Goal: Task Accomplishment & Management: Complete application form

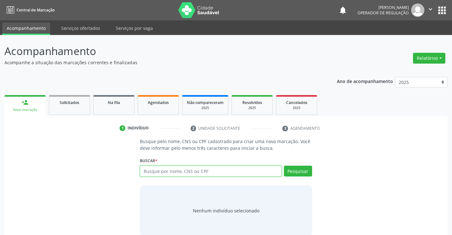
click at [211, 171] on input "text" at bounding box center [211, 170] width 142 height 11
type input "705805420361130"
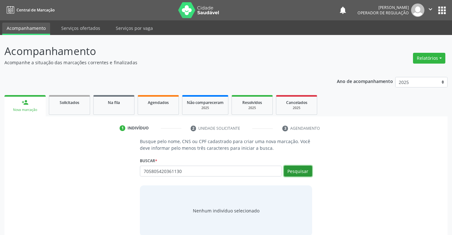
click at [302, 170] on button "Pesquisar" at bounding box center [298, 170] width 28 height 11
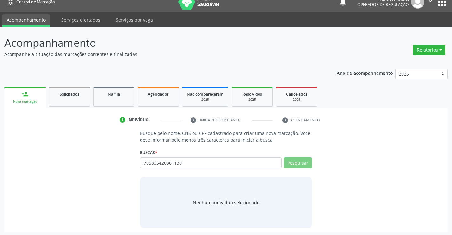
scroll to position [10, 0]
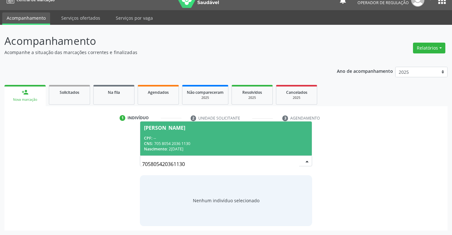
click at [207, 137] on div "CPF: --" at bounding box center [226, 137] width 164 height 5
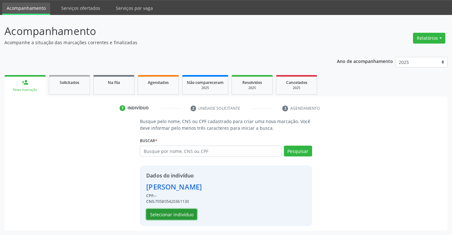
click at [175, 216] on button "Selecionar indivíduo" at bounding box center [171, 214] width 51 height 11
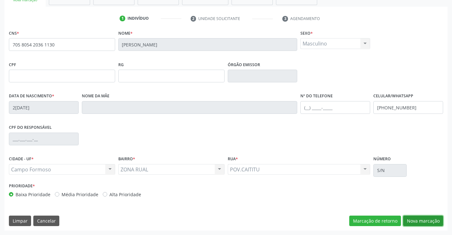
click at [438, 221] on button "Nova marcação" at bounding box center [424, 220] width 40 height 11
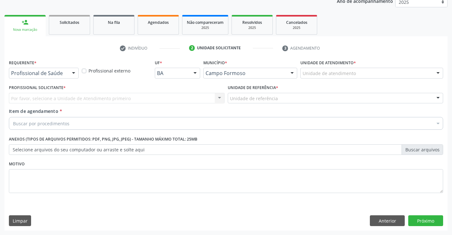
scroll to position [80, 0]
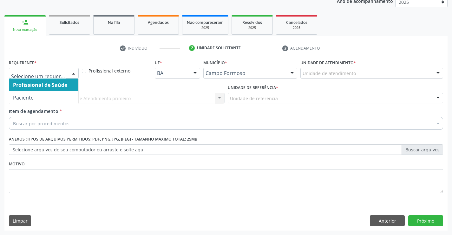
click at [73, 75] on div at bounding box center [74, 73] width 10 height 11
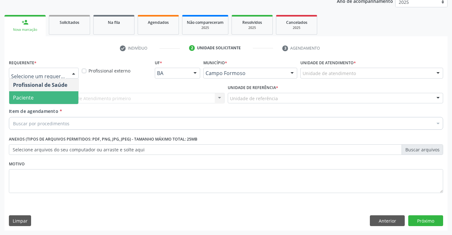
click at [64, 98] on span "Paciente" at bounding box center [43, 97] width 69 height 13
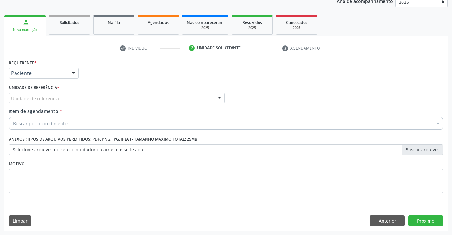
click at [101, 98] on div "Unidade de referência" at bounding box center [117, 98] width 216 height 11
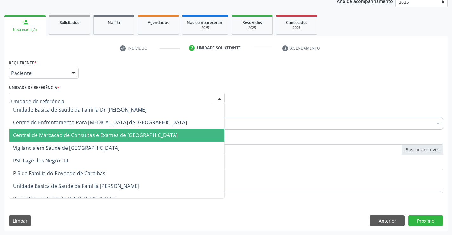
click at [105, 135] on span "Central de Marcacao de Consultas e Exames de [GEOGRAPHIC_DATA]" at bounding box center [95, 134] width 165 height 7
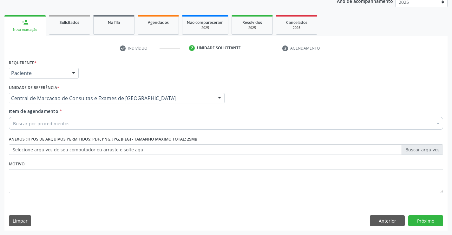
click at [115, 120] on div "Buscar por procedimentos" at bounding box center [226, 123] width 435 height 13
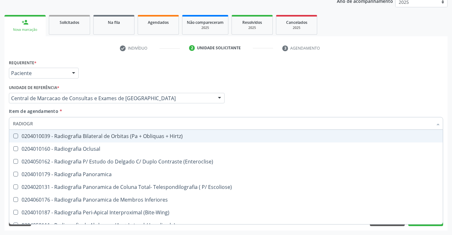
type input "RADIOGRA"
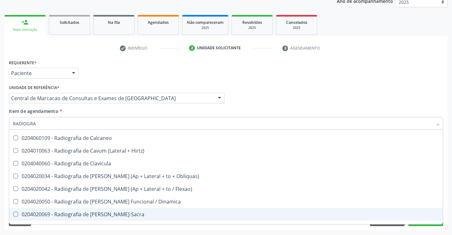
scroll to position [254, 0]
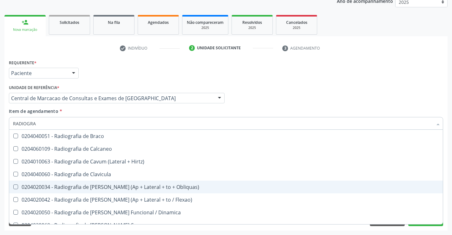
click at [109, 187] on div "0204020034 - Radiografia de [PERSON_NAME] (Ap + Lateral + to + Obliquas)" at bounding box center [226, 186] width 426 height 5
checkbox Obliquas\) "true"
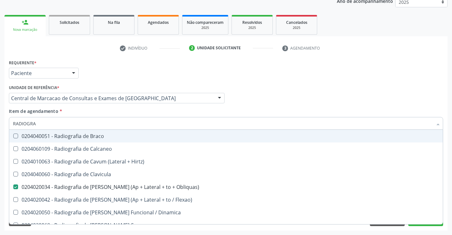
click at [55, 124] on input "RADIOGRA" at bounding box center [223, 123] width 420 height 13
type input "E"
checkbox Obliquas\) "false"
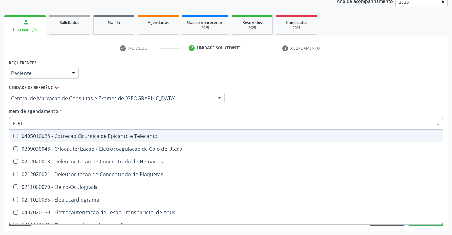
type input "ELETR"
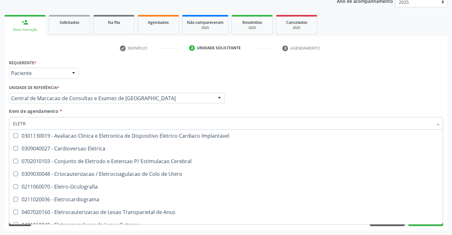
scroll to position [0, 0]
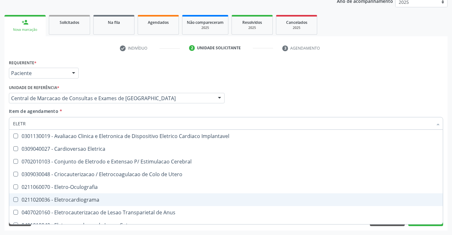
click at [89, 200] on div "0211020036 - Eletrocardiograma" at bounding box center [226, 199] width 426 height 5
checkbox Eletrocardiograma "true"
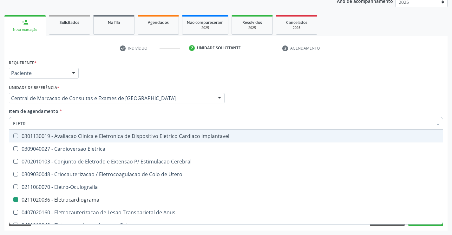
click at [300, 101] on div "Profissional Solicitante Por favor, selecione a Unidade de Atendimento primeiro…" at bounding box center [226, 95] width 438 height 25
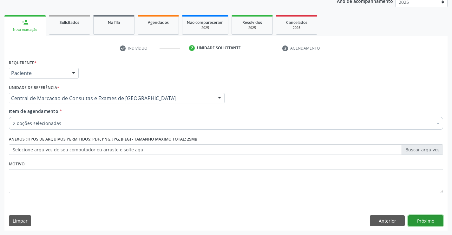
click at [426, 219] on button "Próximo" at bounding box center [426, 220] width 35 height 11
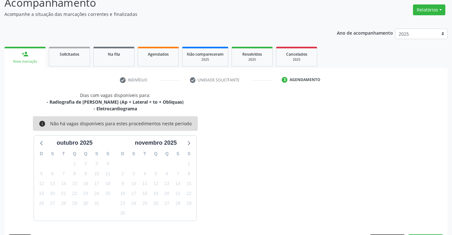
scroll to position [67, 0]
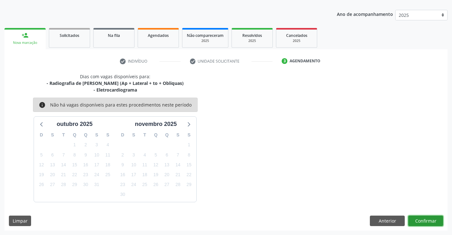
click at [424, 221] on button "Confirmar" at bounding box center [426, 220] width 35 height 11
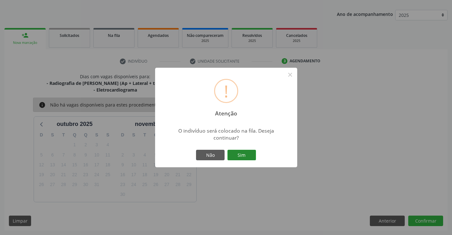
click at [235, 150] on button "Sim" at bounding box center [242, 155] width 29 height 11
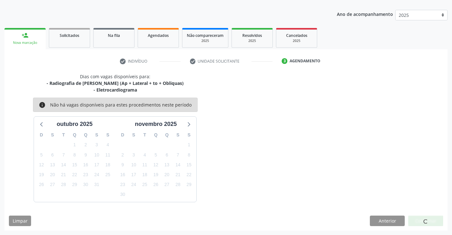
scroll to position [0, 0]
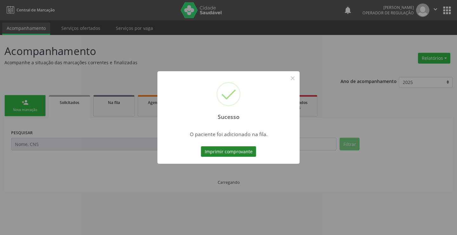
click at [242, 150] on button "Imprimir comprovante" at bounding box center [228, 151] width 55 height 11
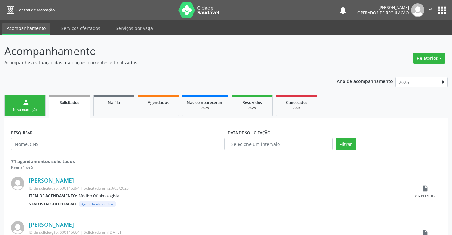
click at [19, 107] on link "person_add Nova marcação" at bounding box center [24, 105] width 41 height 21
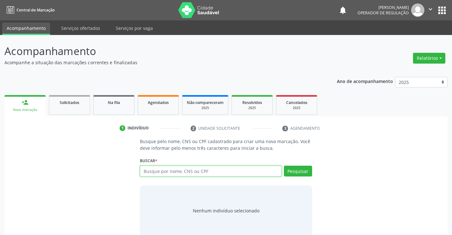
click at [167, 168] on input "text" at bounding box center [211, 170] width 142 height 11
type input "704602171788021"
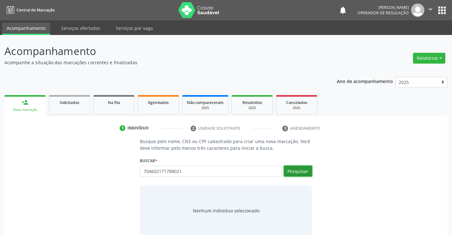
click at [299, 174] on button "Pesquisar" at bounding box center [298, 170] width 28 height 11
type input "704602171788021"
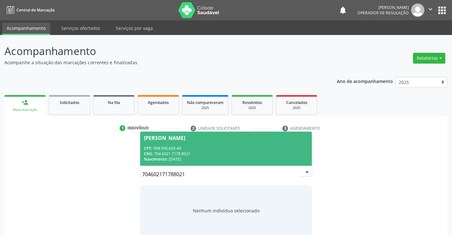
click at [187, 146] on div "CPF: 998.996.635-49" at bounding box center [226, 147] width 164 height 5
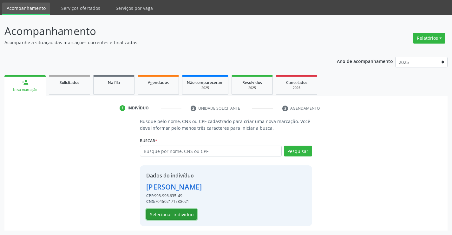
click at [158, 211] on button "Selecionar indivíduo" at bounding box center [171, 214] width 51 height 11
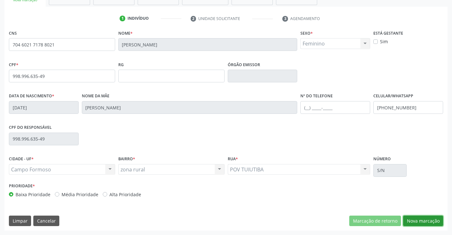
click at [437, 216] on button "Nova marcação" at bounding box center [424, 220] width 40 height 11
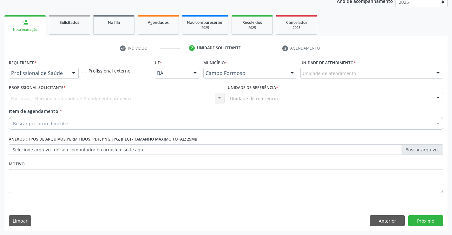
scroll to position [80, 0]
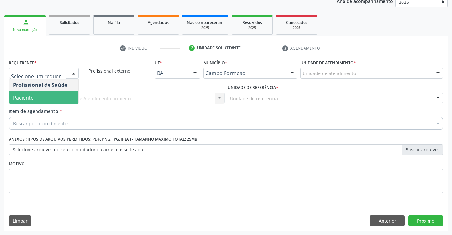
click at [51, 102] on span "Paciente" at bounding box center [43, 97] width 69 height 13
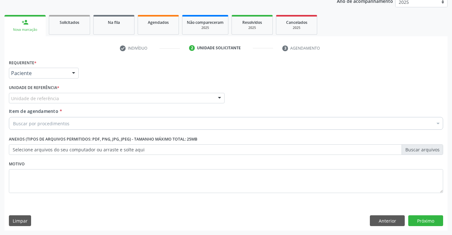
click at [79, 93] on div "Unidade de referência" at bounding box center [117, 98] width 216 height 11
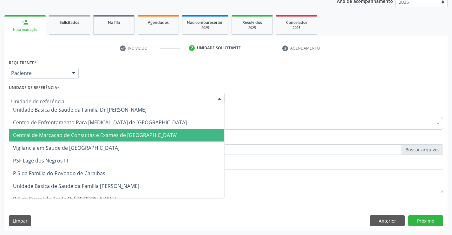
click at [83, 131] on span "Central de Marcacao de Consultas e Exames de [GEOGRAPHIC_DATA]" at bounding box center [116, 135] width 215 height 13
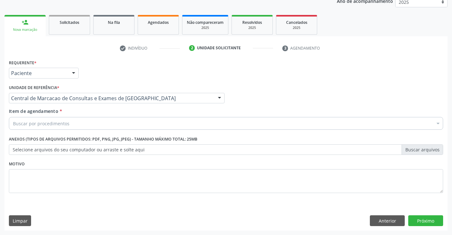
click at [95, 120] on div "Buscar por procedimentos" at bounding box center [226, 123] width 435 height 13
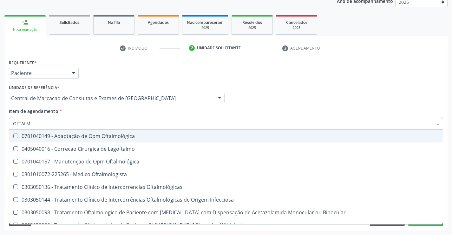
type input "OFTALMO"
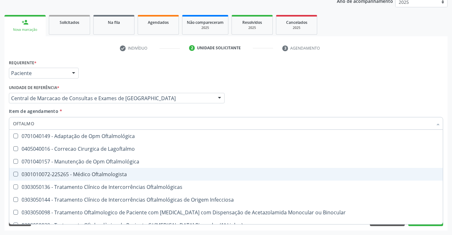
click at [120, 178] on span "0301010072-225265 - Médico Oftalmologista" at bounding box center [226, 174] width 434 height 13
checkbox Oftalmologista "true"
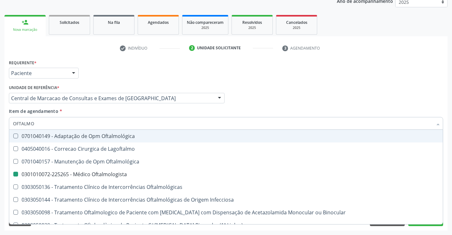
click at [254, 103] on div "Profissional Solicitante Por favor, selecione a Unidade de Atendimento primeiro…" at bounding box center [226, 95] width 438 height 25
checkbox Lagoftalmo "true"
checkbox Oftalmologista "false"
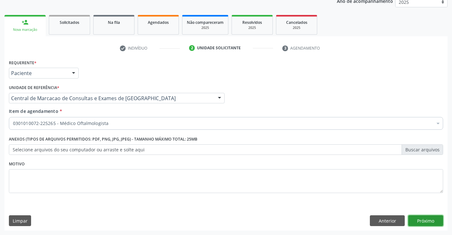
click at [417, 217] on button "Próximo" at bounding box center [426, 220] width 35 height 11
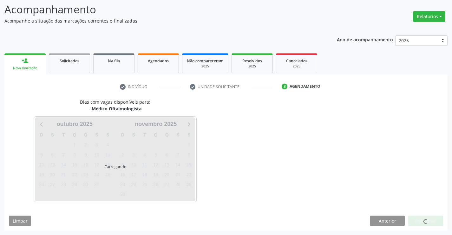
scroll to position [60, 0]
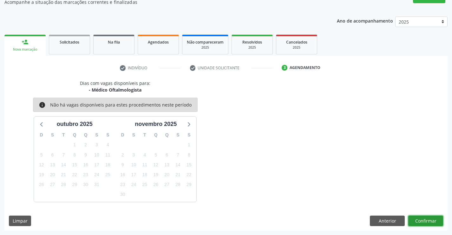
click at [427, 220] on button "Confirmar" at bounding box center [426, 220] width 35 height 11
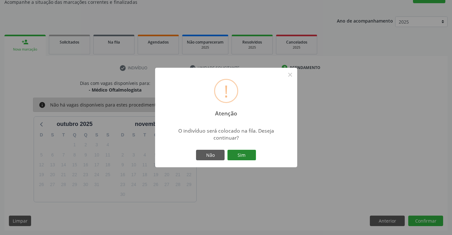
click at [245, 151] on button "Sim" at bounding box center [242, 155] width 29 height 11
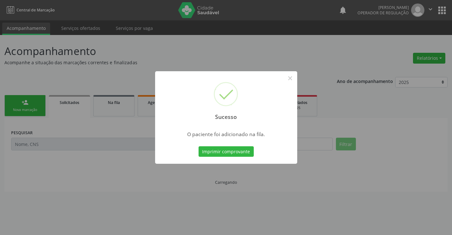
scroll to position [0, 0]
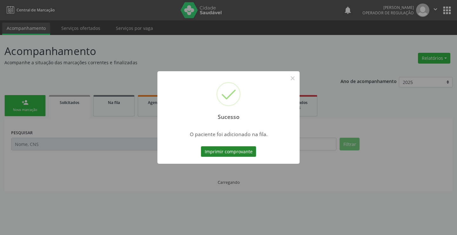
click at [245, 151] on button "Imprimir comprovante" at bounding box center [228, 151] width 55 height 11
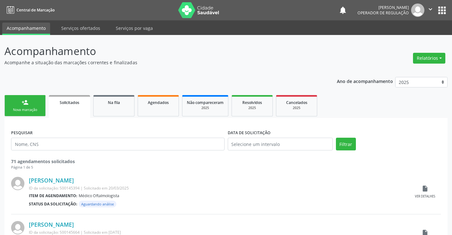
click at [35, 108] on div "Nova marcação" at bounding box center [25, 109] width 32 height 5
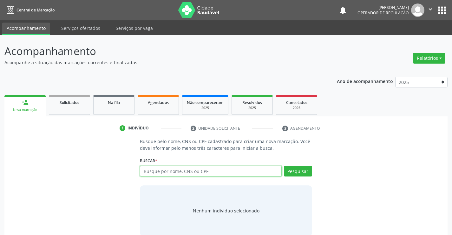
click at [222, 176] on input "text" at bounding box center [211, 170] width 142 height 11
type input "702206199602810"
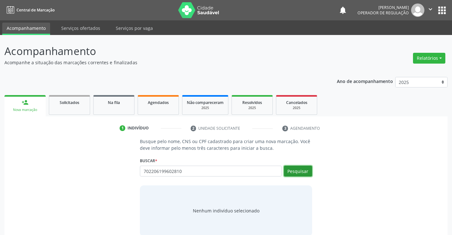
click at [307, 170] on button "Pesquisar" at bounding box center [298, 170] width 28 height 11
type input "702206199602810"
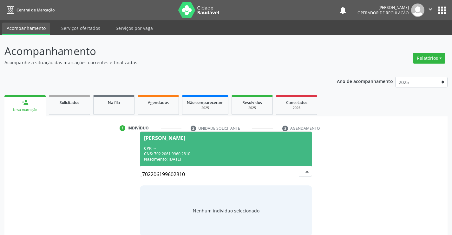
click at [235, 158] on div "Nascimento: 03/[DATE]" at bounding box center [226, 158] width 164 height 5
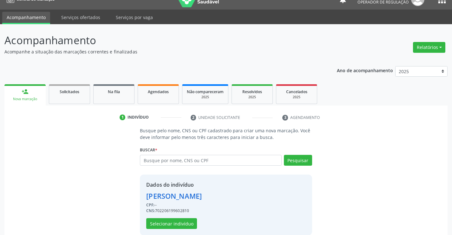
scroll to position [20, 0]
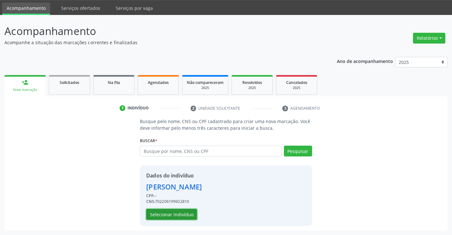
click at [191, 212] on button "Selecionar indivíduo" at bounding box center [171, 214] width 51 height 11
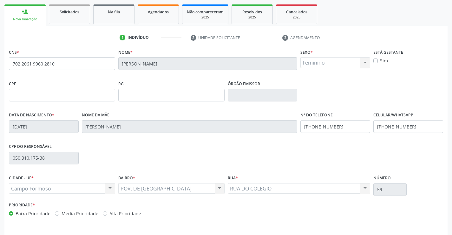
scroll to position [110, 0]
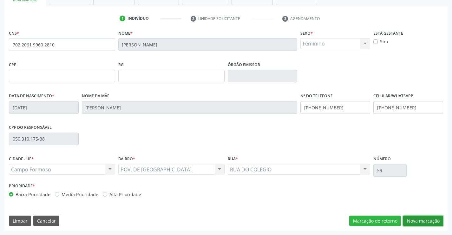
click at [411, 219] on button "Nova marcação" at bounding box center [424, 220] width 40 height 11
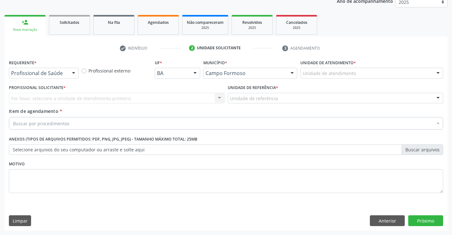
click at [72, 72] on div at bounding box center [74, 73] width 10 height 11
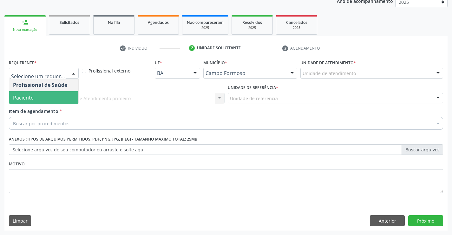
click at [66, 101] on span "Paciente" at bounding box center [43, 97] width 69 height 13
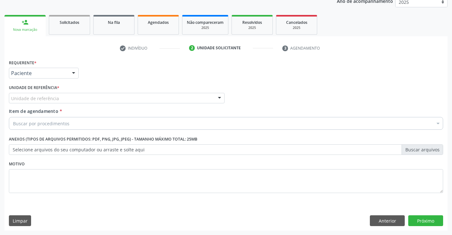
click at [88, 100] on div "Unidade de referência" at bounding box center [117, 98] width 216 height 11
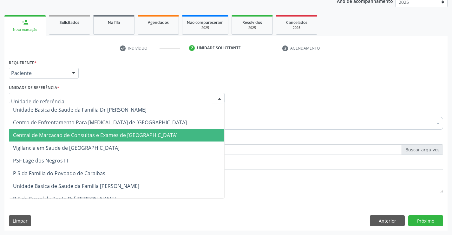
click at [93, 137] on span "Central de Marcacao de Consultas e Exames de [GEOGRAPHIC_DATA]" at bounding box center [95, 134] width 165 height 7
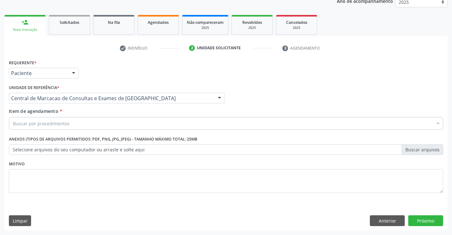
click at [103, 126] on div "Buscar por procedimentos" at bounding box center [226, 123] width 435 height 13
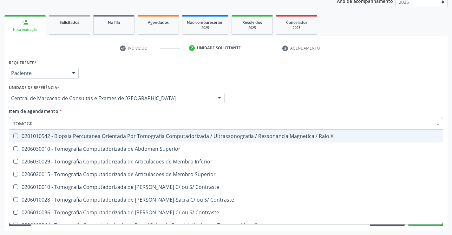
type input "TOMOGRA"
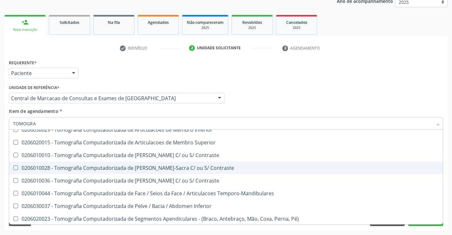
scroll to position [0, 0]
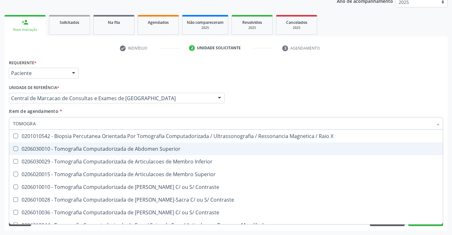
click at [157, 150] on div "0206030010 - Tomografia Computadorizada de Abdomen Superior" at bounding box center [226, 148] width 426 height 5
checkbox Superior "true"
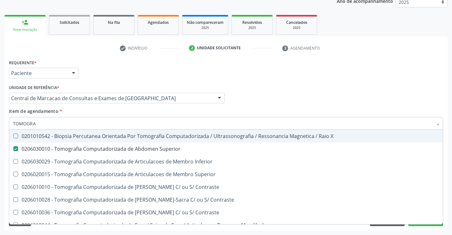
click at [155, 125] on input "TOMOGRA" at bounding box center [223, 123] width 420 height 13
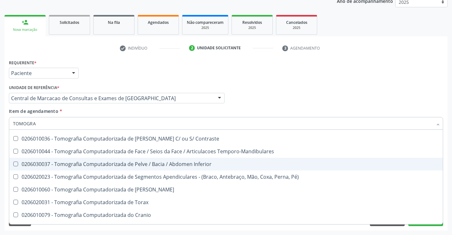
scroll to position [95, 0]
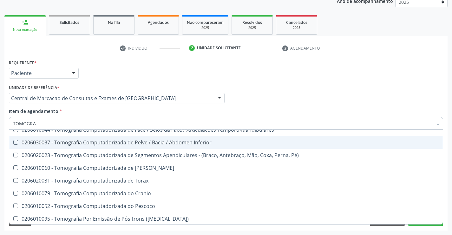
click at [144, 146] on span "0206030037 - Tomografia Computadorizada de Pelve / Bacia / Abdomen Inferior" at bounding box center [226, 142] width 434 height 13
checkbox Inferior "true"
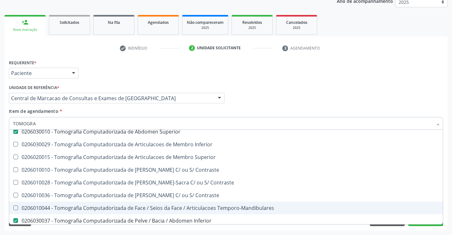
scroll to position [0, 0]
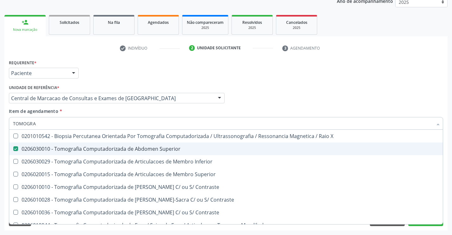
click at [134, 146] on div "0206030010 - Tomografia Computadorizada de Abdomen Superior" at bounding box center [226, 148] width 426 height 5
click at [149, 148] on div "0206030010 - Tomografia Computadorizada de Abdomen Superior" at bounding box center [226, 148] width 426 height 5
checkbox Superior "true"
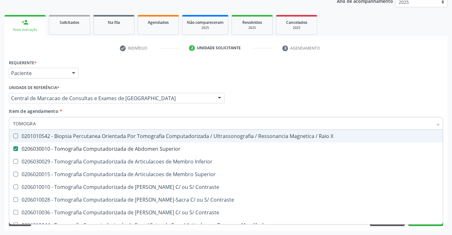
click at [101, 126] on input "TOMOGRA" at bounding box center [223, 123] width 420 height 13
type input "RE"
checkbox Superior "false"
checkbox Inferior "false"
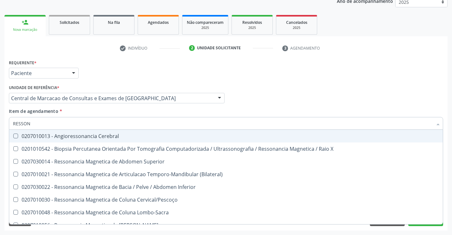
type input "RESSONA"
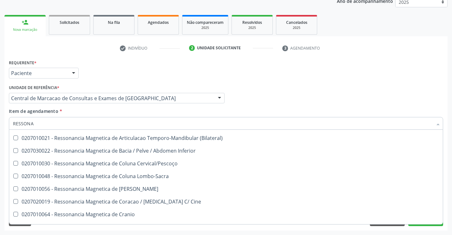
scroll to position [33, 0]
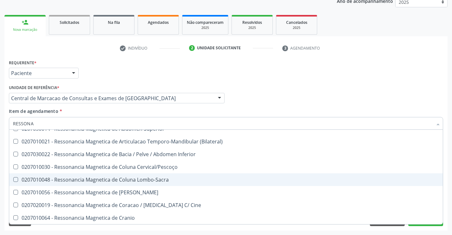
click at [144, 178] on div "0207010048 - Ressonancia Magnetica de Coluna Lombo-Sacra" at bounding box center [226, 179] width 426 height 5
checkbox Lombo-Sacra "true"
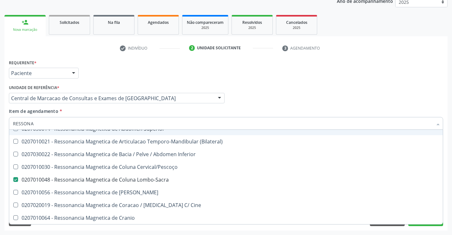
click at [119, 120] on input "RESSONA" at bounding box center [223, 123] width 420 height 13
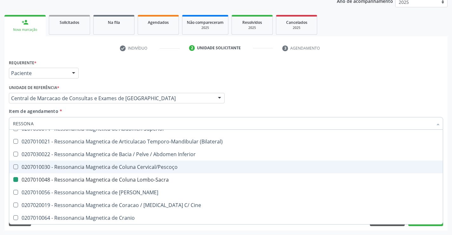
click at [427, 232] on div "Acompanhamento Acompanhe a situação das marcações correntes e finalizadas Relat…" at bounding box center [226, 95] width 452 height 280
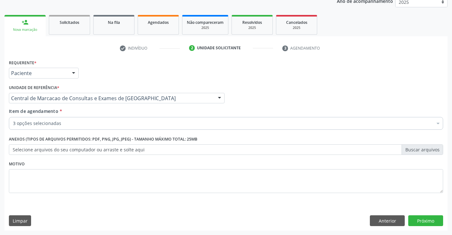
scroll to position [0, 0]
click at [429, 222] on button "Próximo" at bounding box center [426, 220] width 35 height 11
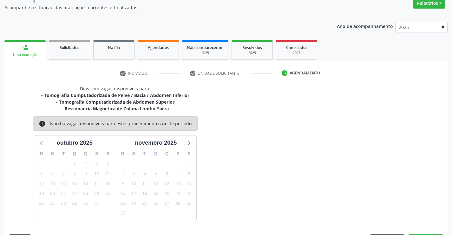
scroll to position [74, 0]
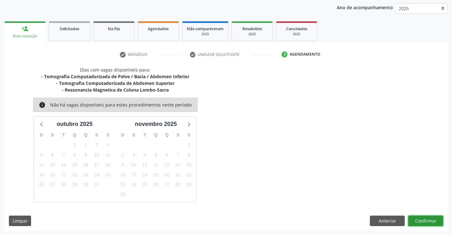
click at [428, 220] on button "Confirmar" at bounding box center [426, 220] width 35 height 11
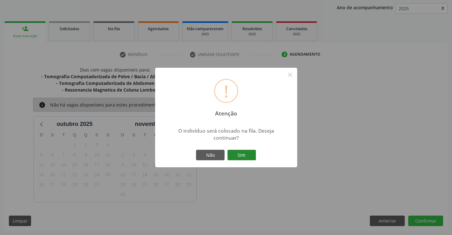
click at [242, 155] on button "Sim" at bounding box center [242, 155] width 29 height 11
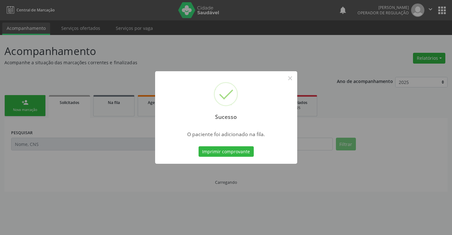
scroll to position [0, 0]
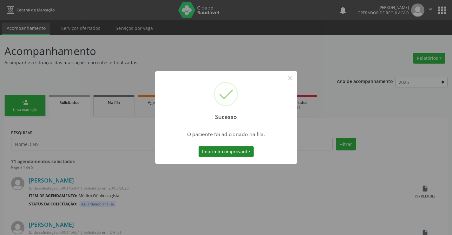
click at [253, 152] on button "Imprimir comprovante" at bounding box center [226, 151] width 55 height 11
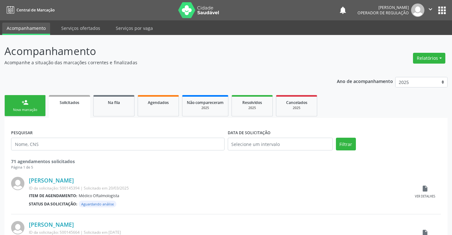
click at [34, 103] on link "person_add Nova marcação" at bounding box center [24, 105] width 41 height 21
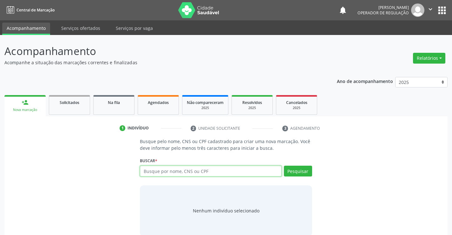
click at [158, 171] on input "text" at bounding box center [211, 170] width 142 height 11
type input "706209087918366"
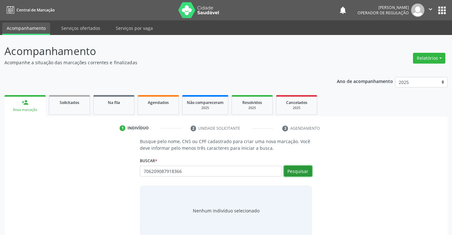
click at [298, 169] on button "Pesquisar" at bounding box center [298, 170] width 28 height 11
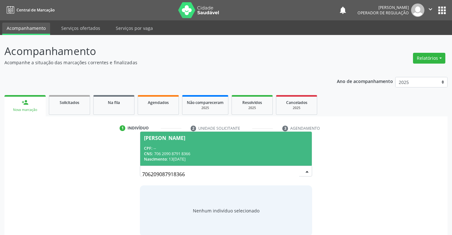
click at [244, 144] on span "[PERSON_NAME] CPF: -- CNS: 706 2090 8791 8366 Nascimento: [DATE]" at bounding box center [225, 148] width 171 height 34
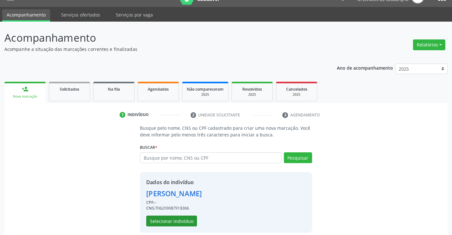
scroll to position [20, 0]
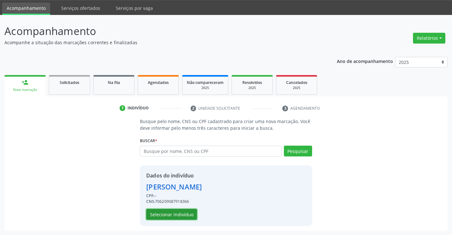
click at [172, 211] on button "Selecionar indivíduo" at bounding box center [171, 214] width 51 height 11
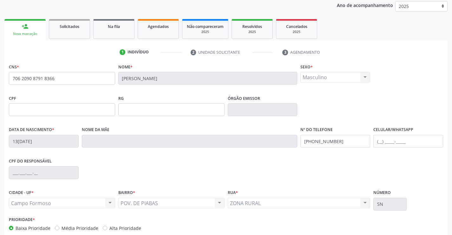
scroll to position [110, 0]
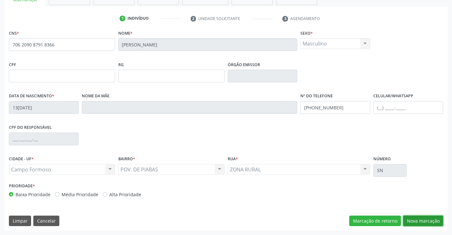
click at [418, 224] on button "Nova marcação" at bounding box center [424, 220] width 40 height 11
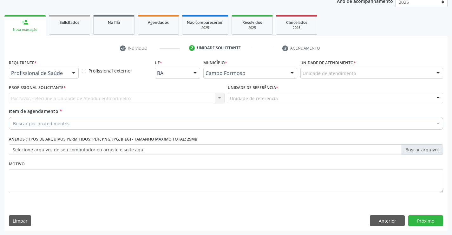
scroll to position [80, 0]
click at [77, 73] on div at bounding box center [74, 73] width 10 height 11
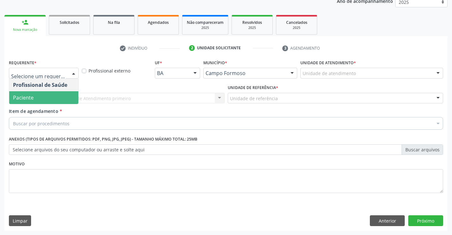
click at [54, 98] on span "Paciente" at bounding box center [43, 97] width 69 height 13
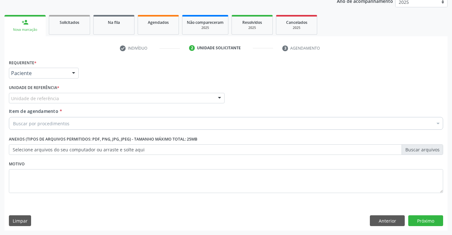
click at [82, 96] on div "Unidade de referência" at bounding box center [117, 98] width 216 height 11
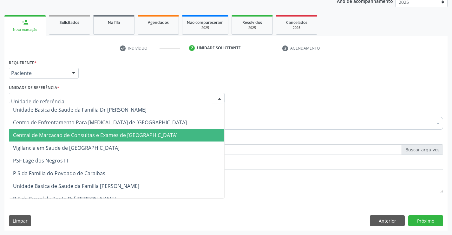
click at [94, 137] on span "Central de Marcacao de Consultas e Exames de [GEOGRAPHIC_DATA]" at bounding box center [95, 134] width 165 height 7
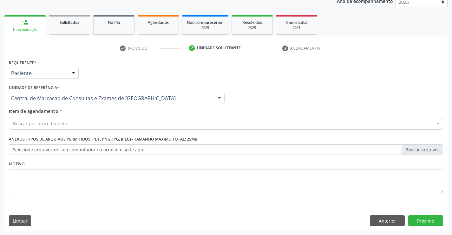
click at [102, 123] on div "Buscar por procedimentos" at bounding box center [226, 123] width 435 height 13
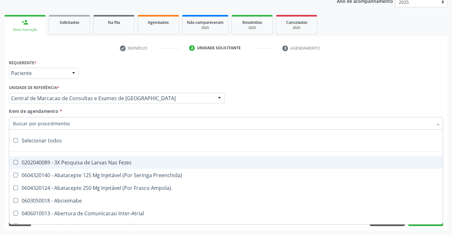
click at [43, 124] on input "Item de agendamento *" at bounding box center [223, 123] width 420 height 13
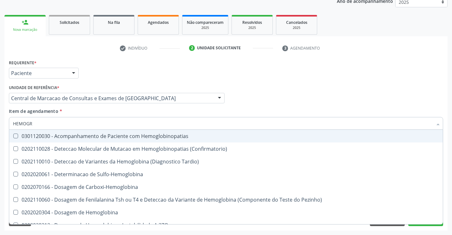
type input "HEMOGRA"
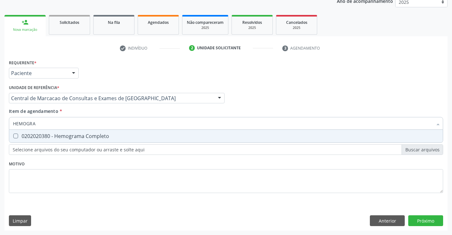
click at [56, 138] on div "0202020380 - Hemograma Completo" at bounding box center [226, 135] width 426 height 5
checkbox Completo "true"
click at [64, 123] on input "HEMOGRA" at bounding box center [223, 123] width 420 height 13
type input "FE"
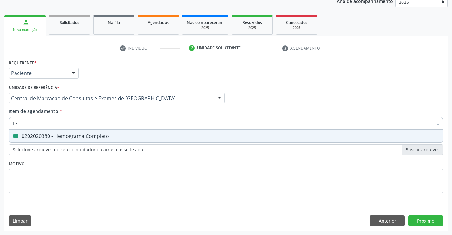
checkbox Completo "false"
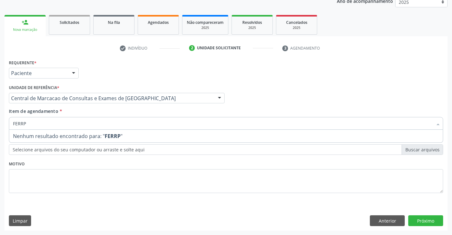
type input "FERR"
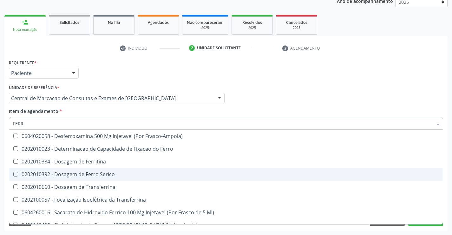
click at [93, 177] on div "0202010392 - Dosagem de Ferro Serico" at bounding box center [226, 173] width 426 height 5
checkbox Serico "true"
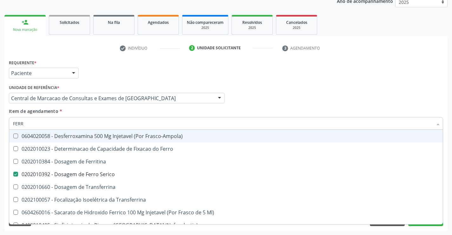
click at [75, 122] on input "FERR" at bounding box center [223, 123] width 420 height 13
type input "R"
checkbox Serico "false"
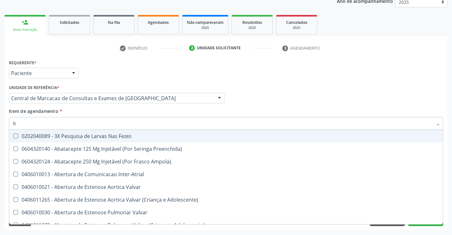
type input "RH"
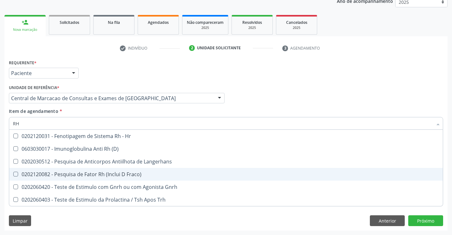
click at [96, 176] on div "0202120082 - Pesquisa de Fator Rh (Inclui D Fraco)" at bounding box center [226, 173] width 426 height 5
checkbox Fraco\) "true"
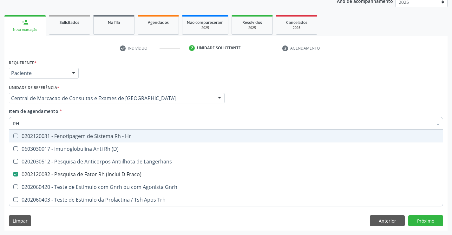
click at [80, 123] on input "RH" at bounding box center [223, 123] width 420 height 13
type input "UR"
checkbox Fraco\) "false"
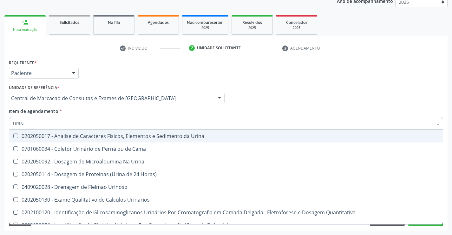
type input "URINA"
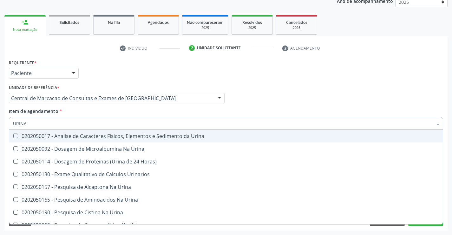
click at [78, 134] on div "0202050017 - Analise de Caracteres Fisicos, Elementos e Sedimento da Urina" at bounding box center [226, 135] width 426 height 5
checkbox Urina "true"
click at [80, 124] on input "URINA" at bounding box center [223, 123] width 420 height 13
type input "FE"
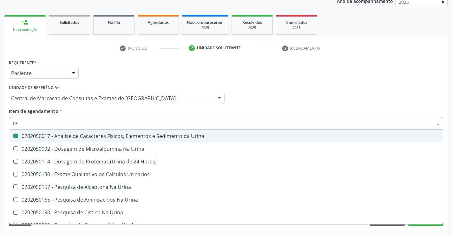
checkbox Urina "false"
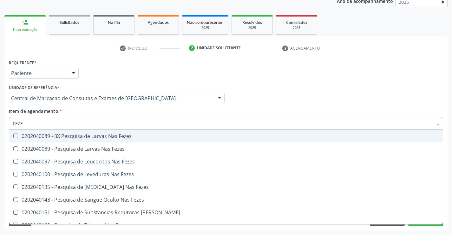
type input "FEZES"
click at [78, 130] on span "0202040089 - 3X Pesquisa de Larvas Nas Fezes" at bounding box center [226, 136] width 434 height 13
checkbox Fezes "true"
click at [82, 123] on input "FEZES" at bounding box center [223, 123] width 420 height 13
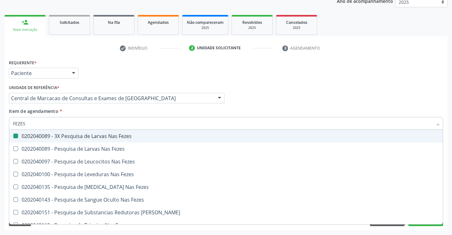
type input "C"
checkbox Fezes "false"
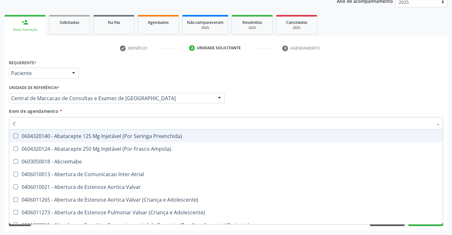
type input "CO"
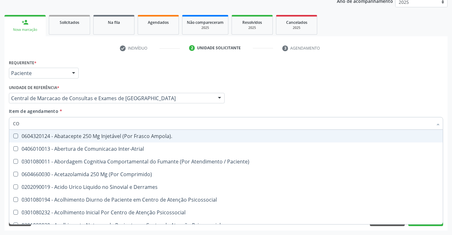
checkbox Urina "true"
checkbox Cervico-Toracica "false"
checkbox Serico "true"
checkbox Completo "true"
type input "COL"
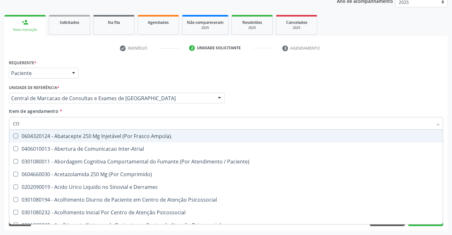
checkbox Urina "false"
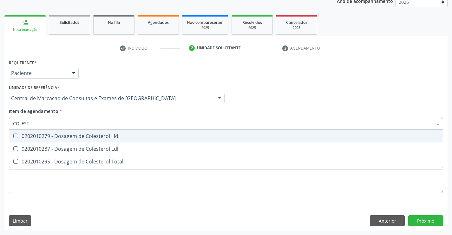
type input "COLESTE"
click at [79, 137] on div "0202010279 - Dosagem de Colesterol Hdl" at bounding box center [226, 135] width 426 height 5
checkbox Hdl "true"
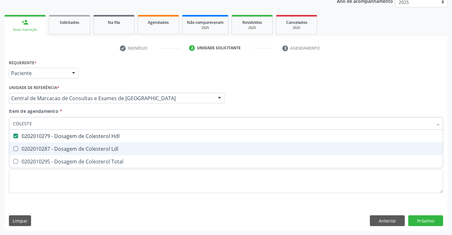
click at [74, 151] on div "0202010287 - Dosagem de Colesterol Ldl" at bounding box center [226, 148] width 426 height 5
checkbox Ldl "true"
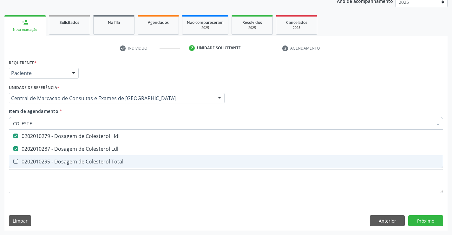
click at [71, 159] on div "0202010295 - Dosagem de Colesterol Total" at bounding box center [226, 161] width 426 height 5
checkbox Total "true"
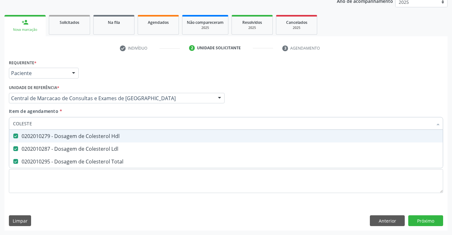
click at [70, 120] on input "COLESTE" at bounding box center [223, 123] width 420 height 13
type input "TR"
checkbox Hdl "false"
checkbox Ldl "false"
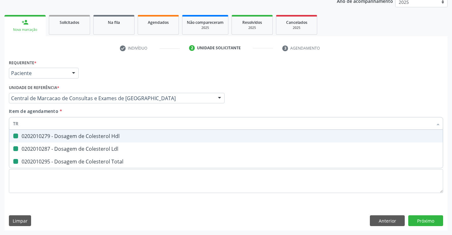
checkbox Total "false"
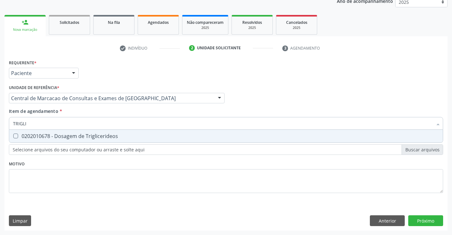
type input "TRIGLIC"
click at [65, 133] on div "0202010678 - Dosagem de Triglicerideos" at bounding box center [226, 135] width 426 height 5
checkbox Triglicerideos "true"
click at [72, 118] on input "TRIGLIC" at bounding box center [223, 123] width 420 height 13
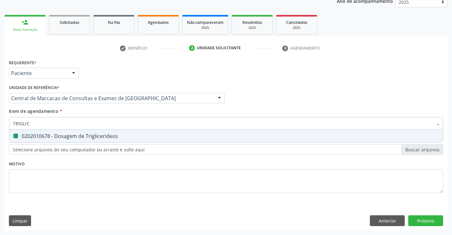
type input "G"
checkbox Triglicerideos "false"
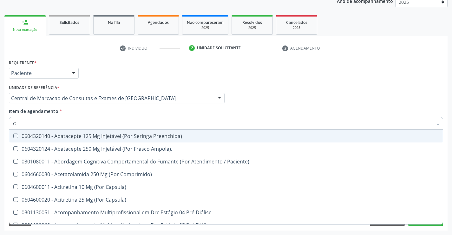
type input "GL"
checkbox Bucomaxilofacial "true"
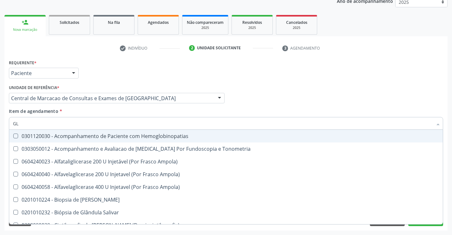
type input "GLI"
checkbox Dosagens\) "true"
type input "GLIC"
checkbox Tardio\) "true"
checkbox Dosagens\) "false"
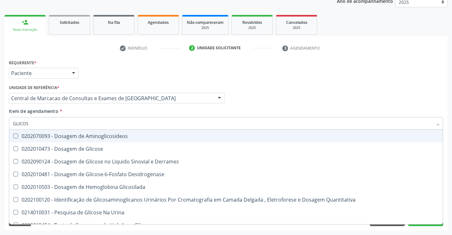
type input "GLICOSE"
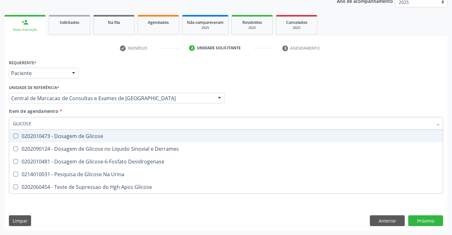
click at [73, 137] on div "0202010473 - Dosagem de Glicose" at bounding box center [226, 135] width 426 height 5
checkbox Glicose "true"
click at [70, 123] on input "GLICOSE" at bounding box center [223, 123] width 420 height 13
type input "AB"
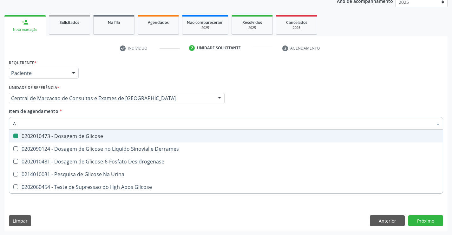
checkbox Glicose "false"
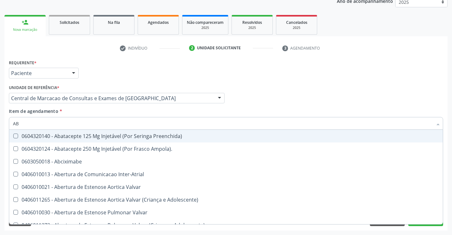
type input "ABO"
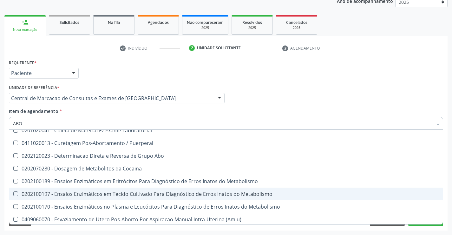
scroll to position [33, 0]
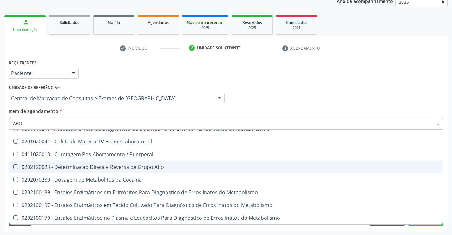
click at [101, 166] on div "0202120023 - Determinacao Direta e Reversa de Grupo Abo" at bounding box center [226, 166] width 426 height 5
checkbox Abo "true"
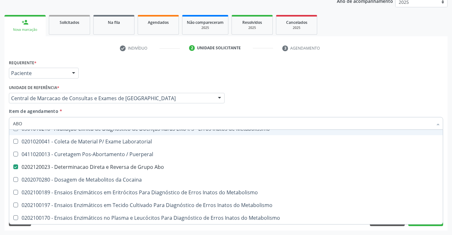
click at [134, 125] on input "ABO" at bounding box center [223, 123] width 420 height 13
type input "TG"
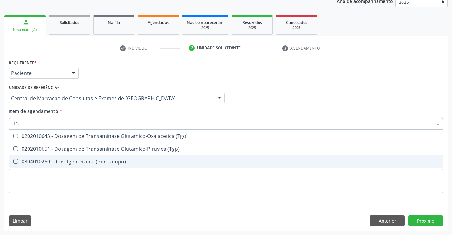
scroll to position [0, 0]
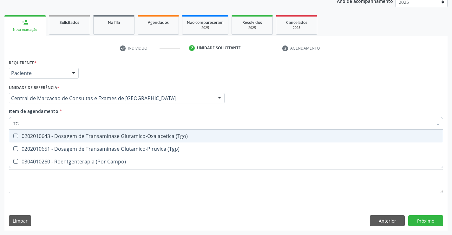
click at [130, 134] on div "0202010643 - Dosagem de Transaminase Glutamico-Oxalacetica (Tgo)" at bounding box center [226, 135] width 426 height 5
checkbox \(Tgo\) "true"
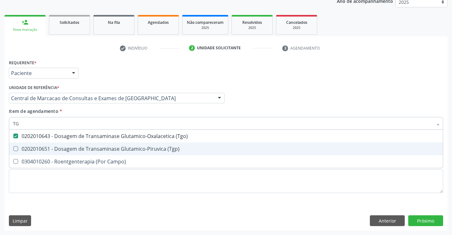
click at [126, 148] on div "0202010651 - Dosagem de Transaminase Glutamico-Piruvica (Tgp)" at bounding box center [226, 148] width 426 height 5
checkbox \(Tgp\) "true"
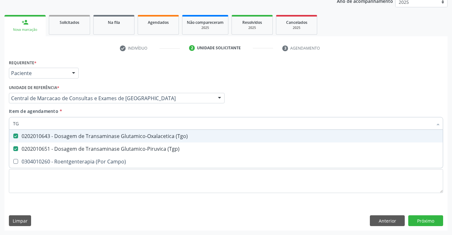
click at [125, 121] on input "TG" at bounding box center [223, 123] width 420 height 13
type input "URE"
checkbox \(Tgo\) "false"
checkbox \(Tgp\) "false"
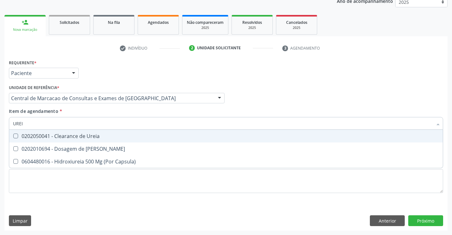
type input "UREIA"
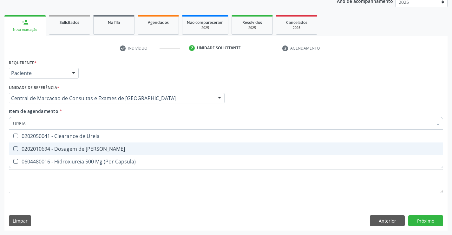
click at [102, 150] on div "0202010694 - Dosagem de [PERSON_NAME]" at bounding box center [226, 148] width 426 height 5
checkbox Ureia "true"
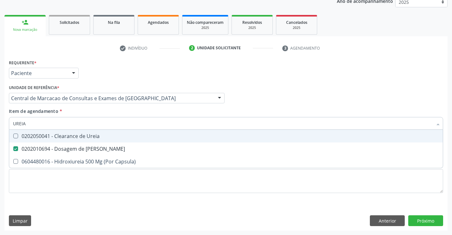
click at [99, 124] on input "UREIA" at bounding box center [223, 123] width 420 height 13
type input "C"
checkbox Ureia "false"
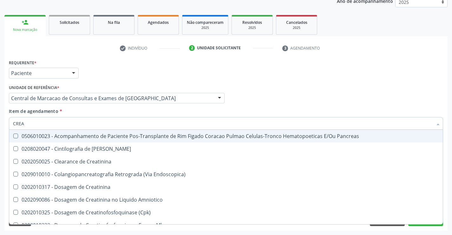
type input "CREAT"
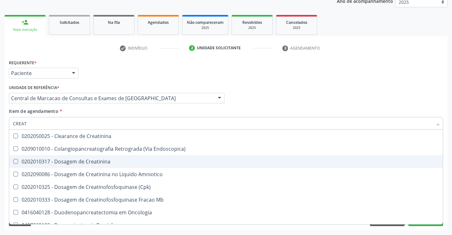
click at [101, 157] on span "0202010317 - Dosagem de Creatinina" at bounding box center [226, 161] width 434 height 13
checkbox Creatinina "true"
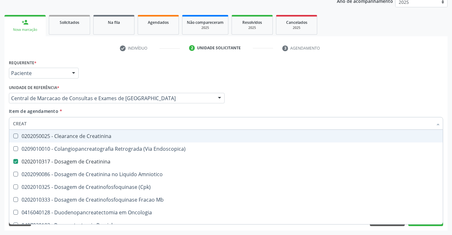
click at [107, 124] on input "CREAT" at bounding box center [223, 123] width 420 height 13
click at [283, 91] on div "Profissional Solicitante Por favor, selecione a Unidade de Atendimento primeiro…" at bounding box center [226, 95] width 438 height 25
checkbox Endoscopica\) "true"
checkbox Amniotico "true"
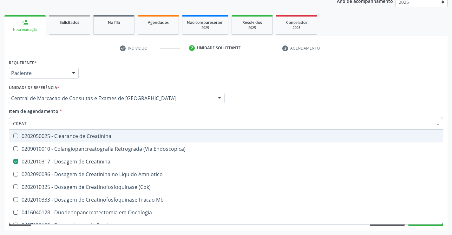
checkbox \(Cpk\) "true"
checkbox Mb "true"
checkbox Oncologia "true"
checkbox Parcial "true"
checkbox Oncologia "true"
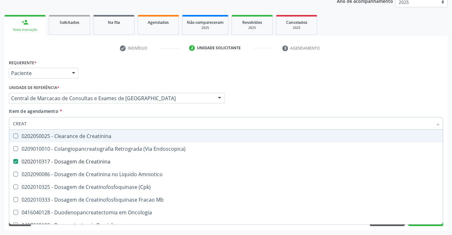
checkbox Videolaparoscopica "true"
checkbox Capsula\) "true"
checkbox Pancreato-Duodenectomia "true"
checkbox Pancreato-Enterostomia "true"
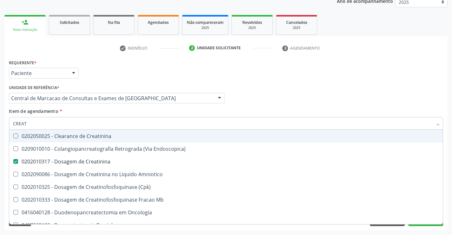
checkbox Drenagem "true"
checkbox Pancreaticos "true"
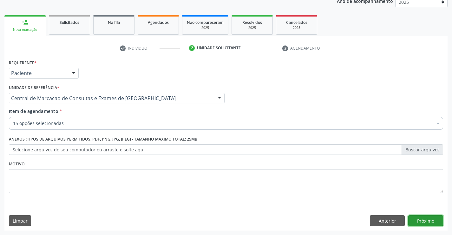
click at [422, 221] on button "Próximo" at bounding box center [426, 220] width 35 height 11
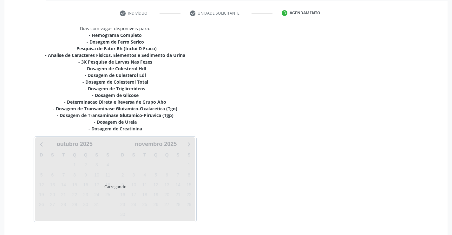
scroll to position [135, 0]
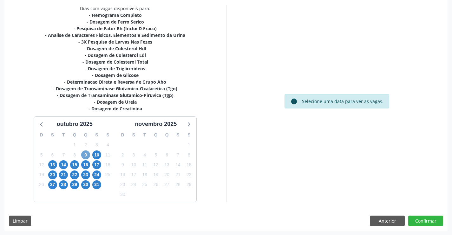
click at [86, 152] on span "9" at bounding box center [85, 154] width 9 height 9
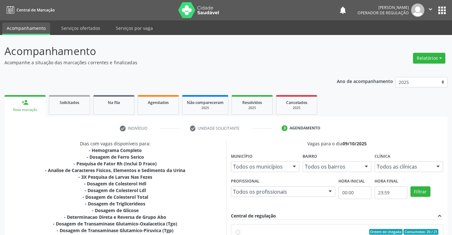
click at [240, 229] on input "Ordem de chegada Consumidos: 20 / 21 Horário: 07:00 Clínica: Laboratorio de Ana…" at bounding box center [238, 232] width 4 height 6
radio input "true"
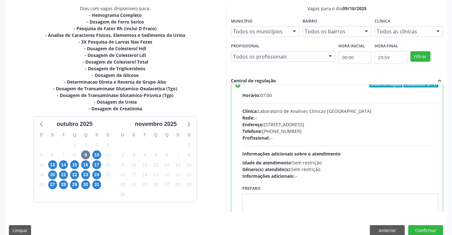
scroll to position [31, 0]
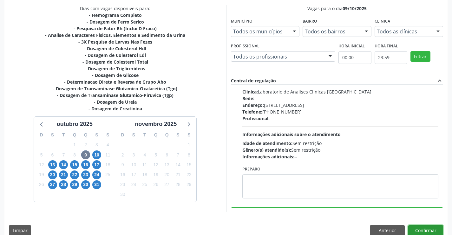
click at [428, 229] on button "Confirmar" at bounding box center [426, 230] width 35 height 11
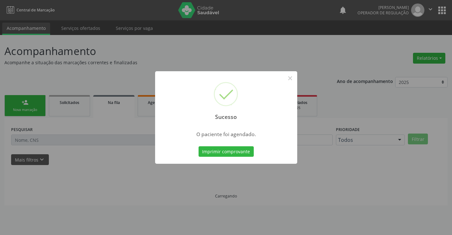
scroll to position [0, 0]
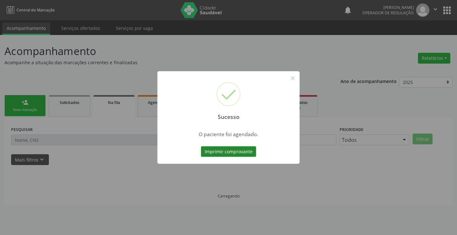
click at [239, 154] on button "Imprimir comprovante" at bounding box center [228, 151] width 55 height 11
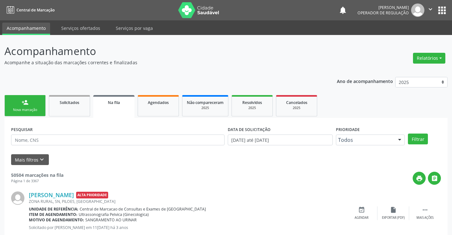
click at [24, 100] on div "person_add" at bounding box center [25, 102] width 7 height 7
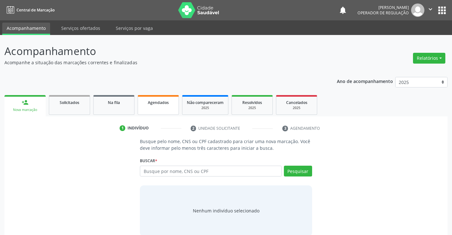
click at [160, 99] on div "Agendados" at bounding box center [159, 102] width 32 height 7
select select "9"
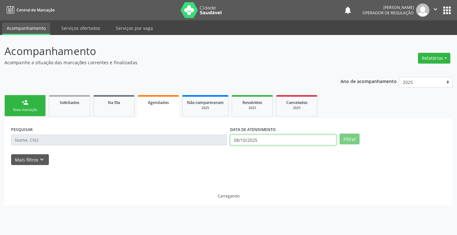
click at [265, 137] on input "08/10/2025" at bounding box center [283, 139] width 106 height 11
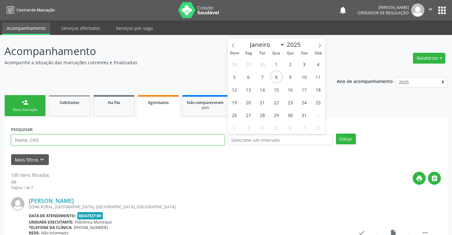
click at [205, 144] on input "text" at bounding box center [118, 139] width 214 height 11
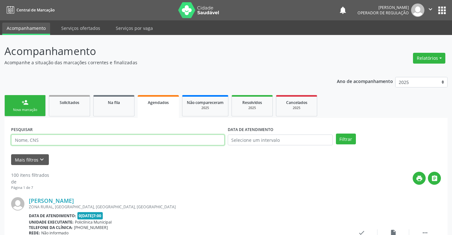
click at [121, 141] on input "text" at bounding box center [118, 139] width 214 height 11
type input "706500390351899"
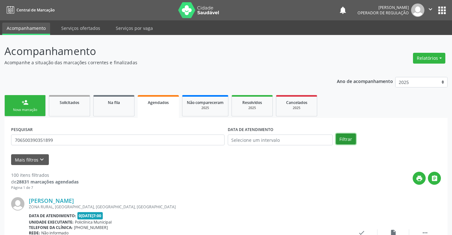
click at [351, 141] on button "Filtrar" at bounding box center [346, 138] width 20 height 11
click at [29, 108] on div "Nova marcação" at bounding box center [25, 109] width 32 height 5
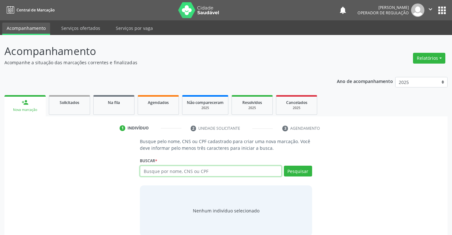
click at [165, 167] on input "text" at bounding box center [211, 170] width 142 height 11
type input "705302412734790"
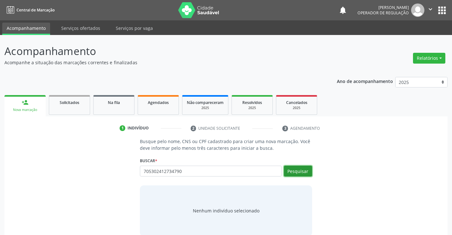
click at [300, 171] on button "Pesquisar" at bounding box center [298, 170] width 28 height 11
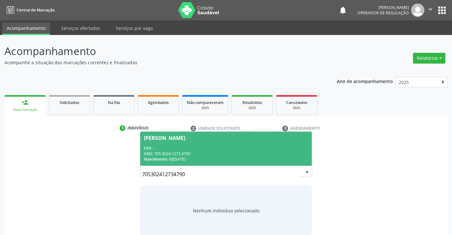
click at [214, 150] on div "CPF: --" at bounding box center [226, 147] width 164 height 5
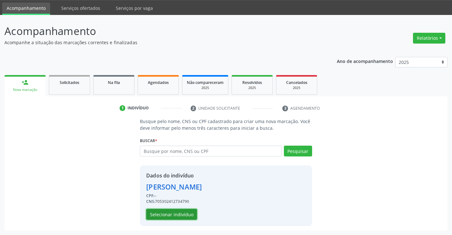
click at [172, 213] on button "Selecionar indivíduo" at bounding box center [171, 214] width 51 height 11
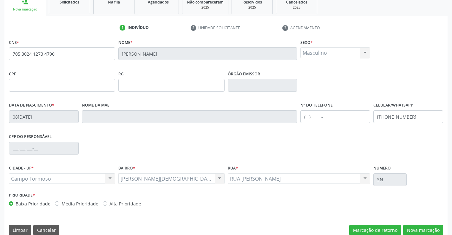
scroll to position [110, 0]
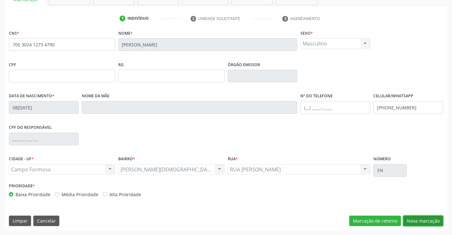
click at [421, 219] on button "Nova marcação" at bounding box center [424, 220] width 40 height 11
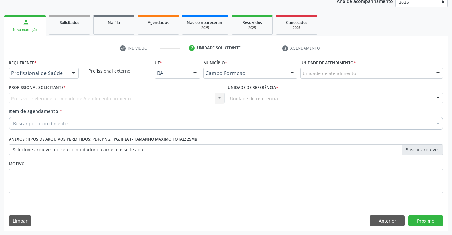
click at [68, 70] on div "Profissional de Saúde Profissional de Saúde Paciente Nenhum resultado encontrad…" at bounding box center [44, 73] width 70 height 11
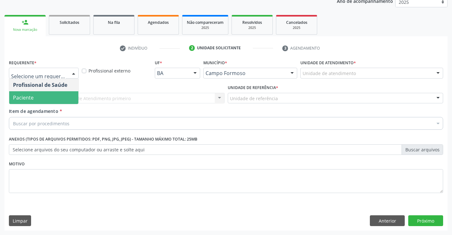
click at [48, 102] on span "Paciente" at bounding box center [43, 97] width 69 height 13
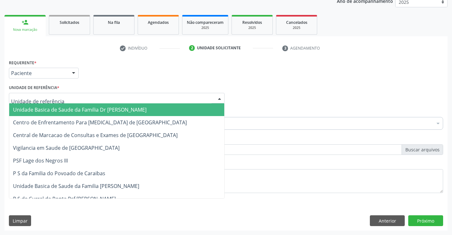
click at [120, 98] on div at bounding box center [117, 98] width 216 height 11
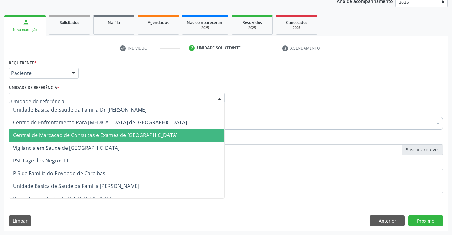
click at [122, 132] on span "Central de Marcacao de Consultas e Exames de [GEOGRAPHIC_DATA]" at bounding box center [95, 134] width 165 height 7
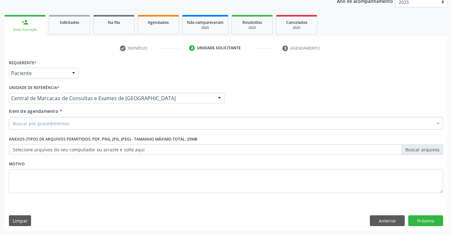
click at [136, 119] on div "Buscar por procedimentos" at bounding box center [226, 123] width 435 height 13
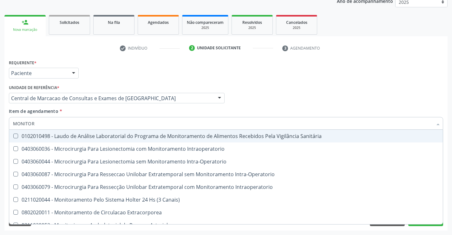
type input "MONITORI"
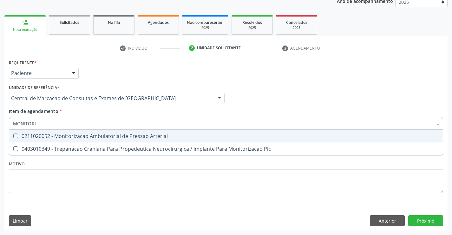
click at [117, 134] on div "0211020052 - Monitorizacao Ambulatorial de Pressao Arterial" at bounding box center [226, 135] width 426 height 5
checkbox Arterial "true"
click at [123, 127] on input "MONITORI" at bounding box center [223, 123] width 420 height 13
type input "A"
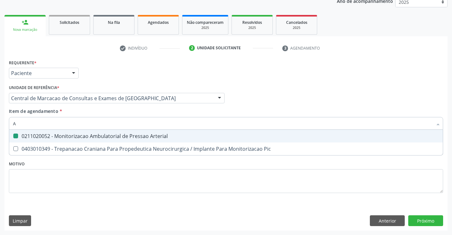
checkbox Arterial "false"
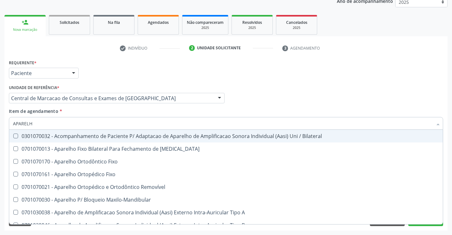
type input "APARELHO"
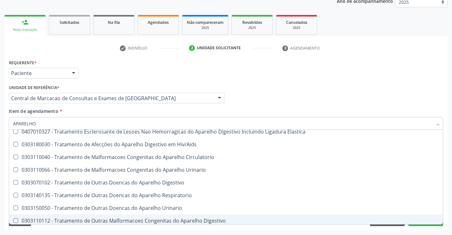
scroll to position [388, 0]
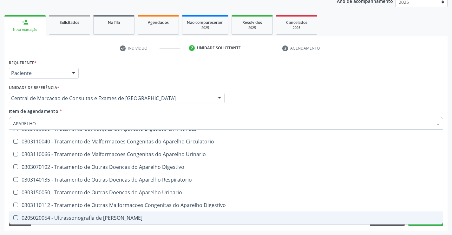
click at [106, 215] on div "0205020054 - Ultrassonografia de [PERSON_NAME]" at bounding box center [226, 217] width 426 height 5
checkbox Urinario "true"
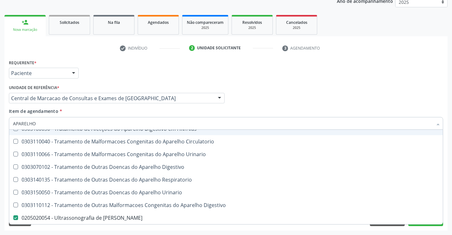
click at [90, 123] on input "APARELHO" at bounding box center [223, 123] width 420 height 13
type input "E"
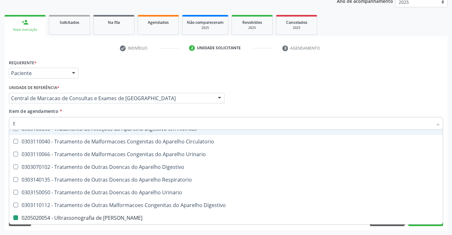
checkbox Urinario "false"
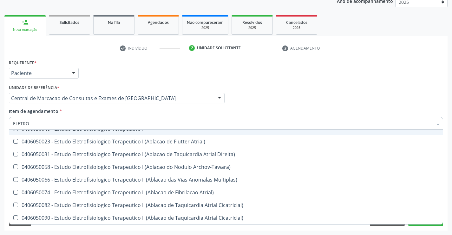
type input "ELETROC"
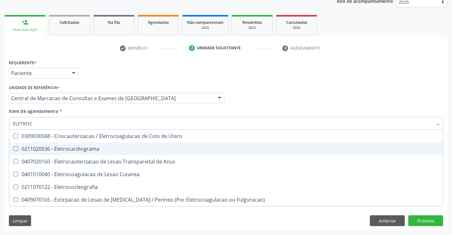
click at [76, 149] on div "0211020036 - Eletrocardiograma" at bounding box center [226, 148] width 426 height 5
checkbox Eletrocardiograma "true"
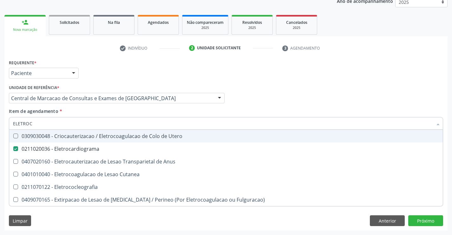
click at [263, 81] on div "Requerente * Paciente Profissional de Saúde Paciente Nenhum resultado encontrad…" at bounding box center [226, 70] width 438 height 25
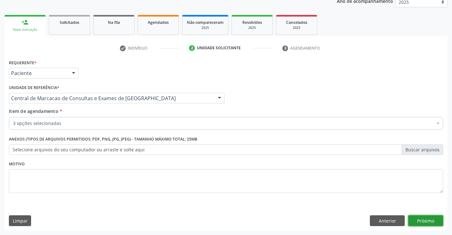
click at [434, 225] on button "Próximo" at bounding box center [426, 220] width 35 height 11
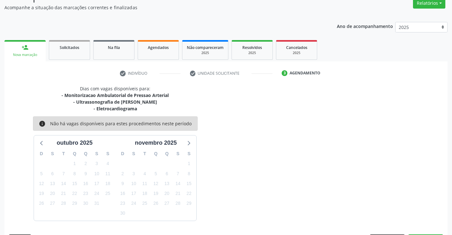
scroll to position [74, 0]
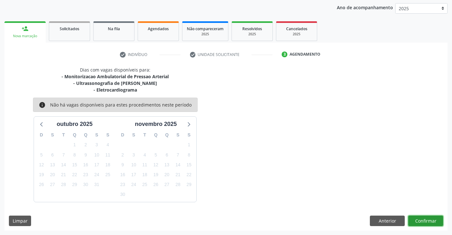
click at [427, 219] on button "Confirmar" at bounding box center [426, 220] width 35 height 11
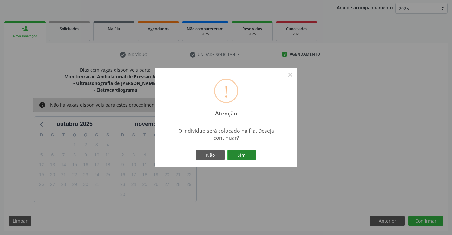
click at [252, 154] on button "Sim" at bounding box center [242, 155] width 29 height 11
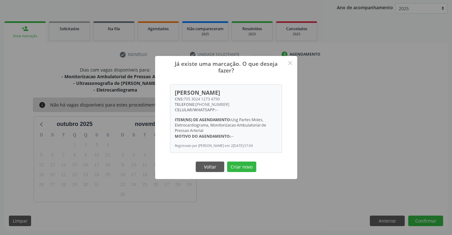
click at [227, 161] on button "Criar novo" at bounding box center [241, 166] width 29 height 11
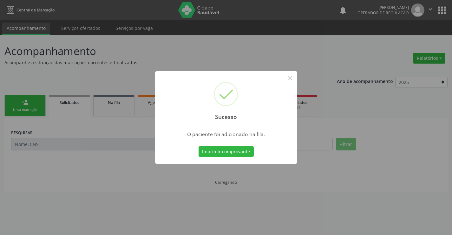
scroll to position [0, 0]
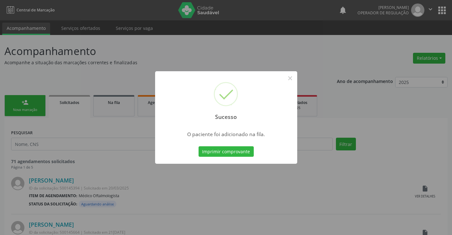
click at [199, 146] on button "Imprimir comprovante" at bounding box center [226, 151] width 55 height 11
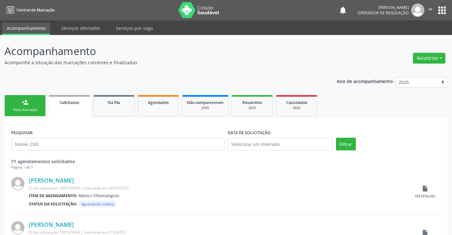
click at [34, 98] on link "person_add Nova marcação" at bounding box center [24, 105] width 41 height 21
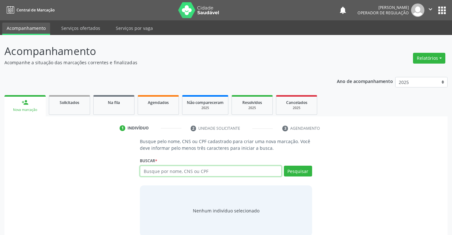
click at [212, 174] on input "text" at bounding box center [211, 170] width 142 height 11
click at [186, 173] on input "text" at bounding box center [211, 170] width 142 height 11
type input "700006721727204"
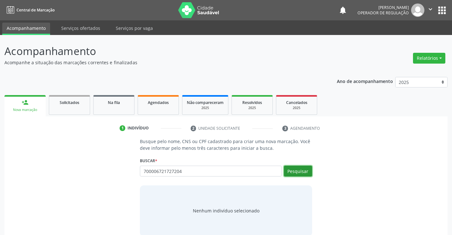
click at [298, 169] on button "Pesquisar" at bounding box center [298, 170] width 28 height 11
type input "700006721727204"
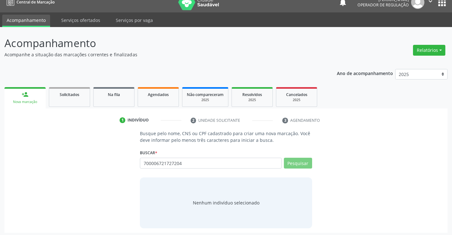
scroll to position [10, 0]
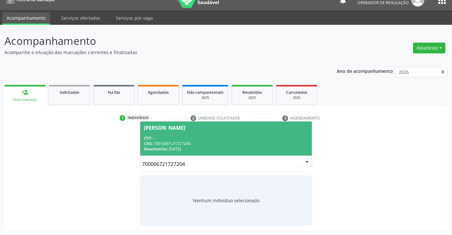
click at [208, 145] on div "CNS: 700 0067 2172 7204" at bounding box center [226, 143] width 164 height 5
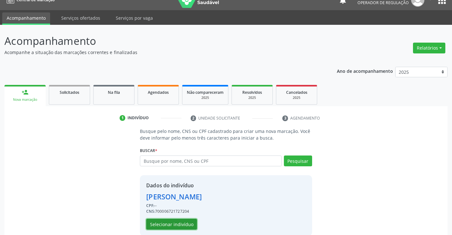
click at [176, 221] on button "Selecionar indivíduo" at bounding box center [171, 223] width 51 height 11
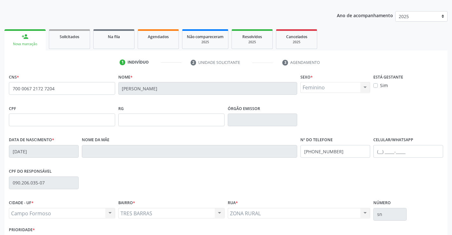
scroll to position [110, 0]
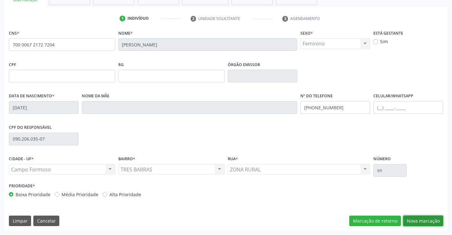
click at [418, 225] on button "Nova marcação" at bounding box center [424, 220] width 40 height 11
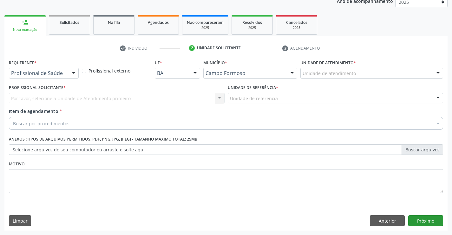
scroll to position [80, 0]
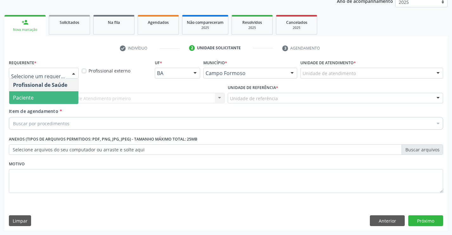
click at [38, 96] on span "Paciente" at bounding box center [43, 97] width 69 height 13
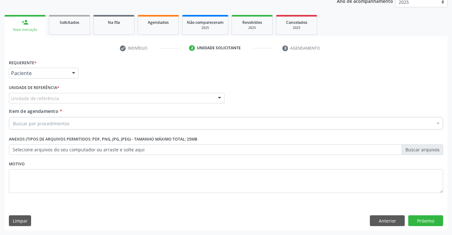
click at [139, 96] on div "Unidade de referência" at bounding box center [117, 98] width 216 height 11
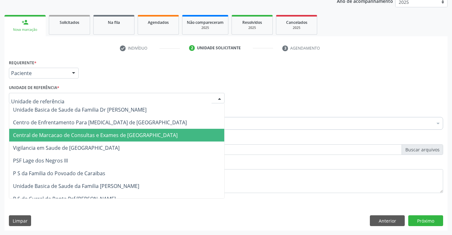
click at [130, 134] on span "Central de Marcacao de Consultas e Exames de [GEOGRAPHIC_DATA]" at bounding box center [95, 134] width 165 height 7
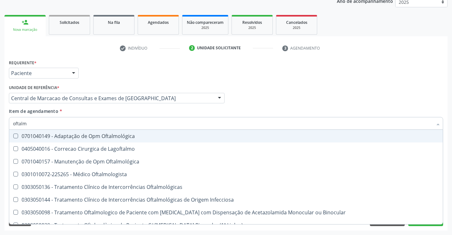
type input "oftalmo"
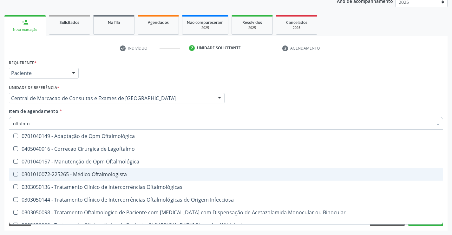
click at [76, 172] on div "0301010072-225265 - Médico Oftalmologista" at bounding box center [226, 173] width 426 height 5
checkbox Oftalmologista "true"
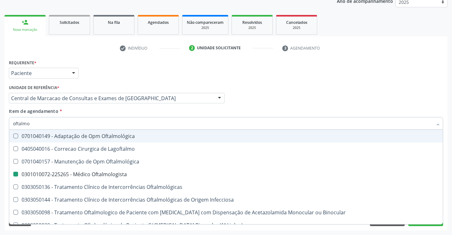
click at [238, 87] on div "Profissional Solicitante Por favor, selecione a Unidade de Atendimento primeiro…" at bounding box center [226, 95] width 438 height 25
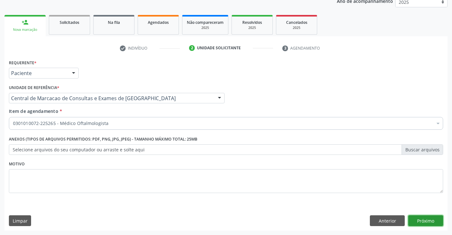
click at [428, 222] on button "Próximo" at bounding box center [426, 220] width 35 height 11
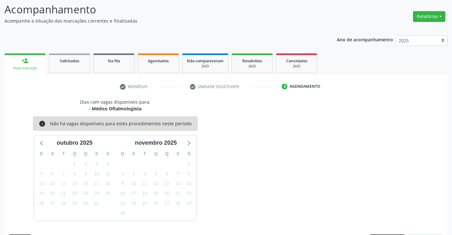
scroll to position [60, 0]
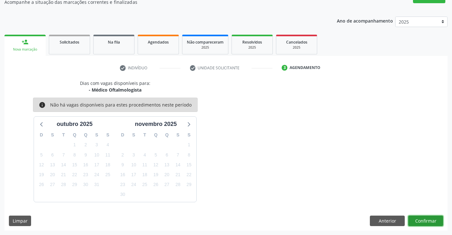
click at [429, 221] on button "Confirmar" at bounding box center [426, 220] width 35 height 11
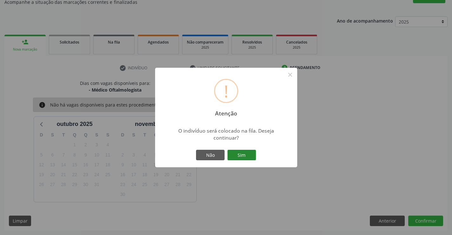
click at [238, 155] on button "Sim" at bounding box center [242, 155] width 29 height 11
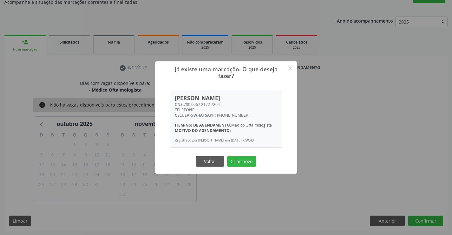
click at [238, 155] on div "Já existe uma marcação. O que deseja fazer? × Mariana Felix Pereira CNS: 700 00…" at bounding box center [226, 117] width 142 height 112
click at [238, 162] on button "Criar novo" at bounding box center [241, 161] width 29 height 11
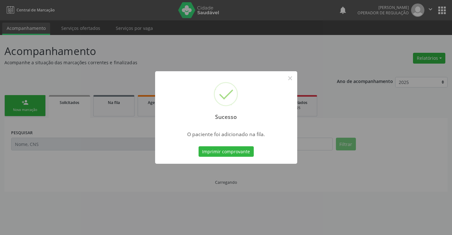
scroll to position [0, 0]
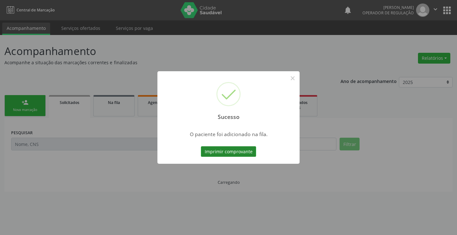
click at [248, 151] on button "Imprimir comprovante" at bounding box center [228, 151] width 55 height 11
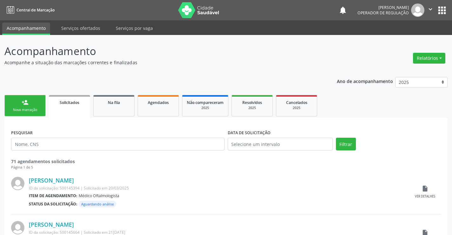
click at [25, 102] on div "person_add" at bounding box center [25, 102] width 7 height 7
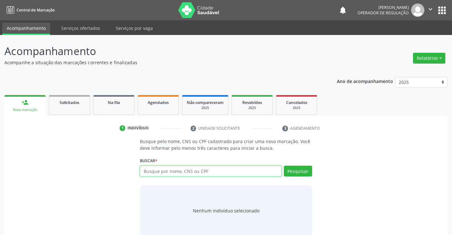
click at [196, 171] on input "text" at bounding box center [211, 170] width 142 height 11
click at [117, 110] on link "Na fila" at bounding box center [113, 105] width 41 height 20
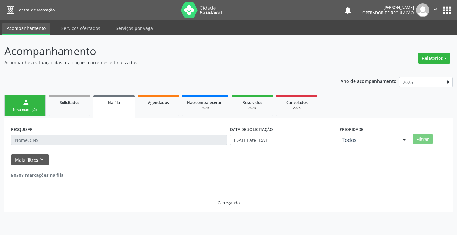
click at [133, 142] on input "text" at bounding box center [119, 139] width 216 height 11
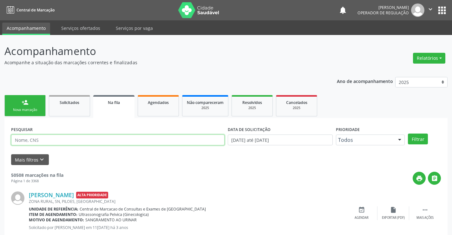
click at [88, 142] on input "text" at bounding box center [118, 139] width 214 height 11
type input "708409798184862"
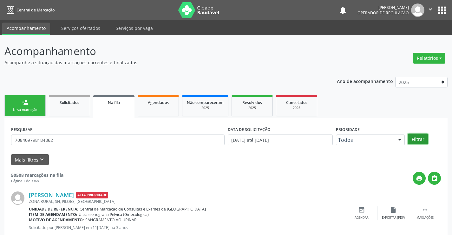
click at [423, 135] on button "Filtrar" at bounding box center [418, 138] width 20 height 11
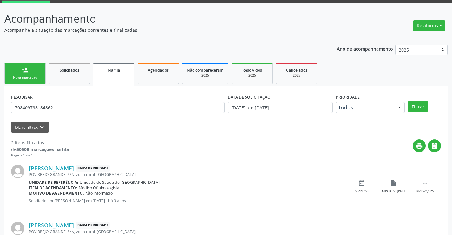
scroll to position [80, 0]
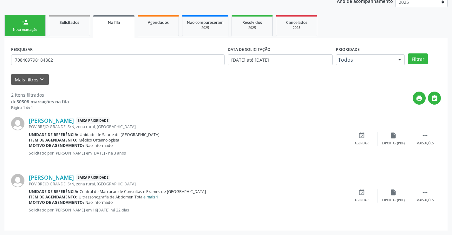
click at [146, 197] on link "e mais 1" at bounding box center [151, 196] width 15 height 5
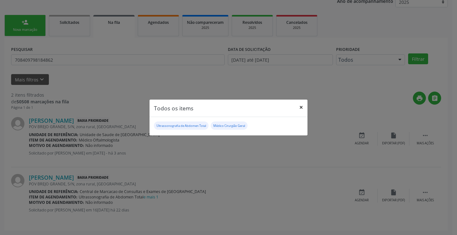
click at [303, 105] on button "×" at bounding box center [301, 107] width 13 height 16
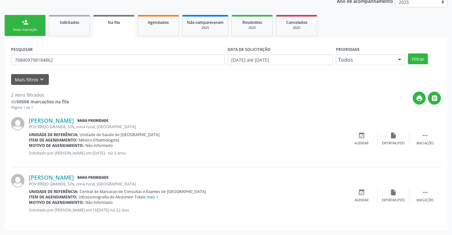
click at [154, 196] on link "e mais 1" at bounding box center [151, 196] width 15 height 5
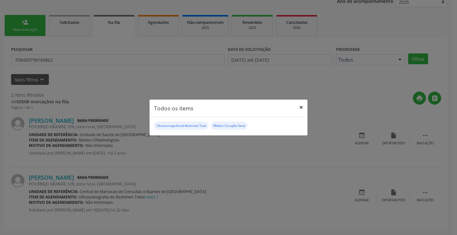
click at [299, 104] on button "×" at bounding box center [301, 107] width 13 height 16
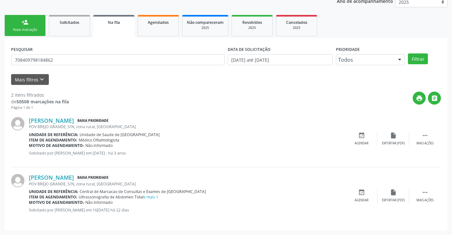
click at [31, 22] on link "person_add Nova marcação" at bounding box center [24, 25] width 41 height 21
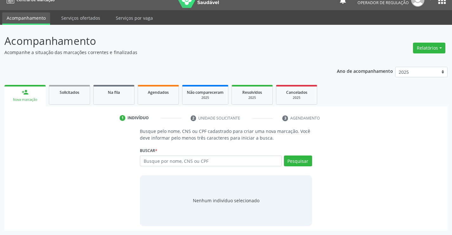
scroll to position [10, 0]
drag, startPoint x: 208, startPoint y: 159, endPoint x: 221, endPoint y: 153, distance: 14.2
click at [211, 158] on input "text" at bounding box center [211, 160] width 142 height 11
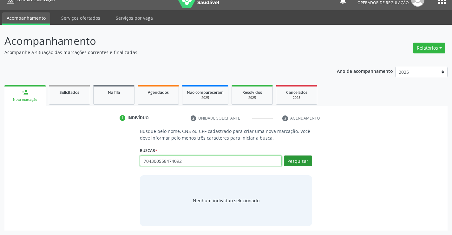
type input "704300558474092"
click at [304, 165] on button "Pesquisar" at bounding box center [298, 160] width 28 height 11
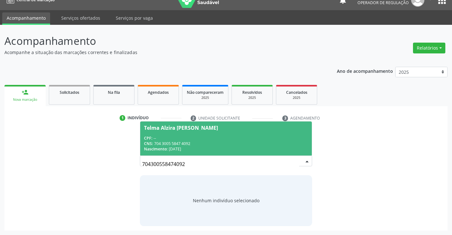
click at [253, 143] on div "CNS: 704 3005 5847 4092" at bounding box center [226, 143] width 164 height 5
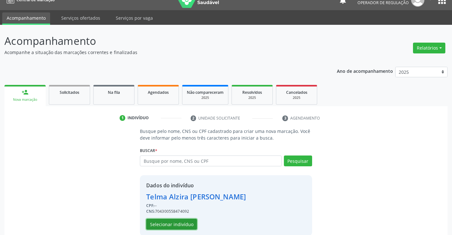
click at [164, 224] on button "Selecionar indivíduo" at bounding box center [171, 223] width 51 height 11
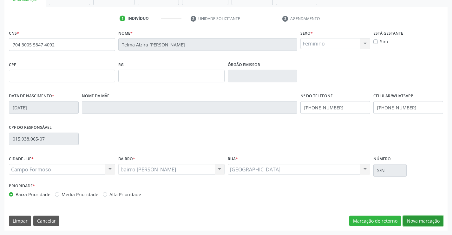
drag, startPoint x: 429, startPoint y: 220, endPoint x: 242, endPoint y: 166, distance: 194.5
click at [429, 220] on button "Nova marcação" at bounding box center [424, 220] width 40 height 11
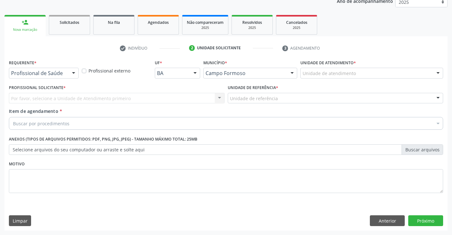
drag, startPoint x: 74, startPoint y: 69, endPoint x: 67, endPoint y: 101, distance: 33.1
click at [71, 75] on div at bounding box center [74, 73] width 10 height 11
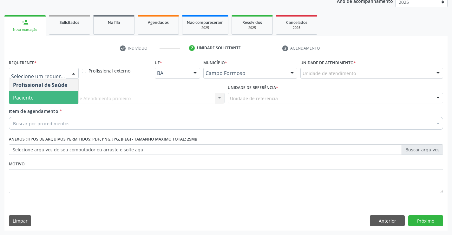
click at [66, 103] on span "Paciente" at bounding box center [43, 97] width 69 height 13
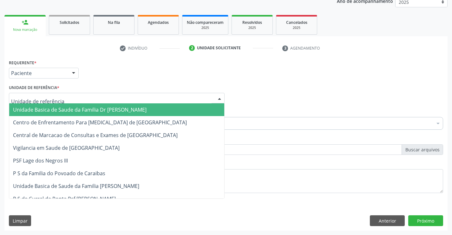
drag, startPoint x: 89, startPoint y: 97, endPoint x: 94, endPoint y: 133, distance: 36.5
click at [89, 98] on div at bounding box center [117, 98] width 216 height 11
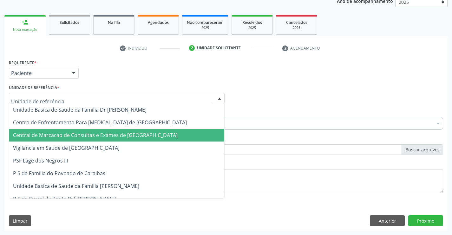
click at [95, 137] on span "Central de Marcacao de Consultas e Exames de [GEOGRAPHIC_DATA]" at bounding box center [95, 134] width 165 height 7
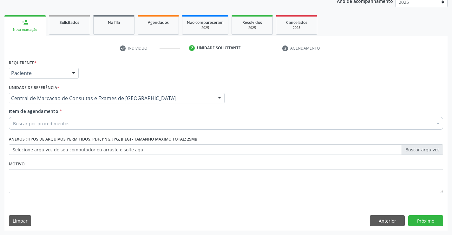
click at [108, 125] on div "Buscar por procedimentos" at bounding box center [226, 123] width 435 height 13
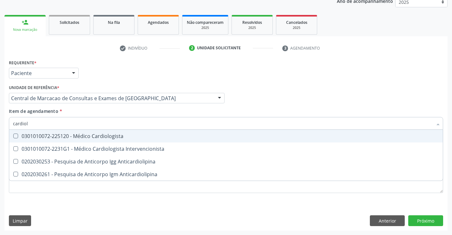
type input "cardiolo"
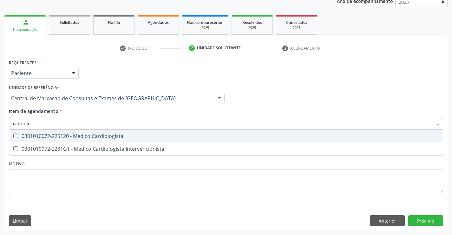
click at [123, 133] on div "0301010072-225120 - Médico Cardiologista" at bounding box center [226, 135] width 426 height 5
checkbox Cardiologista "true"
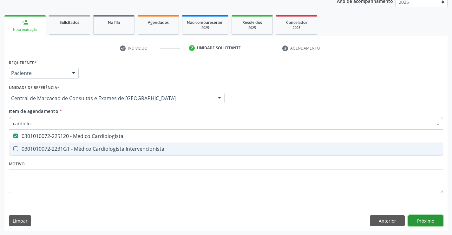
click at [412, 217] on div "Requerente * Paciente Profissional de Saúde Paciente Nenhum resultado encontrad…" at bounding box center [226, 144] width 444 height 172
checkbox Intervencionista "true"
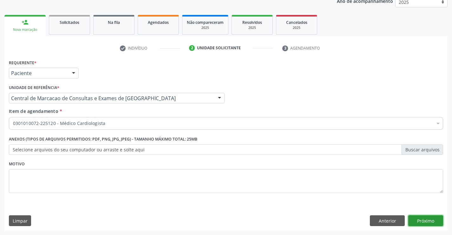
click at [418, 220] on button "Próximo" at bounding box center [426, 220] width 35 height 11
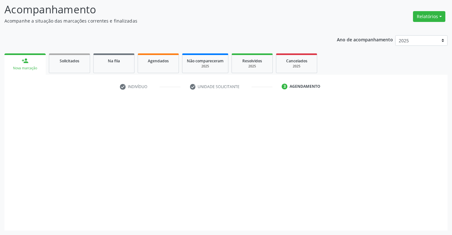
scroll to position [42, 0]
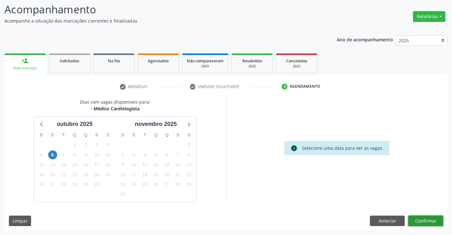
click at [423, 221] on button "Confirmar" at bounding box center [426, 220] width 35 height 11
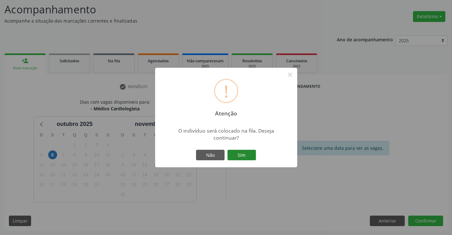
click at [247, 153] on button "Sim" at bounding box center [242, 155] width 29 height 11
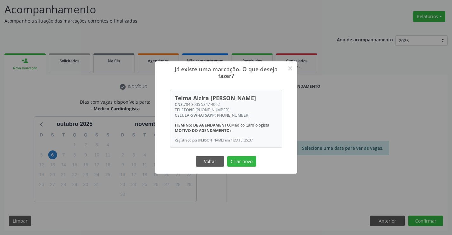
click at [227, 156] on button "Criar novo" at bounding box center [241, 161] width 29 height 11
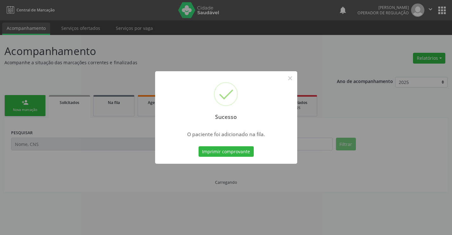
scroll to position [0, 0]
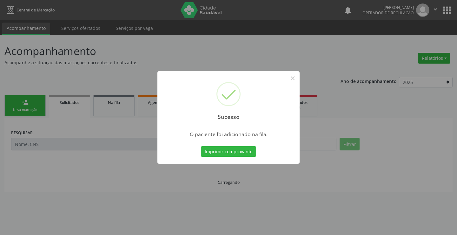
click at [201, 146] on button "Imprimir comprovante" at bounding box center [228, 151] width 55 height 11
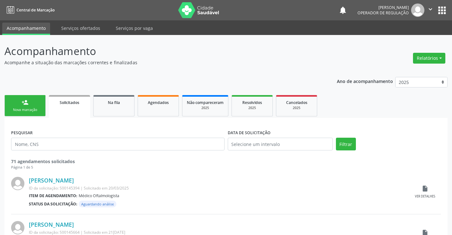
click at [31, 99] on link "person_add Nova marcação" at bounding box center [24, 105] width 41 height 21
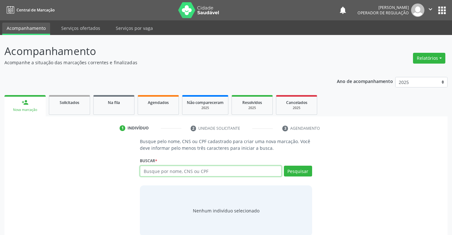
click at [168, 173] on input "text" at bounding box center [211, 170] width 142 height 11
type input "705305477850690"
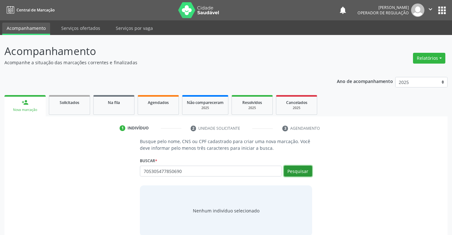
click at [303, 176] on button "Pesquisar" at bounding box center [298, 170] width 28 height 11
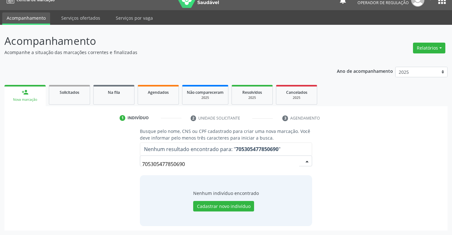
click at [192, 168] on input "705305477850690" at bounding box center [220, 163] width 157 height 13
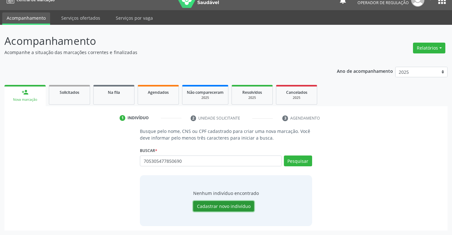
click at [211, 206] on button "Cadastrar novo indivíduo" at bounding box center [223, 206] width 61 height 11
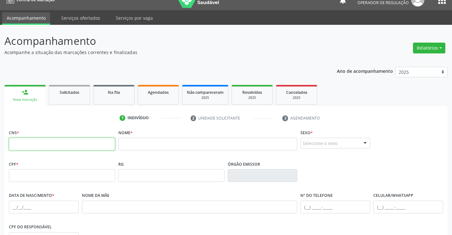
click at [72, 145] on input "text" at bounding box center [62, 143] width 106 height 13
paste input "705 3054 7785 0690"
type input "705 3054 7785 0690"
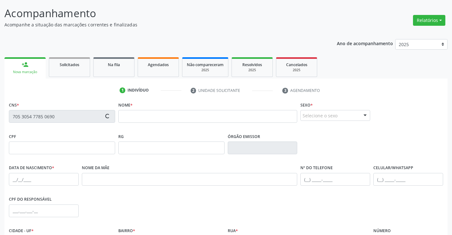
scroll to position [74, 0]
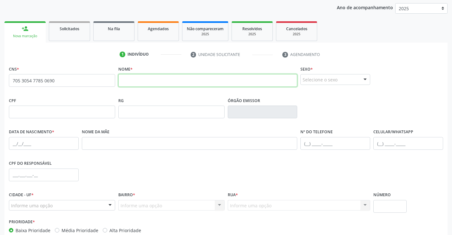
click at [150, 80] on input "text" at bounding box center [207, 80] width 179 height 13
type input "gildeon da silva correia"
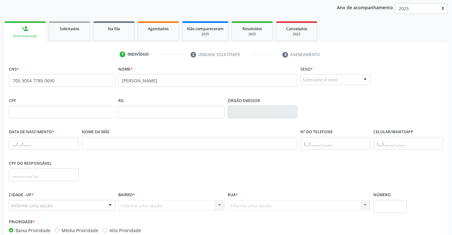
click at [325, 81] on div "Selecione o sexo" at bounding box center [336, 79] width 70 height 11
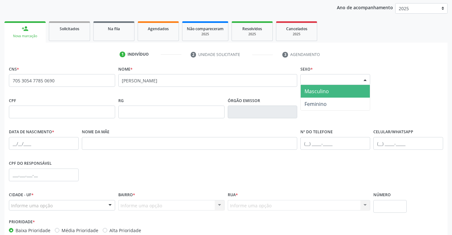
click at [314, 92] on span "Masculino" at bounding box center [317, 91] width 24 height 7
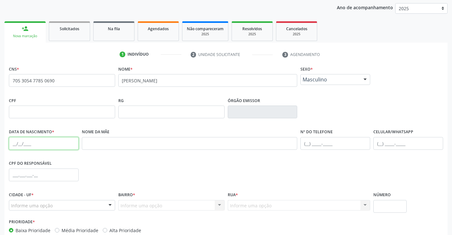
click at [15, 142] on input "text" at bounding box center [44, 143] width 70 height 13
type input "15/06/1976"
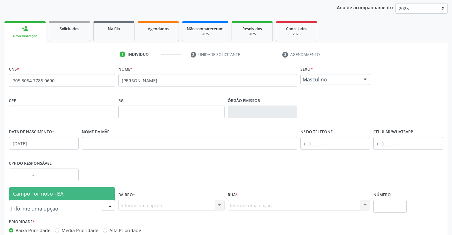
click at [94, 207] on div at bounding box center [62, 205] width 106 height 11
click at [95, 192] on span "Campo Formoso - BA" at bounding box center [62, 193] width 106 height 13
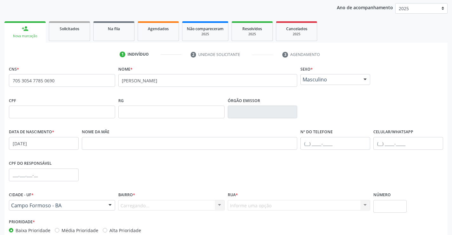
click at [204, 206] on div "Carregando... Nenhum resultado encontrado para: " " Nenhuma opção encontrada. D…" at bounding box center [171, 205] width 106 height 11
click at [218, 202] on div at bounding box center [220, 205] width 10 height 11
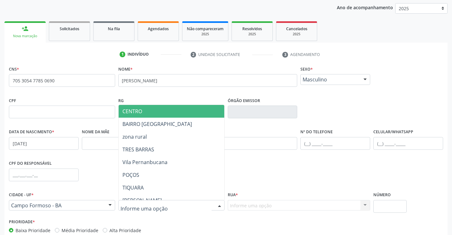
click at [166, 114] on span "CENTRO" at bounding box center [187, 111] width 137 height 13
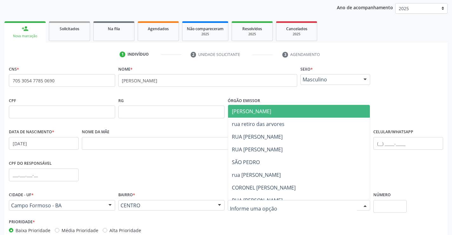
click at [263, 109] on span "JUCA MARQUES" at bounding box center [251, 111] width 39 height 7
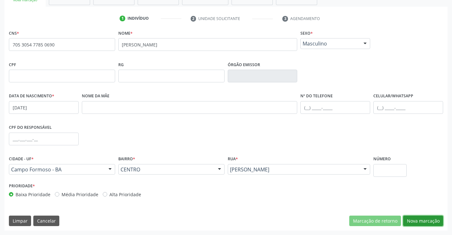
click at [425, 225] on button "Nova marcação" at bounding box center [424, 220] width 40 height 11
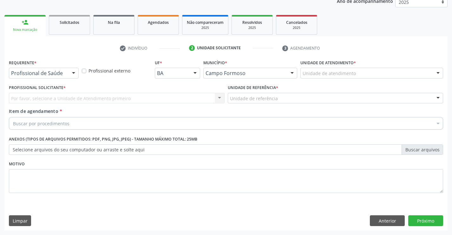
click at [68, 71] on div "Profissional de Saúde Profissional de Saúde Paciente Nenhum resultado encontrad…" at bounding box center [44, 73] width 70 height 11
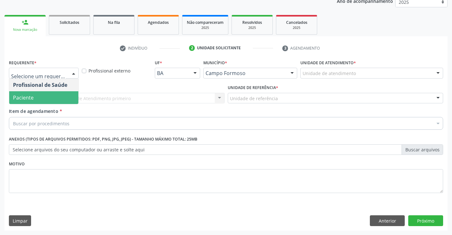
click at [41, 94] on span "Paciente" at bounding box center [43, 97] width 69 height 13
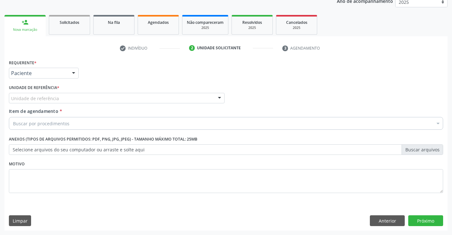
click at [120, 99] on div "Unidade de referência" at bounding box center [117, 98] width 216 height 11
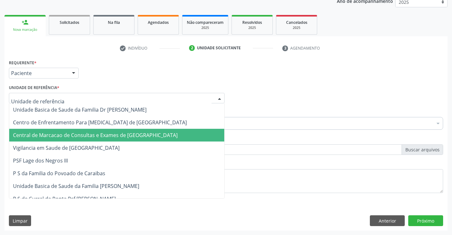
click at [120, 132] on span "Central de Marcacao de Consultas e Exames de [GEOGRAPHIC_DATA]" at bounding box center [95, 134] width 165 height 7
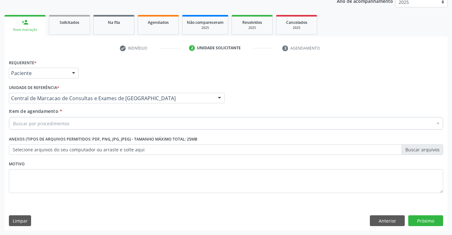
click at [131, 125] on div "Buscar por procedimentos" at bounding box center [226, 123] width 435 height 13
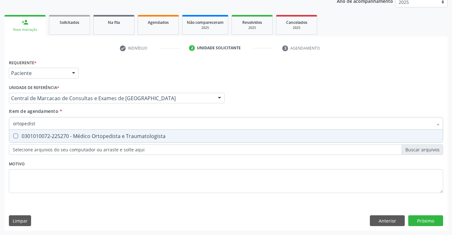
type input "ortopedista"
click at [128, 135] on div "0301010072-225270 - Médico Ortopedista e Traumatologista" at bounding box center [226, 135] width 426 height 5
checkbox Traumatologista "true"
click at [414, 217] on div "Requerente * Paciente Profissional de Saúde Paciente Nenhum resultado encontrad…" at bounding box center [226, 144] width 444 height 172
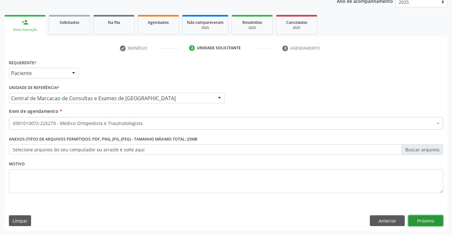
click at [416, 218] on button "Próximo" at bounding box center [426, 220] width 35 height 11
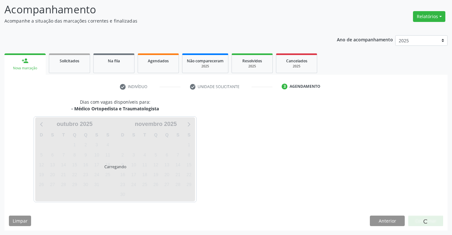
scroll to position [42, 0]
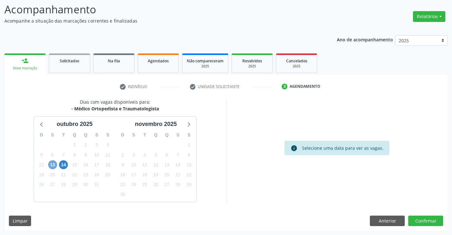
click at [50, 161] on span "13" at bounding box center [52, 164] width 9 height 9
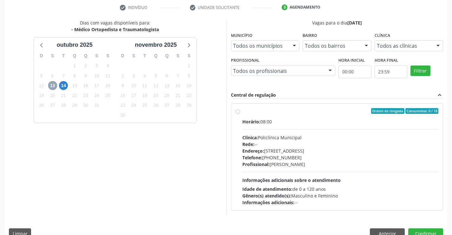
scroll to position [133, 0]
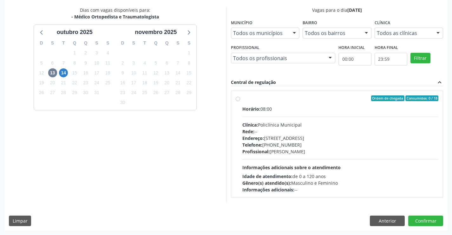
click at [287, 128] on div "Rede: --" at bounding box center [341, 131] width 197 height 7
click at [240, 101] on input "Ordem de chegada Consumidos: 0 / 18 Horário: 08:00 Clínica: Policlínica Municip…" at bounding box center [238, 98] width 4 height 6
radio input "true"
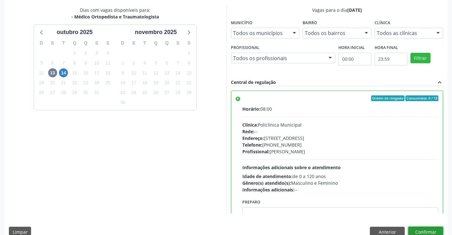
click at [429, 230] on button "Confirmar" at bounding box center [426, 231] width 35 height 11
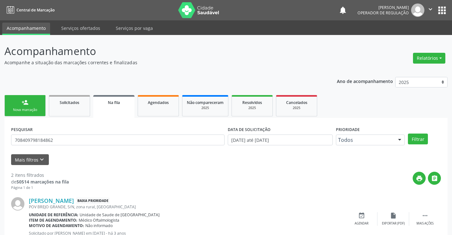
click at [23, 104] on div "person_add" at bounding box center [25, 102] width 7 height 7
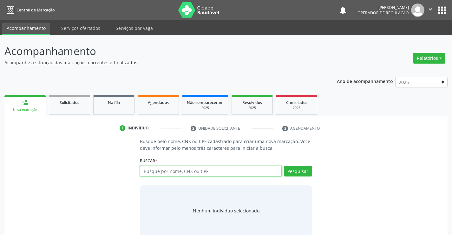
click at [181, 169] on input "text" at bounding box center [211, 170] width 142 height 11
type input "708502318150775"
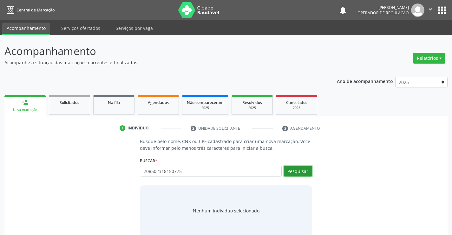
click at [293, 173] on button "Pesquisar" at bounding box center [298, 170] width 28 height 11
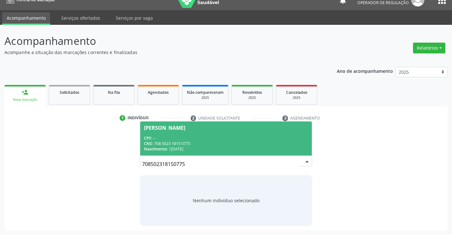
click at [184, 145] on div "CNS: 708 5023 1815 0775" at bounding box center [226, 143] width 164 height 5
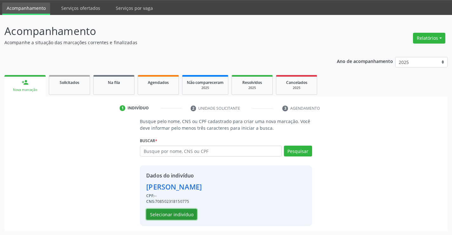
click at [164, 215] on button "Selecionar indivíduo" at bounding box center [171, 214] width 51 height 11
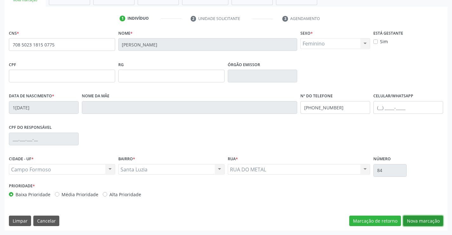
click at [418, 218] on button "Nova marcação" at bounding box center [424, 220] width 40 height 11
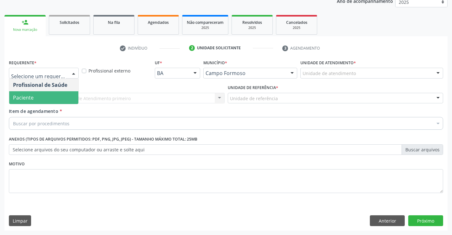
click at [49, 93] on span "Paciente" at bounding box center [43, 97] width 69 height 13
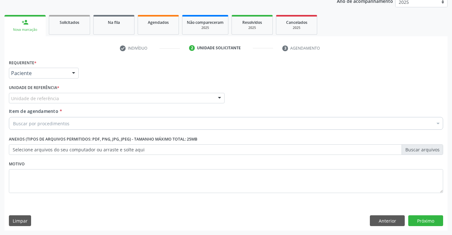
click at [102, 103] on div "Unidade de referência Unidade Basica de Saude da Familia Dr [PERSON_NAME] Centr…" at bounding box center [117, 98] width 216 height 11
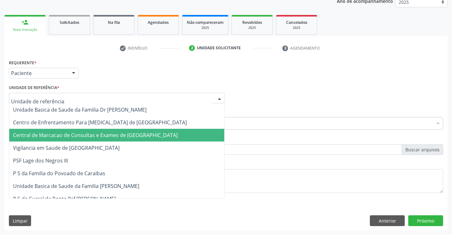
click at [102, 134] on span "Central de Marcacao de Consultas e Exames de [GEOGRAPHIC_DATA]" at bounding box center [95, 134] width 165 height 7
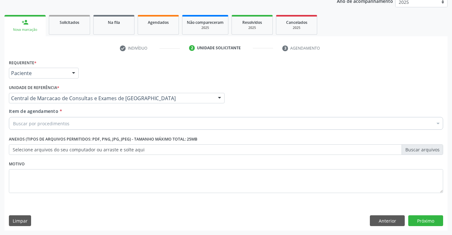
click at [113, 123] on div "Buscar por procedimentos" at bounding box center [226, 123] width 435 height 13
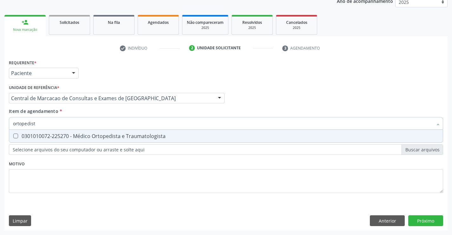
type input "ortopedista"
click at [108, 135] on div "0301010072-225270 - Médico Ortopedista e Traumatologista" at bounding box center [226, 135] width 426 height 5
checkbox Traumatologista "true"
click at [439, 224] on div "Requerente * Paciente Profissional de Saúde Paciente Nenhum resultado encontrad…" at bounding box center [226, 144] width 444 height 172
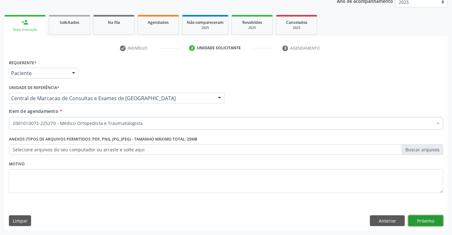
click at [439, 224] on button "Próximo" at bounding box center [426, 220] width 35 height 11
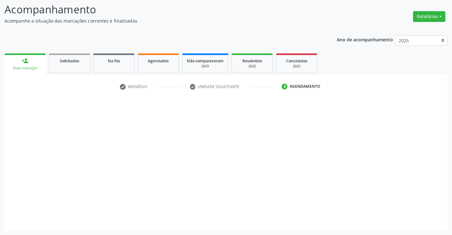
scroll to position [42, 0]
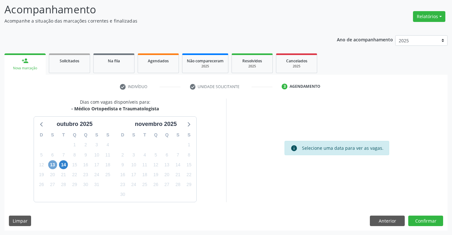
click at [55, 165] on span "13" at bounding box center [52, 164] width 9 height 9
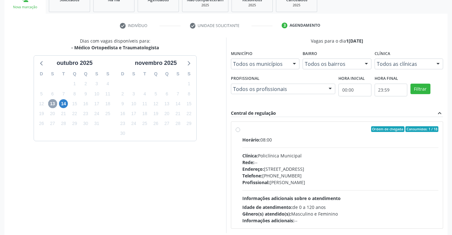
scroll to position [105, 0]
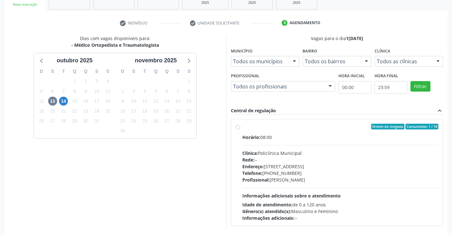
click at [277, 151] on div "Clínica: Policlínica Municipal" at bounding box center [341, 153] width 197 height 7
click at [240, 129] on input "Ordem de chegada Consumidos: 1 / 18 Horário: 08:00 Clínica: Policlínica Municip…" at bounding box center [238, 127] width 4 height 6
radio input "true"
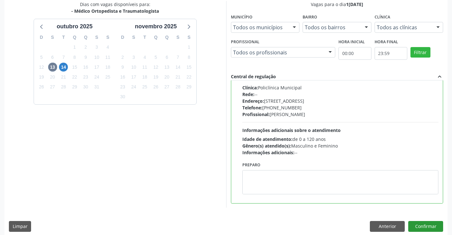
scroll to position [145, 0]
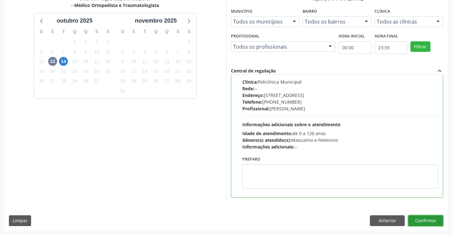
click at [425, 223] on button "Confirmar" at bounding box center [426, 220] width 35 height 11
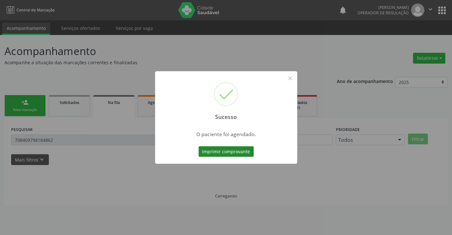
scroll to position [0, 0]
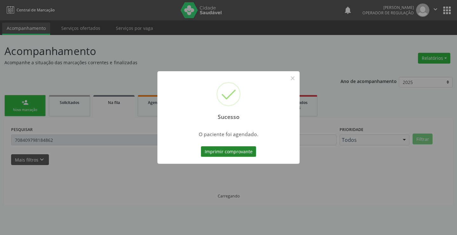
click at [236, 146] on button "Imprimir comprovante" at bounding box center [228, 151] width 55 height 11
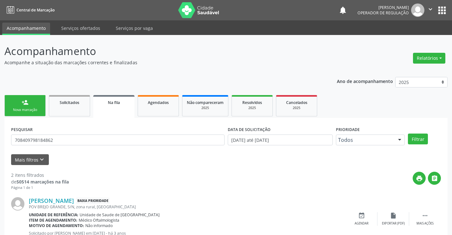
click at [24, 95] on link "person_add Nova marcação" at bounding box center [24, 105] width 41 height 21
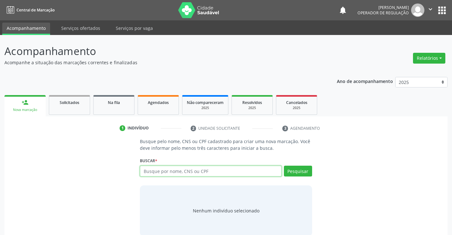
click at [173, 168] on input "text" at bounding box center [211, 170] width 142 height 11
type input "35567228520"
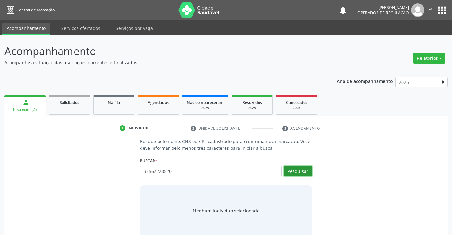
click at [310, 171] on button "Pesquisar" at bounding box center [298, 170] width 28 height 11
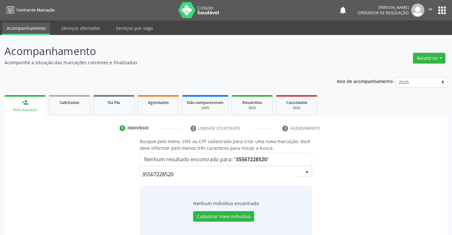
click at [180, 172] on input "35567228520" at bounding box center [220, 174] width 157 height 13
click at [207, 217] on button "Cadastrar novo indivíduo" at bounding box center [223, 216] width 61 height 11
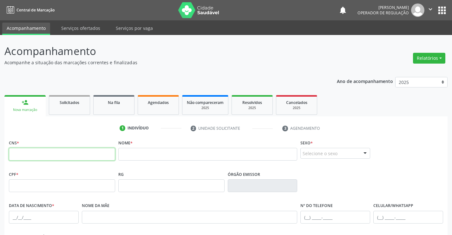
click at [85, 160] on input "text" at bounding box center [62, 154] width 106 height 13
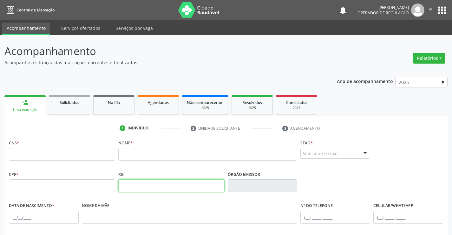
drag, startPoint x: 85, startPoint y: 160, endPoint x: 129, endPoint y: 183, distance: 49.6
click at [132, 182] on input "text" at bounding box center [171, 185] width 106 height 13
click at [80, 180] on input "text" at bounding box center [62, 185] width 106 height 13
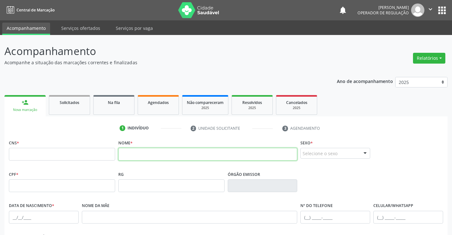
click at [136, 153] on input "text" at bounding box center [207, 154] width 179 height 13
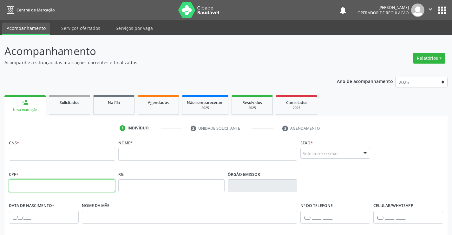
click at [79, 186] on input "text" at bounding box center [62, 185] width 106 height 13
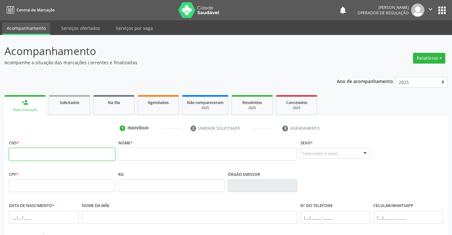
click at [82, 151] on input "text" at bounding box center [62, 154] width 106 height 13
click at [37, 104] on link "person_add Nova marcação" at bounding box center [24, 105] width 41 height 21
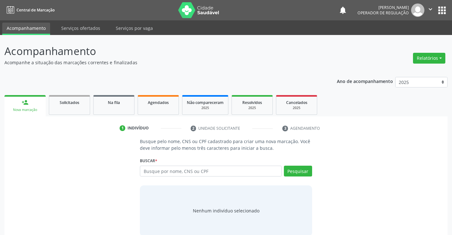
click at [156, 169] on input "text" at bounding box center [211, 170] width 142 height 11
click at [152, 170] on input "text" at bounding box center [211, 170] width 142 height 11
type input "702602724627046"
click at [308, 170] on button "Pesquisar" at bounding box center [298, 170] width 28 height 11
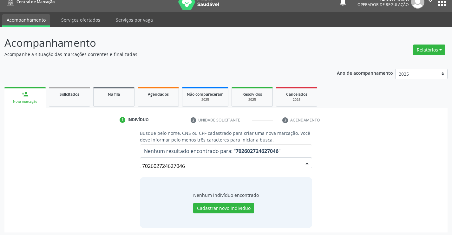
scroll to position [10, 0]
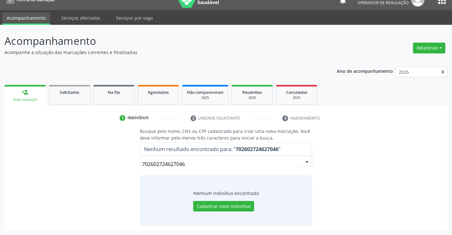
click at [198, 163] on input "702602724627046" at bounding box center [220, 163] width 157 height 13
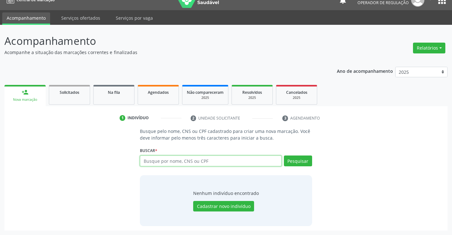
click at [155, 161] on input "text" at bounding box center [211, 160] width 142 height 11
paste input "702602724627046"
type input "702602724627046"
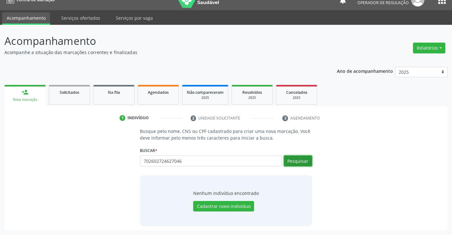
click at [294, 158] on button "Pesquisar" at bounding box center [298, 160] width 28 height 11
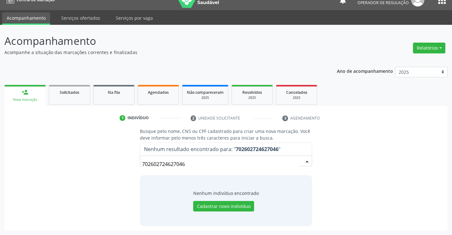
click at [190, 163] on input "702602724627046" at bounding box center [220, 163] width 157 height 13
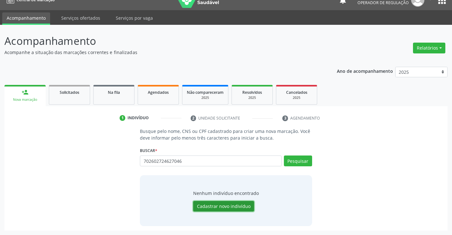
click at [210, 203] on button "Cadastrar novo indivíduo" at bounding box center [223, 206] width 61 height 11
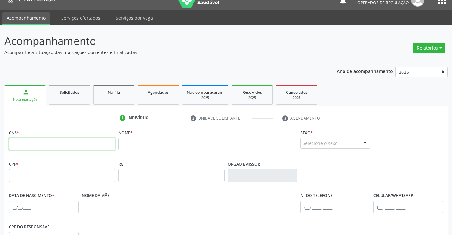
click at [95, 150] on input "text" at bounding box center [62, 143] width 106 height 13
paste input "702 6027 2462 7046"
type input "702 6027 2462 7046"
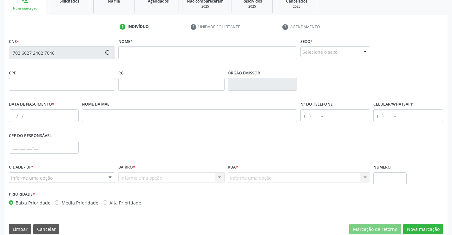
scroll to position [105, 0]
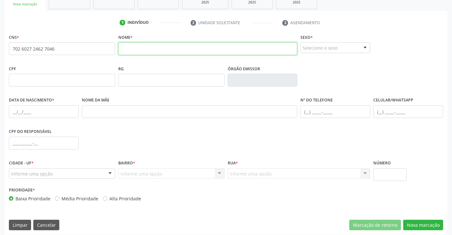
click at [139, 48] on input "text" at bounding box center [207, 48] width 179 height 13
click at [145, 48] on input "maria cleide freitas araujo" at bounding box center [207, 48] width 179 height 13
type input "maria cleude freitas araujo"
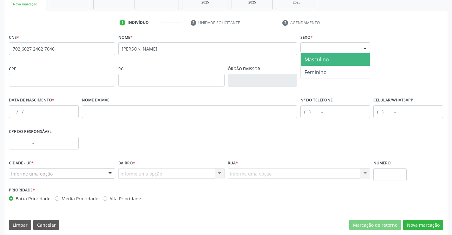
click at [322, 46] on div "Selecione o sexo" at bounding box center [336, 47] width 70 height 11
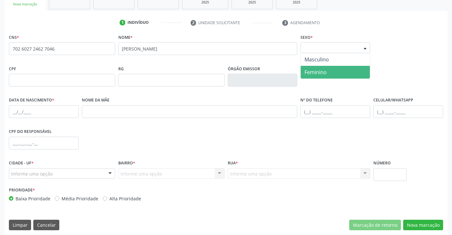
click at [316, 73] on span "Feminino" at bounding box center [316, 72] width 22 height 7
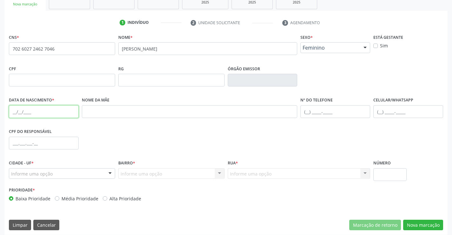
click at [10, 113] on input "text" at bounding box center [44, 111] width 70 height 13
type input "08/05/1954"
click at [85, 173] on div "Informe uma opção" at bounding box center [62, 173] width 106 height 11
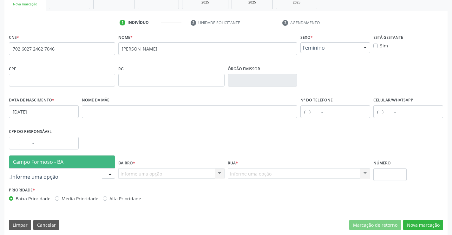
click at [88, 159] on span "Campo Formoso - BA" at bounding box center [62, 161] width 106 height 13
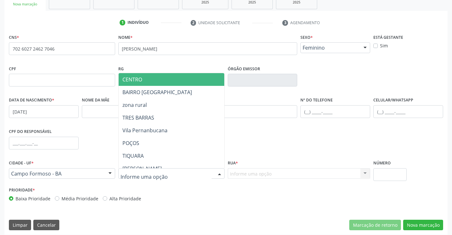
click at [215, 176] on div at bounding box center [220, 173] width 10 height 11
click at [166, 83] on span "CENTRO" at bounding box center [187, 79] width 137 height 13
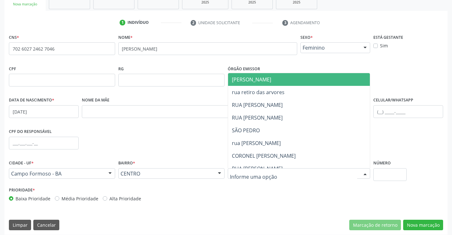
click at [249, 81] on span "JUCA MARQUES" at bounding box center [251, 79] width 39 height 7
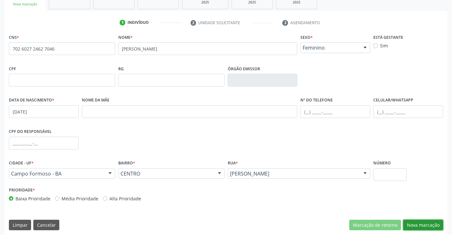
drag, startPoint x: 422, startPoint y: 224, endPoint x: 333, endPoint y: 207, distance: 89.8
click at [421, 224] on button "Nova marcação" at bounding box center [424, 224] width 40 height 11
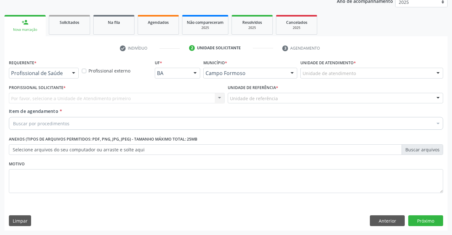
scroll to position [80, 0]
click at [57, 77] on div "Profissional de Saúde" at bounding box center [44, 73] width 70 height 11
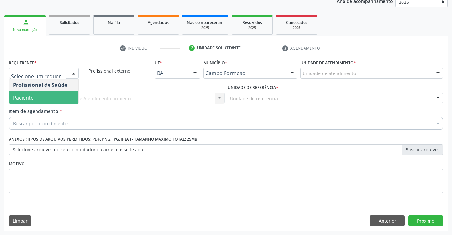
click at [52, 95] on span "Paciente" at bounding box center [43, 97] width 69 height 13
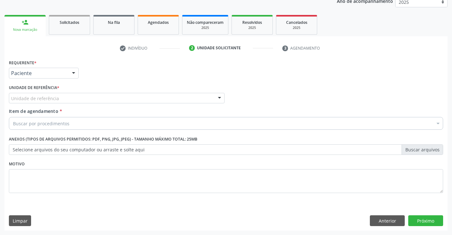
click at [107, 97] on div "Unidade de referência" at bounding box center [117, 98] width 216 height 11
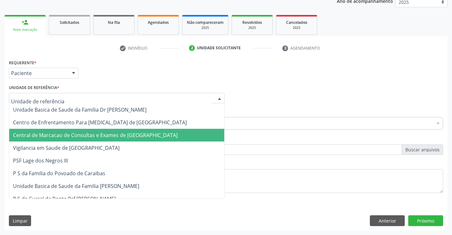
click at [108, 133] on span "Central de Marcacao de Consultas e Exames de [GEOGRAPHIC_DATA]" at bounding box center [95, 134] width 165 height 7
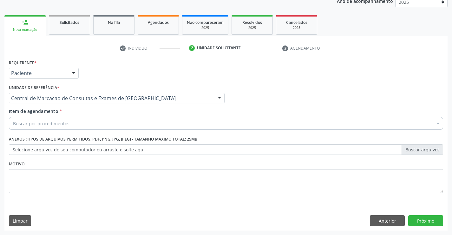
click at [112, 121] on div "Buscar por procedimentos" at bounding box center [226, 123] width 435 height 13
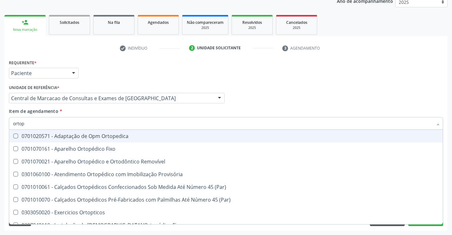
type input "ortope"
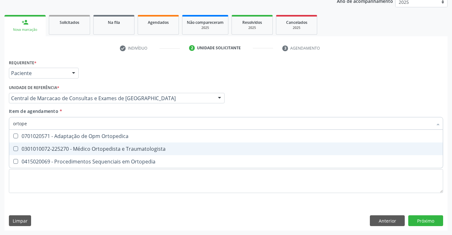
click at [109, 148] on div "0301010072-225270 - Médico Ortopedista e Traumatologista" at bounding box center [226, 148] width 426 height 5
checkbox Traumatologista "true"
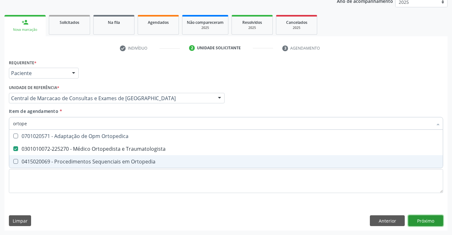
click at [443, 220] on div "Requerente * Paciente Profissional de Saúde Paciente Nenhum resultado encontrad…" at bounding box center [226, 144] width 444 height 172
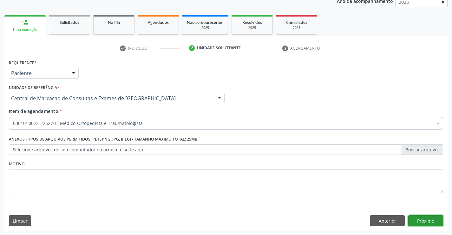
click at [436, 220] on button "Próximo" at bounding box center [426, 220] width 35 height 11
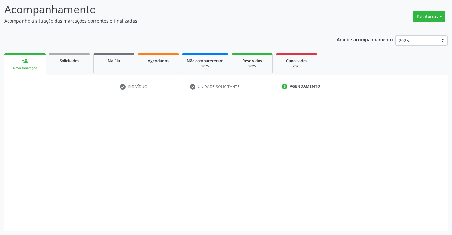
scroll to position [42, 0]
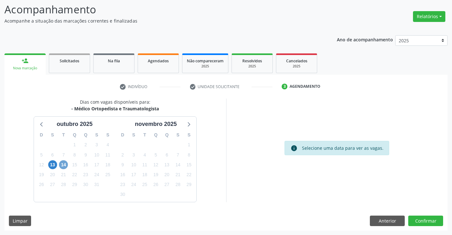
click at [68, 163] on span "14" at bounding box center [63, 164] width 9 height 9
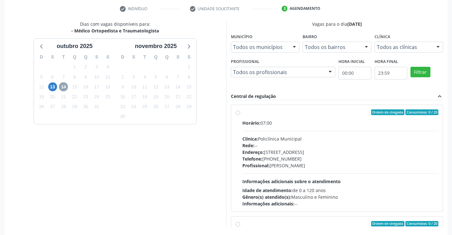
scroll to position [137, 0]
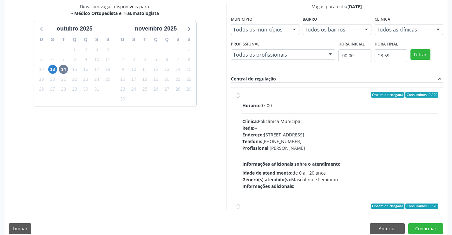
click at [257, 135] on span "Endereço:" at bounding box center [254, 134] width 22 height 6
click at [240, 97] on input "Ordem de chegada Consumidos: 0 / 20 Horário: 07:00 Clínica: Policlínica Municip…" at bounding box center [238, 95] width 4 height 6
radio input "true"
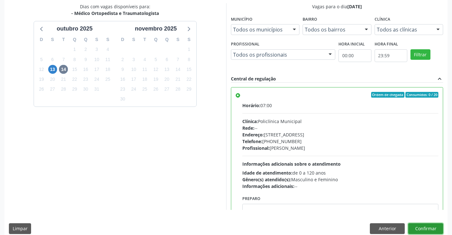
click at [414, 224] on button "Confirmar" at bounding box center [426, 228] width 35 height 11
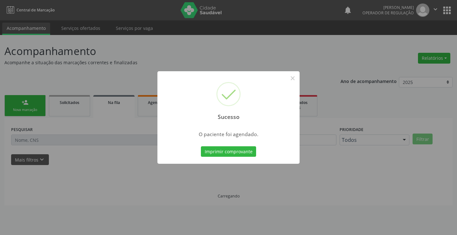
click at [256, 151] on div "Imprimir comprovante Cancel" at bounding box center [229, 151] width 58 height 13
click at [249, 150] on button "Imprimir comprovante" at bounding box center [228, 151] width 55 height 11
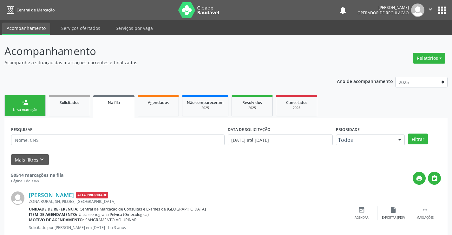
click at [36, 102] on link "person_add Nova marcação" at bounding box center [24, 105] width 41 height 21
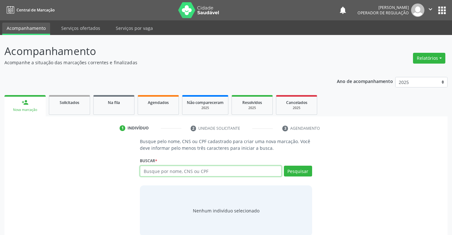
click at [172, 171] on input "text" at bounding box center [211, 170] width 142 height 11
type input "706301787901573"
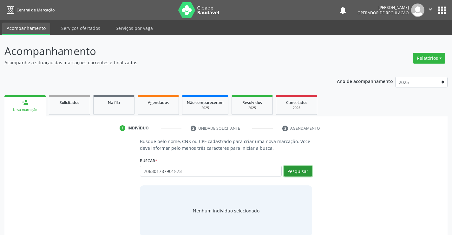
click at [298, 166] on button "Pesquisar" at bounding box center [298, 170] width 28 height 11
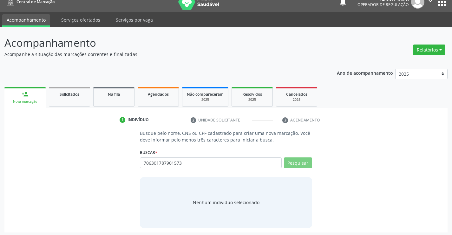
scroll to position [10, 0]
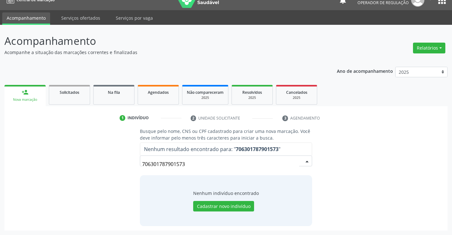
click at [191, 162] on input "706301787901573" at bounding box center [220, 163] width 157 height 13
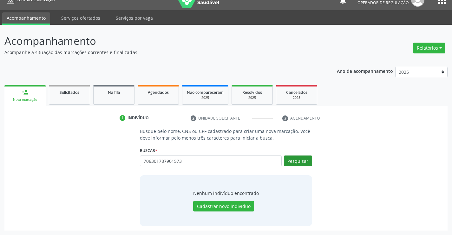
type input "706301787901573"
click at [303, 161] on button "Pesquisar" at bounding box center [298, 160] width 28 height 11
type input "706301787901573"
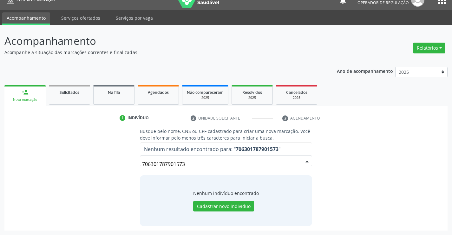
click at [203, 163] on input "706301787901573" at bounding box center [220, 163] width 157 height 13
click at [218, 206] on button "Cadastrar novo indivíduo" at bounding box center [223, 206] width 61 height 11
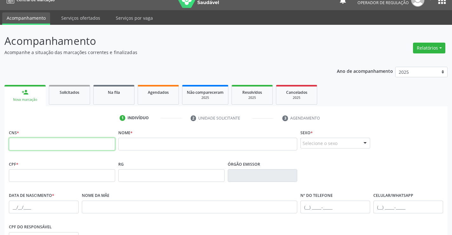
click at [69, 138] on input "text" at bounding box center [62, 143] width 106 height 13
paste input "706 3017 8790 1573"
type input "706 3017 8790 1573"
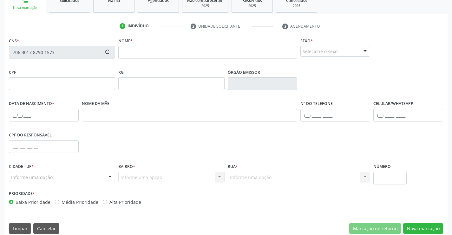
scroll to position [105, 0]
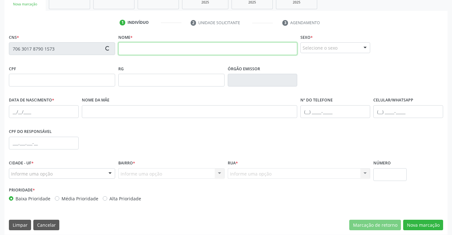
click at [187, 47] on input "text" at bounding box center [207, 48] width 179 height 13
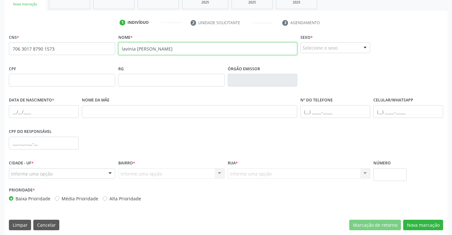
type input "lavinia isabela de jesus santos"
drag, startPoint x: 324, startPoint y: 50, endPoint x: 320, endPoint y: 69, distance: 19.4
click at [324, 51] on div "Selecione o sexo" at bounding box center [336, 47] width 70 height 11
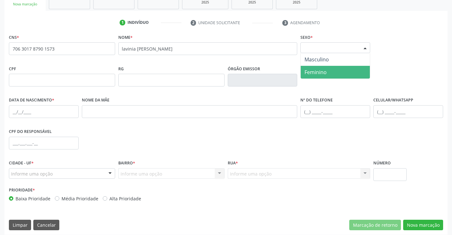
drag, startPoint x: 321, startPoint y: 73, endPoint x: 128, endPoint y: 88, distance: 193.9
click at [321, 74] on span "Feminino" at bounding box center [316, 72] width 22 height 7
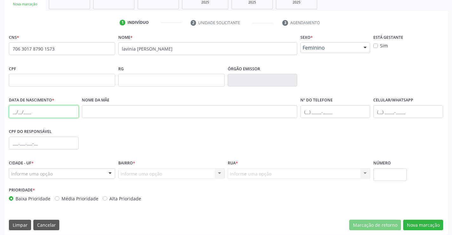
click at [17, 112] on input "text" at bounding box center [44, 111] width 70 height 13
type input "23/11/2012"
click at [109, 171] on div at bounding box center [110, 173] width 10 height 11
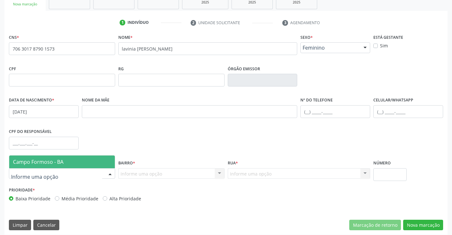
click at [107, 165] on span "Campo Formoso - BA" at bounding box center [62, 161] width 106 height 13
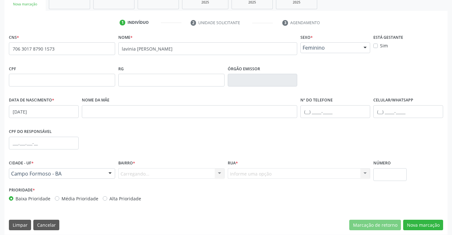
click at [166, 171] on div "Carregando... Nenhum resultado encontrado para: " " Nenhuma opção encontrada. D…" at bounding box center [171, 173] width 106 height 11
click at [171, 175] on div "Carregando... Nenhum resultado encontrado para: " " Nenhuma opção encontrada. D…" at bounding box center [171, 173] width 106 height 11
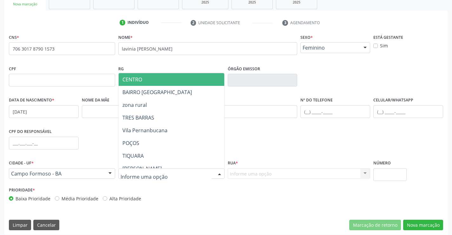
click at [171, 175] on div at bounding box center [171, 173] width 106 height 11
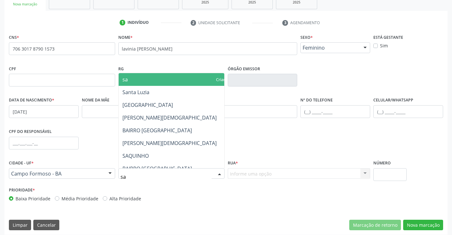
type input "saq"
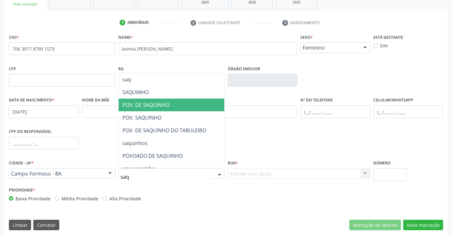
click at [156, 108] on span "POV. DE SAQUINHO" at bounding box center [146, 104] width 47 height 7
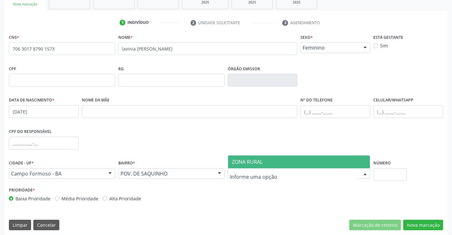
drag, startPoint x: 262, startPoint y: 161, endPoint x: 275, endPoint y: 169, distance: 14.9
click at [263, 162] on span "ZONA RURAL" at bounding box center [299, 161] width 142 height 13
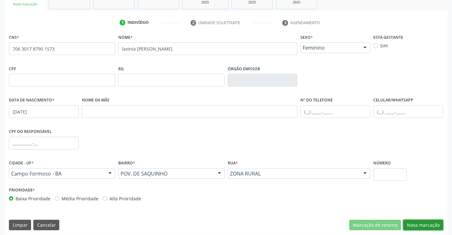
click at [425, 225] on button "Nova marcação" at bounding box center [424, 224] width 40 height 11
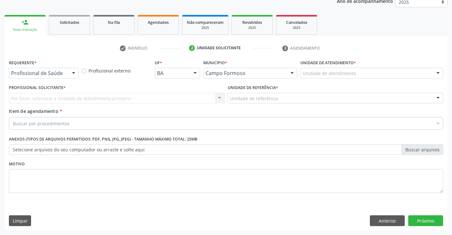
click at [59, 66] on div "Requerente * Profissional de Saúde Profissional de Saúde Paciente Nenhum result…" at bounding box center [44, 68] width 70 height 20
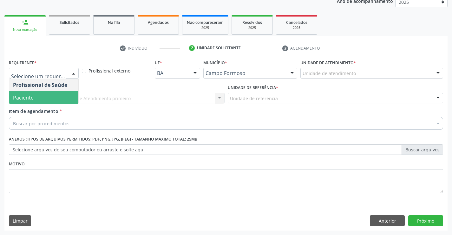
click at [43, 98] on span "Paciente" at bounding box center [43, 97] width 69 height 13
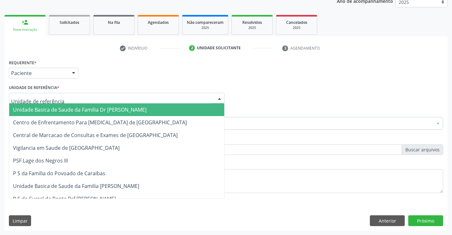
drag, startPoint x: 88, startPoint y: 96, endPoint x: 87, endPoint y: 119, distance: 23.8
click at [88, 100] on div at bounding box center [117, 98] width 216 height 11
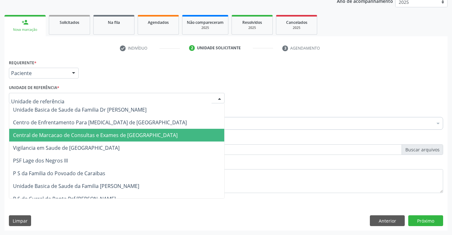
click at [83, 132] on span "Central de Marcacao de Consultas e Exames de [GEOGRAPHIC_DATA]" at bounding box center [95, 134] width 165 height 7
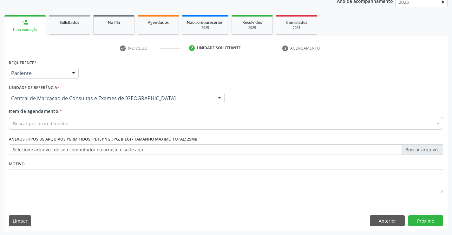
click at [104, 125] on div "Buscar por procedimentos" at bounding box center [226, 123] width 435 height 13
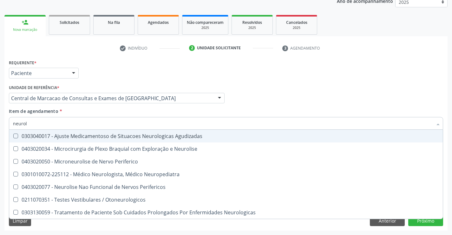
type input "neurolo"
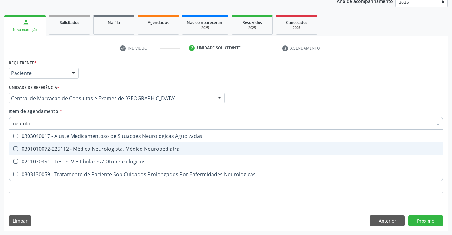
click at [104, 150] on div "0301010072-225112 - Médico Neurologista, Médico Neuropediatra" at bounding box center [226, 148] width 426 height 5
checkbox Neuropediatra "true"
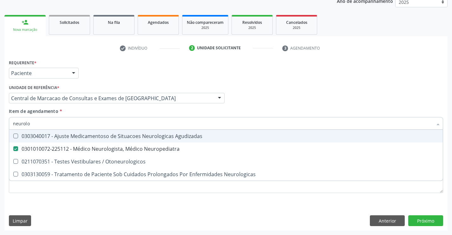
click at [316, 100] on div "Profissional Solicitante Por favor, selecione a Unidade de Atendimento primeiro…" at bounding box center [226, 95] width 438 height 25
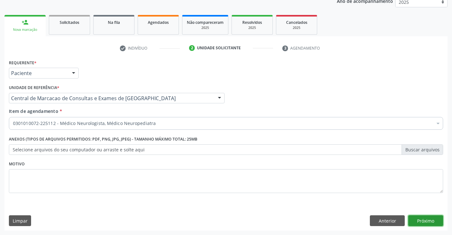
click at [415, 216] on button "Próximo" at bounding box center [426, 220] width 35 height 11
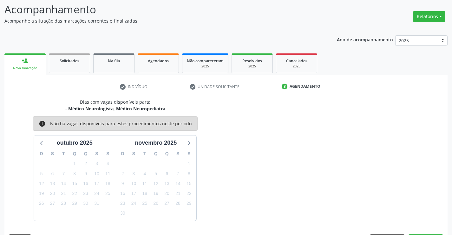
scroll to position [60, 0]
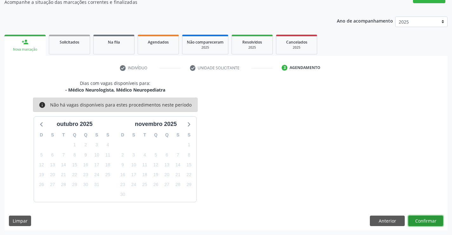
click at [423, 219] on button "Confirmar" at bounding box center [426, 220] width 35 height 11
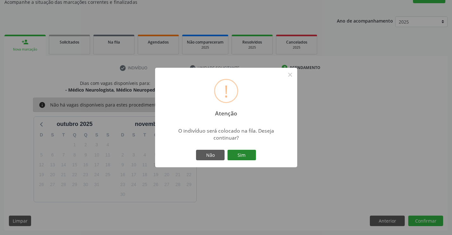
click at [250, 156] on button "Sim" at bounding box center [242, 155] width 29 height 11
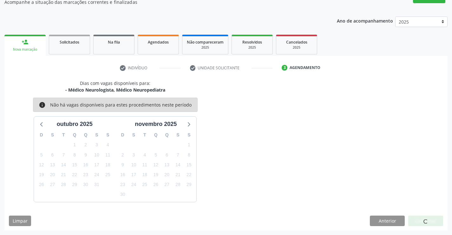
scroll to position [0, 0]
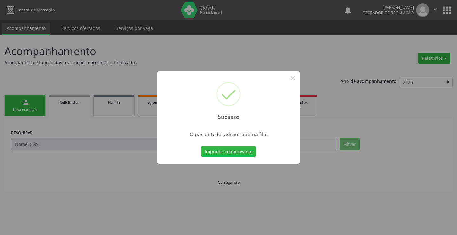
click at [201, 146] on button "Imprimir comprovante" at bounding box center [228, 151] width 55 height 11
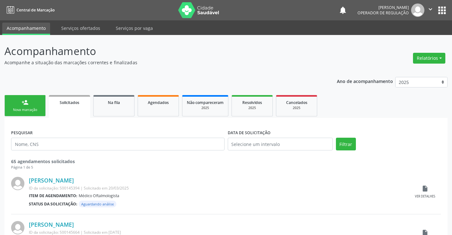
click at [29, 105] on link "person_add Nova marcação" at bounding box center [24, 105] width 41 height 21
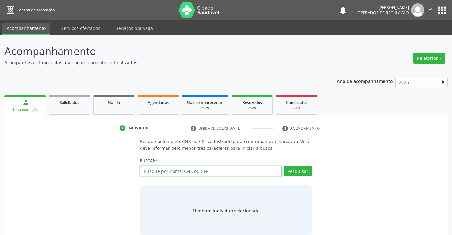
click at [169, 176] on input "text" at bounding box center [211, 170] width 142 height 11
type input "706402619280680"
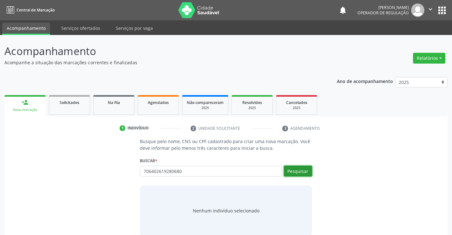
click at [303, 171] on button "Pesquisar" at bounding box center [298, 170] width 28 height 11
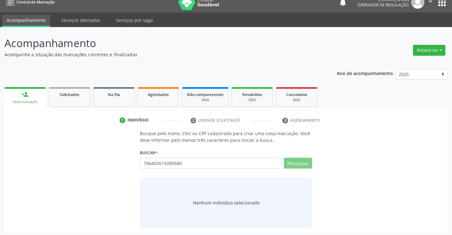
scroll to position [10, 0]
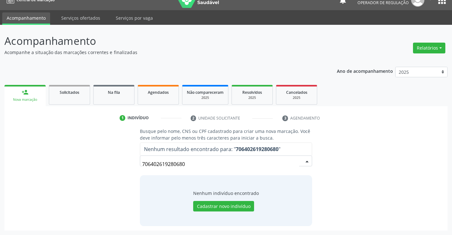
click at [187, 164] on input "706402619280680" at bounding box center [220, 163] width 157 height 13
click at [211, 210] on button "Cadastrar novo indivíduo" at bounding box center [223, 206] width 61 height 11
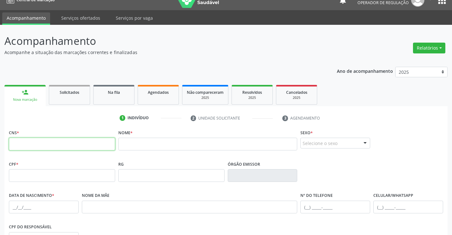
click at [71, 140] on input "text" at bounding box center [62, 143] width 106 height 13
paste input "706 4026 1928 0680"
type input "706 4026 1928 0680"
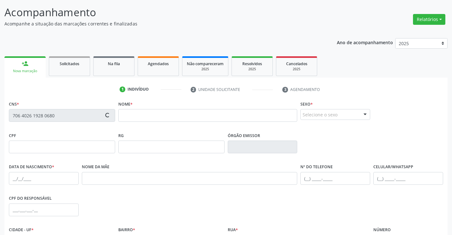
scroll to position [110, 0]
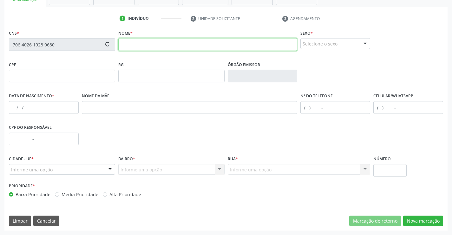
click at [170, 45] on input "text" at bounding box center [207, 44] width 179 height 13
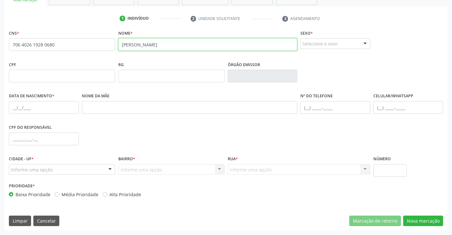
type input "livia isabela de jesus santos"
click at [371, 45] on div "Selecione o sexo Masculino Feminino Nenhum resultado encontrado para: " " Não h…" at bounding box center [336, 43] width 70 height 11
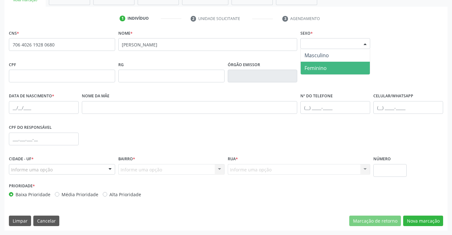
click at [320, 68] on span "Feminino" at bounding box center [316, 67] width 22 height 7
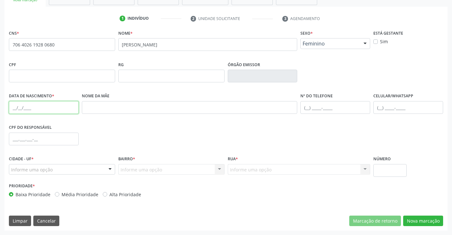
click at [9, 110] on input "text" at bounding box center [44, 107] width 70 height 13
type input "23/11/2012"
click at [108, 168] on div at bounding box center [110, 169] width 10 height 11
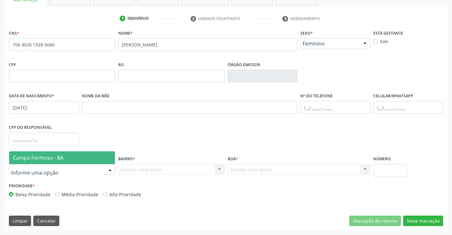
click at [109, 158] on span "Campo Formoso - BA" at bounding box center [62, 157] width 106 height 13
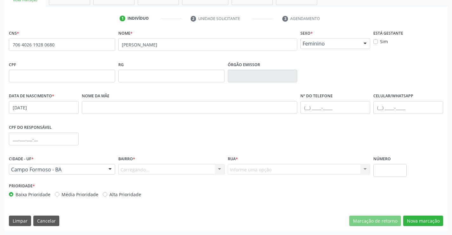
click at [140, 172] on div "Carregando... Nenhum resultado encontrado para: " " Nenhuma opção encontrada. D…" at bounding box center [171, 169] width 106 height 11
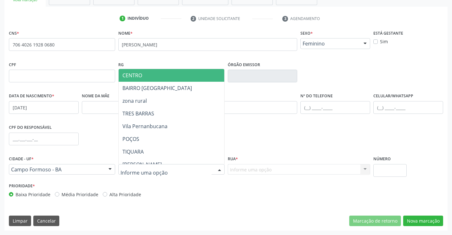
type input "d"
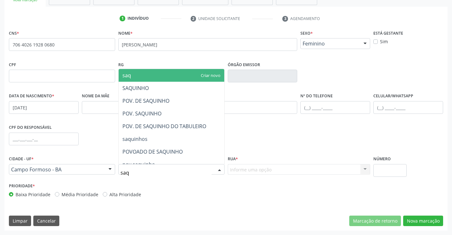
type input "saqu"
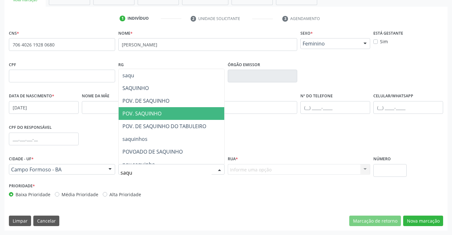
click at [166, 112] on span "POV. SAQUINHO" at bounding box center [172, 113] width 106 height 13
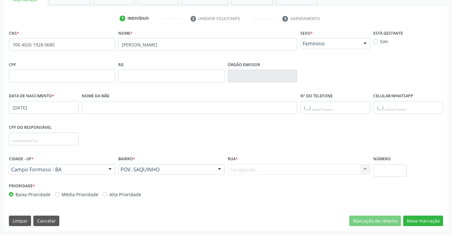
click at [240, 172] on div "Carregando... Nenhum resultado encontrado para: " " Nenhuma opção encontrada. D…" at bounding box center [299, 169] width 143 height 11
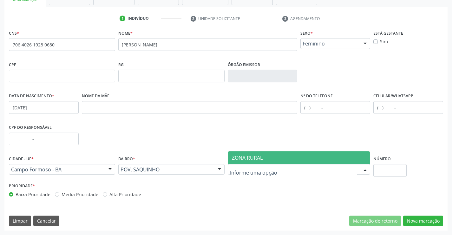
click at [245, 159] on span "ZONA RURAL" at bounding box center [247, 157] width 31 height 7
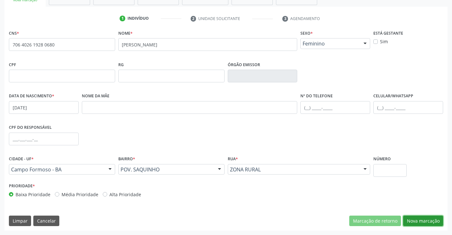
click at [423, 222] on button "Nova marcação" at bounding box center [424, 220] width 40 height 11
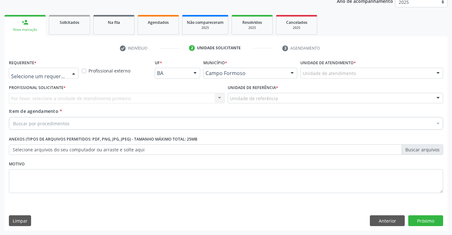
click at [76, 74] on div at bounding box center [74, 73] width 10 height 11
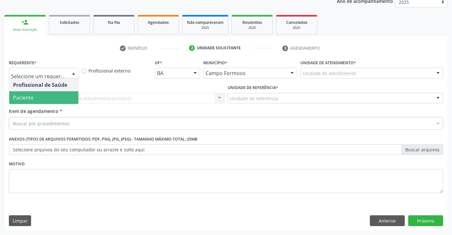
click at [62, 96] on span "Paciente" at bounding box center [43, 97] width 69 height 13
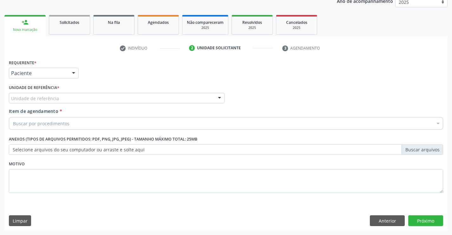
click at [104, 100] on div "Unidade de referência" at bounding box center [117, 98] width 216 height 11
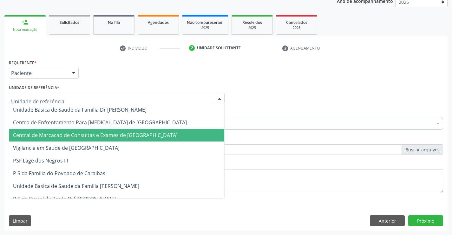
click at [108, 140] on span "Central de Marcacao de Consultas e Exames de [GEOGRAPHIC_DATA]" at bounding box center [116, 135] width 215 height 13
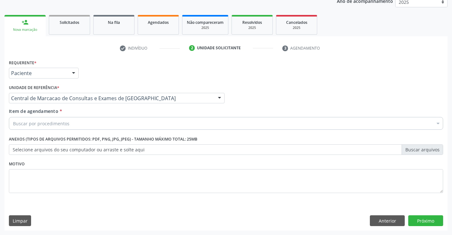
click at [116, 129] on div "Buscar por procedimentos" at bounding box center [226, 123] width 435 height 13
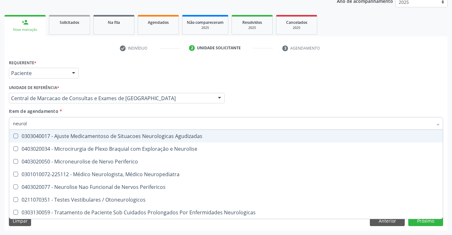
type input "neurolo"
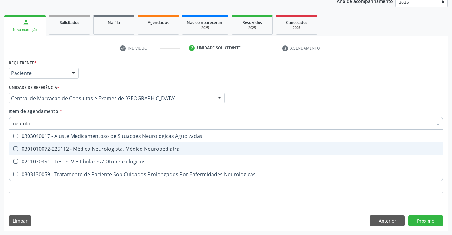
click at [112, 147] on div "0301010072-225112 - Médico Neurologista, Médico Neuropediatra" at bounding box center [226, 148] width 426 height 5
checkbox Neuropediatra "true"
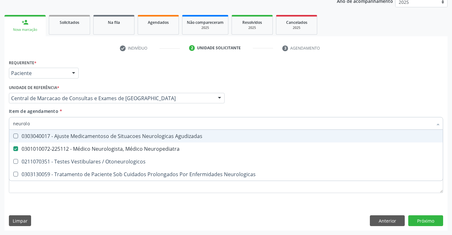
click at [282, 102] on div "Profissional Solicitante Por favor, selecione a Unidade de Atendimento primeiro…" at bounding box center [226, 95] width 438 height 25
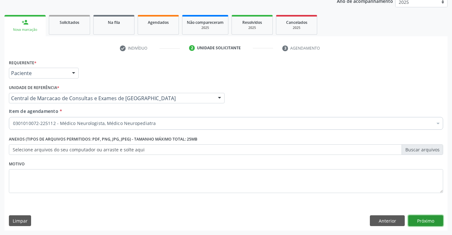
click at [425, 222] on button "Próximo" at bounding box center [426, 220] width 35 height 11
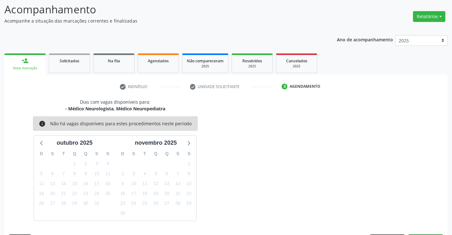
scroll to position [60, 0]
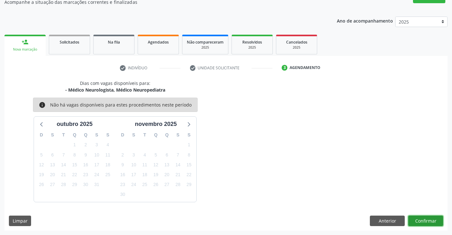
click at [426, 219] on button "Confirmar" at bounding box center [426, 220] width 35 height 11
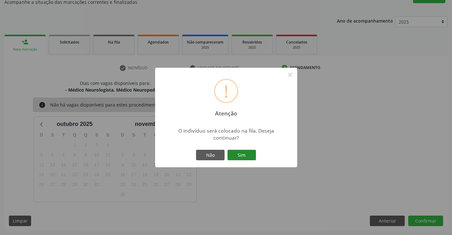
click at [249, 154] on button "Sim" at bounding box center [242, 155] width 29 height 11
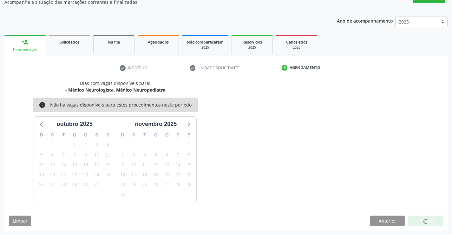
scroll to position [0, 0]
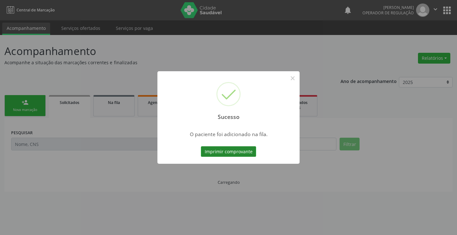
click at [227, 147] on button "Imprimir comprovante" at bounding box center [228, 151] width 55 height 11
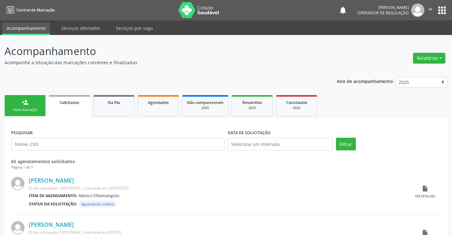
click at [33, 109] on div "Nova marcação" at bounding box center [25, 109] width 32 height 5
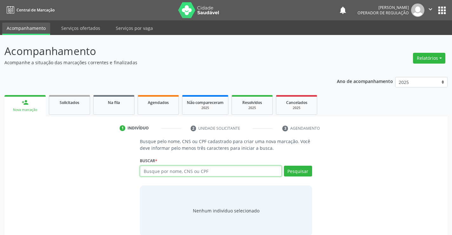
click at [144, 169] on input "text" at bounding box center [211, 170] width 142 height 11
type input "701402639313435"
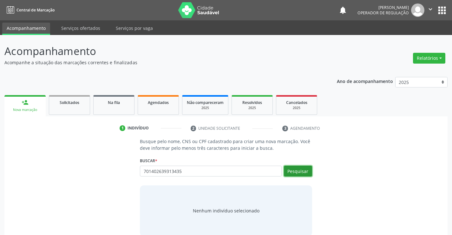
click at [299, 172] on button "Pesquisar" at bounding box center [298, 170] width 28 height 11
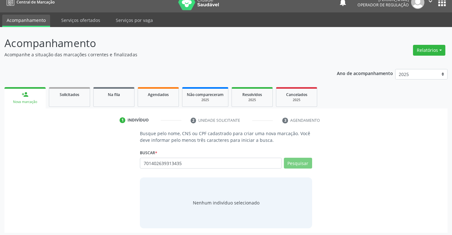
scroll to position [10, 0]
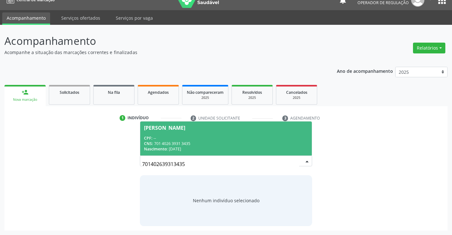
click at [213, 141] on div "CNS: 701 4026 3931 3435" at bounding box center [226, 143] width 164 height 5
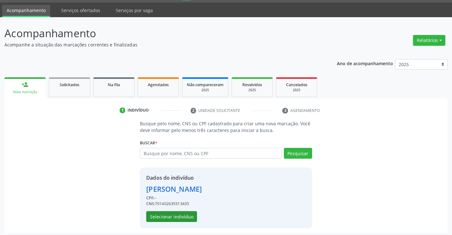
scroll to position [20, 0]
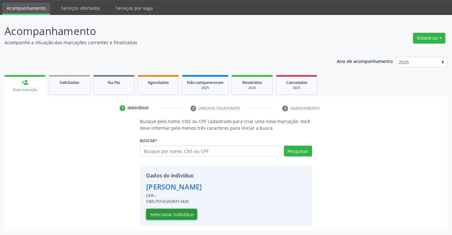
click at [174, 215] on button "Selecionar indivíduo" at bounding box center [171, 214] width 51 height 11
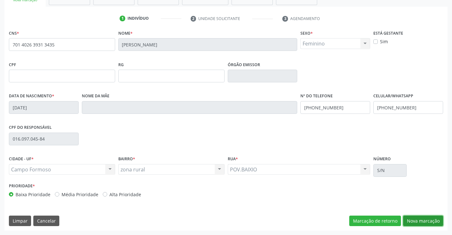
click at [420, 220] on button "Nova marcação" at bounding box center [424, 220] width 40 height 11
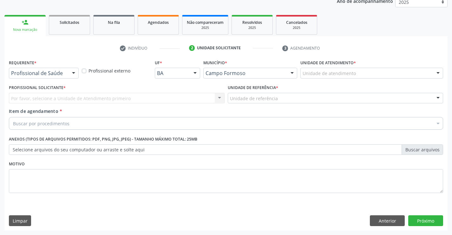
scroll to position [80, 0]
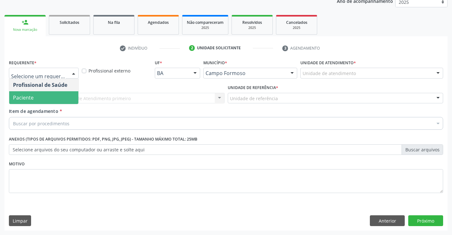
click at [45, 95] on span "Paciente" at bounding box center [43, 97] width 69 height 13
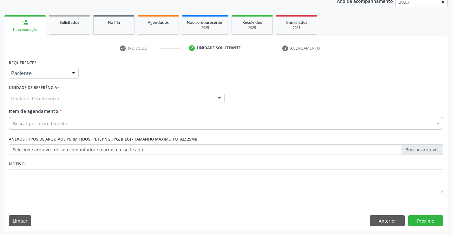
click at [104, 96] on div "Unidade de referência" at bounding box center [117, 98] width 216 height 11
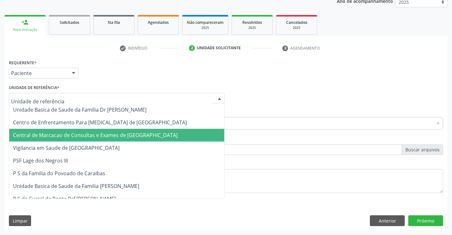
click at [107, 135] on span "Central de Marcacao de Consultas e Exames de [GEOGRAPHIC_DATA]" at bounding box center [95, 134] width 165 height 7
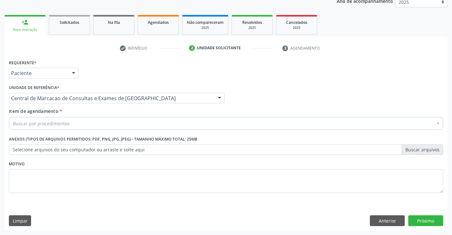
click at [117, 120] on div "Buscar por procedimentos" at bounding box center [226, 123] width 435 height 13
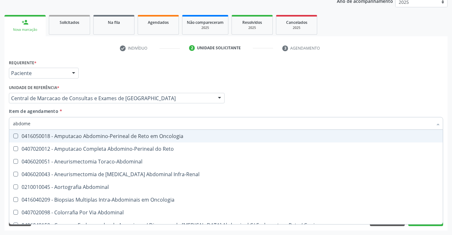
type input "abdomen"
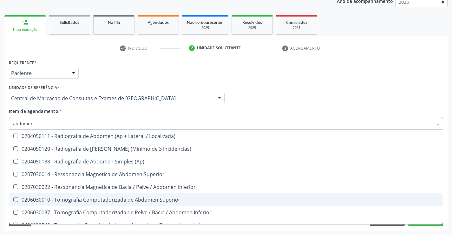
scroll to position [33, 0]
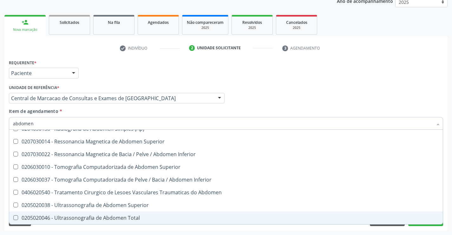
click at [113, 216] on div "0205020046 - Ultrassonografia de Abdomen Total" at bounding box center [226, 217] width 426 height 5
checkbox Total "true"
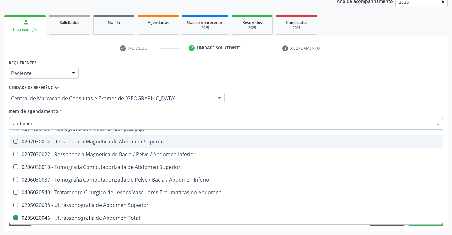
drag, startPoint x: 297, startPoint y: 86, endPoint x: 408, endPoint y: 90, distance: 111.5
click at [293, 88] on div "Profissional Solicitante Por favor, selecione a Unidade de Atendimento primeiro…" at bounding box center [226, 95] width 438 height 25
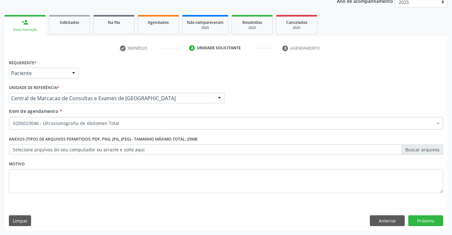
scroll to position [0, 0]
click at [418, 219] on button "Próximo" at bounding box center [426, 220] width 35 height 11
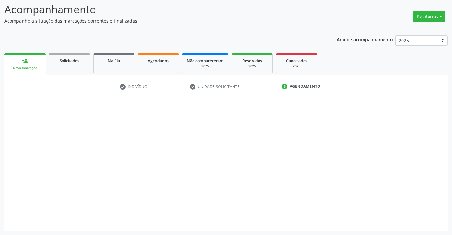
scroll to position [42, 0]
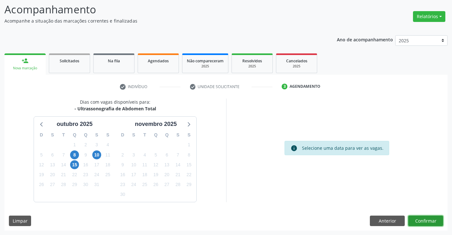
click at [422, 219] on button "Confirmar" at bounding box center [426, 220] width 35 height 11
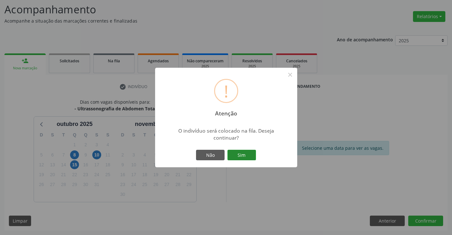
click at [240, 155] on button "Sim" at bounding box center [242, 155] width 29 height 11
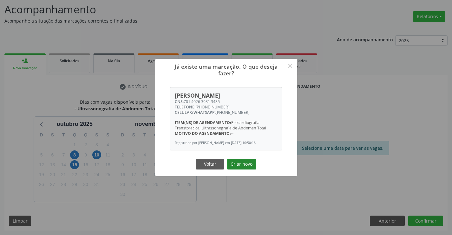
click at [245, 166] on button "Criar novo" at bounding box center [241, 163] width 29 height 11
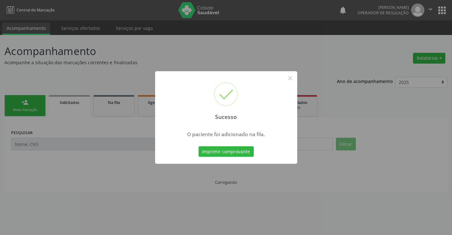
scroll to position [0, 0]
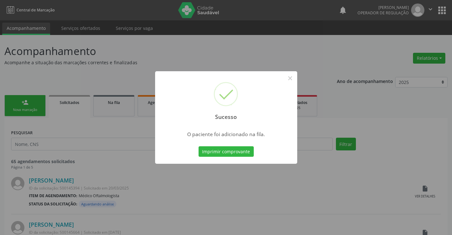
click at [199, 146] on button "Imprimir comprovante" at bounding box center [226, 151] width 55 height 11
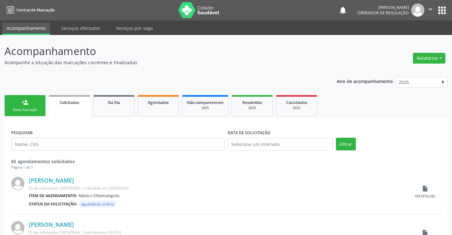
click at [35, 106] on link "person_add Nova marcação" at bounding box center [24, 105] width 41 height 21
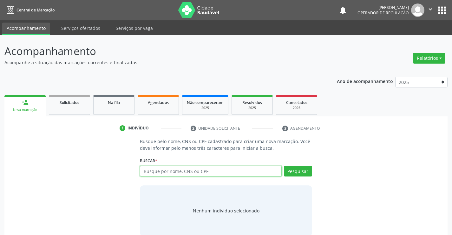
click at [184, 171] on input "text" at bounding box center [211, 170] width 142 height 11
type input "701404636280139"
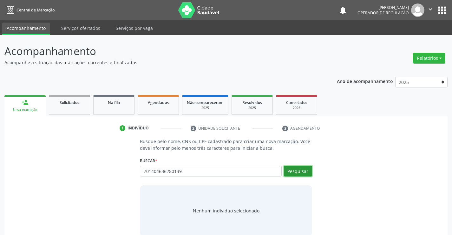
click at [305, 166] on button "Pesquisar" at bounding box center [298, 170] width 28 height 11
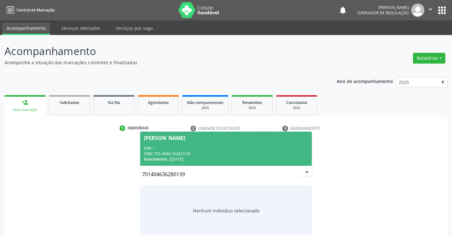
click at [217, 148] on div "CPF: --" at bounding box center [226, 147] width 164 height 5
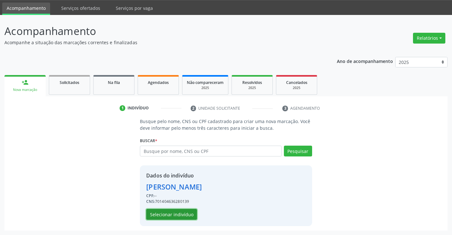
click at [190, 211] on button "Selecionar indivíduo" at bounding box center [171, 214] width 51 height 11
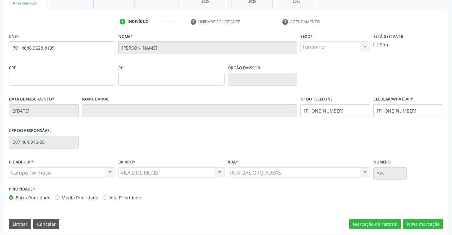
scroll to position [110, 0]
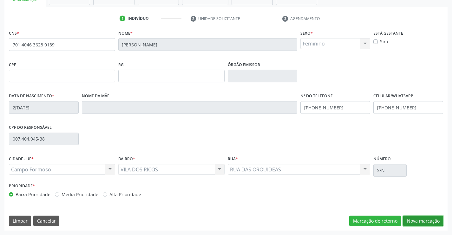
click at [420, 217] on button "Nova marcação" at bounding box center [424, 220] width 40 height 11
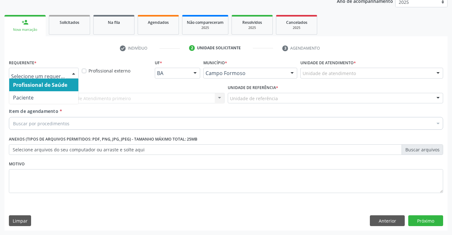
drag, startPoint x: 59, startPoint y: 69, endPoint x: 57, endPoint y: 92, distance: 22.7
click at [59, 72] on div at bounding box center [44, 73] width 70 height 11
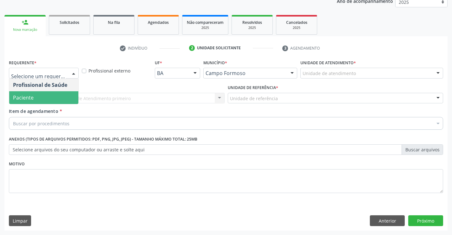
click at [48, 100] on span "Paciente" at bounding box center [43, 97] width 69 height 13
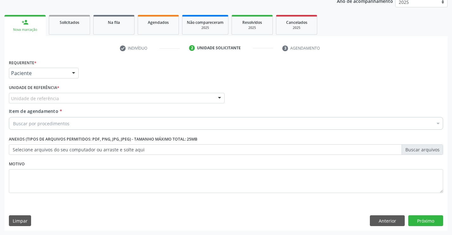
click at [100, 99] on div "Unidade de referência" at bounding box center [117, 98] width 216 height 11
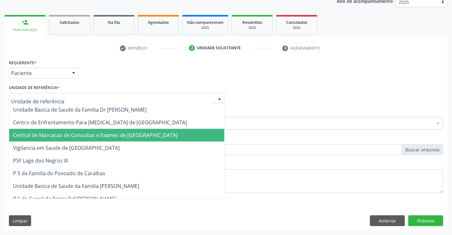
click at [104, 130] on span "Central de Marcacao de Consultas e Exames de [GEOGRAPHIC_DATA]" at bounding box center [116, 135] width 215 height 13
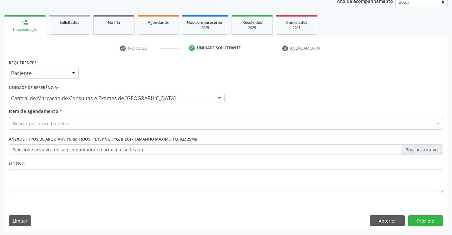
click at [113, 122] on div "Buscar por procedimentos" at bounding box center [226, 123] width 435 height 13
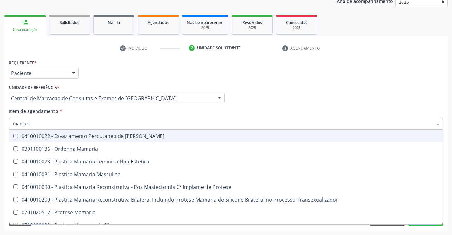
type input "mamaria"
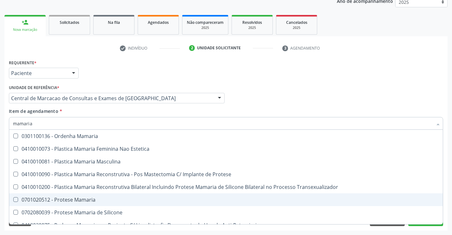
scroll to position [20, 0]
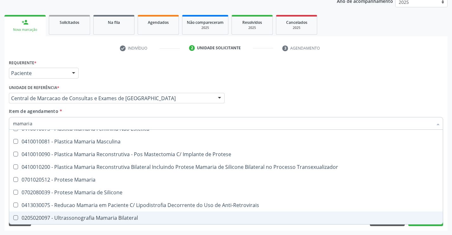
click at [85, 216] on div "0205020097 - Ultrassonografia Mamaria Bilateral" at bounding box center [226, 217] width 426 height 5
checkbox Bilateral "true"
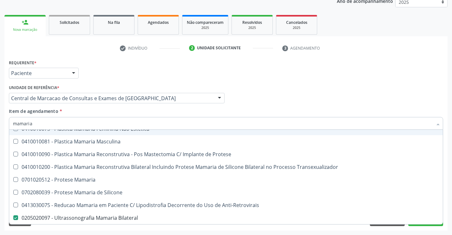
click at [85, 124] on input "mamaria" at bounding box center [223, 123] width 420 height 13
type input "m"
checkbox Bilateral "false"
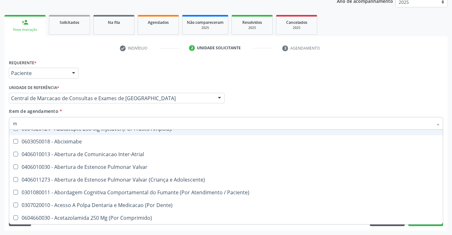
type input "ma"
checkbox Alfa-2-Macroglobulina "true"
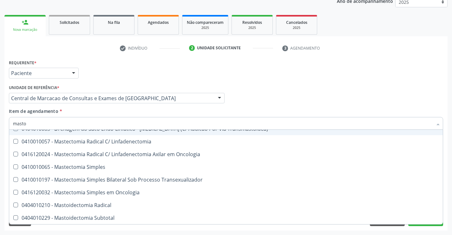
scroll to position [0, 0]
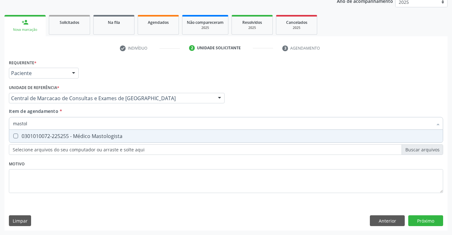
type input "mastolo"
click at [88, 138] on div "0301010072-225255 - Médico Mastologista" at bounding box center [226, 135] width 426 height 5
checkbox Mastologista "true"
click at [440, 222] on div "Requerente * Paciente Profissional de Saúde Paciente Nenhum resultado encontrad…" at bounding box center [226, 144] width 444 height 172
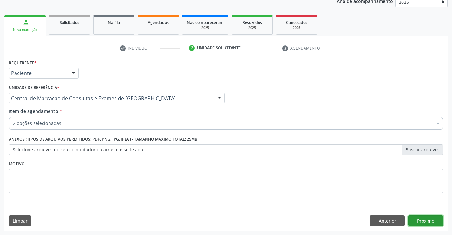
click at [431, 222] on button "Próximo" at bounding box center [426, 220] width 35 height 11
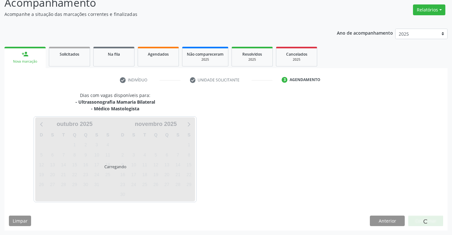
scroll to position [67, 0]
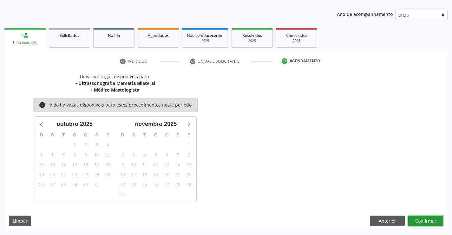
drag, startPoint x: 430, startPoint y: 219, endPoint x: 426, endPoint y: 219, distance: 4.4
click at [426, 219] on button "Confirmar" at bounding box center [426, 220] width 35 height 11
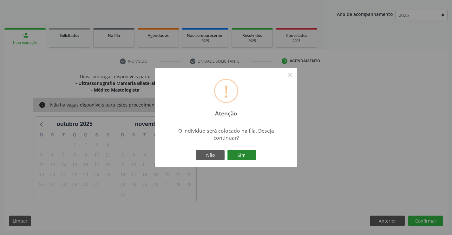
click at [246, 152] on button "Sim" at bounding box center [242, 155] width 29 height 11
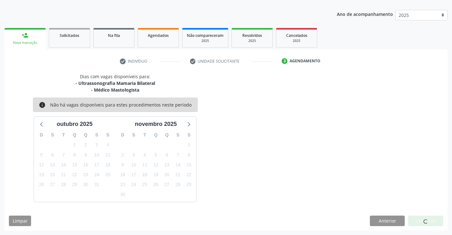
scroll to position [0, 0]
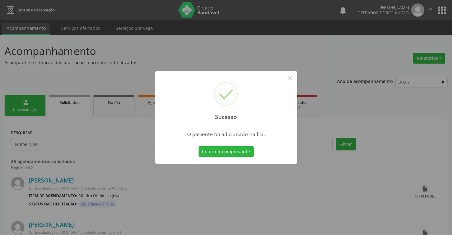
click at [199, 146] on button "Imprimir comprovante" at bounding box center [226, 151] width 55 height 11
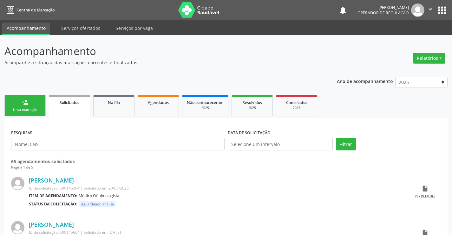
click at [23, 106] on link "person_add Nova marcação" at bounding box center [24, 105] width 41 height 21
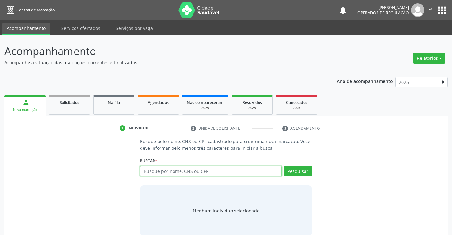
click at [189, 171] on input "text" at bounding box center [211, 170] width 142 height 11
click at [111, 106] on link "Na fila" at bounding box center [113, 105] width 41 height 20
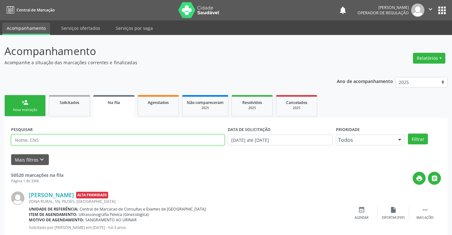
click at [113, 137] on input "text" at bounding box center [118, 139] width 214 height 11
click at [114, 140] on input "text" at bounding box center [118, 139] width 214 height 11
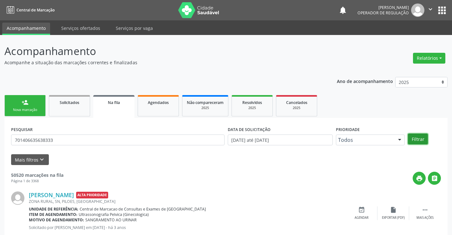
click at [414, 137] on button "Filtrar" at bounding box center [418, 138] width 20 height 11
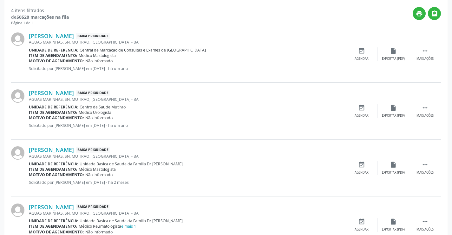
scroll to position [194, 0]
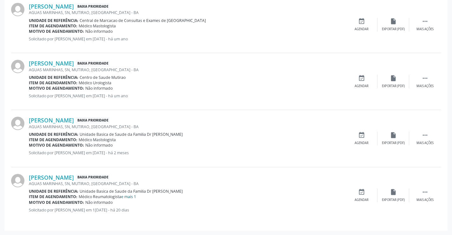
click at [131, 197] on link "e mais 1" at bounding box center [128, 196] width 15 height 5
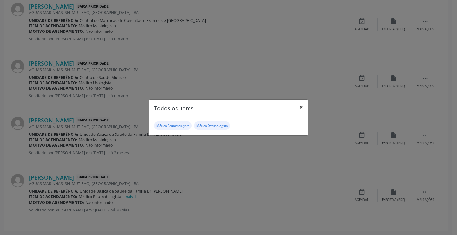
click at [300, 104] on button "×" at bounding box center [301, 107] width 13 height 16
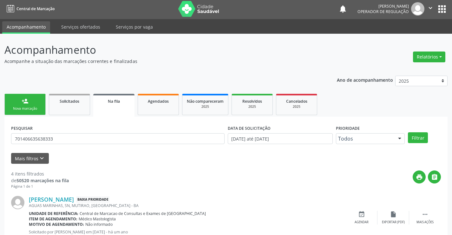
scroll to position [0, 0]
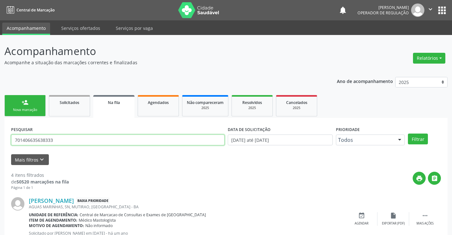
click at [66, 139] on input "701406635638333" at bounding box center [118, 139] width 214 height 11
type input "7014066"
click at [132, 160] on div "Mais filtros keyboard_arrow_down" at bounding box center [226, 159] width 433 height 11
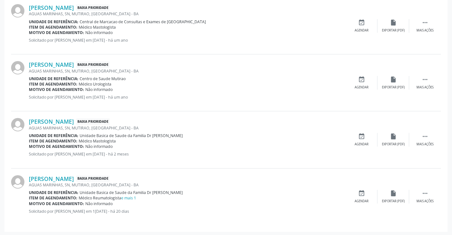
scroll to position [194, 0]
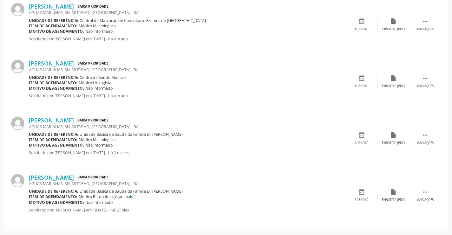
click at [133, 198] on link "e mais 1" at bounding box center [128, 196] width 15 height 5
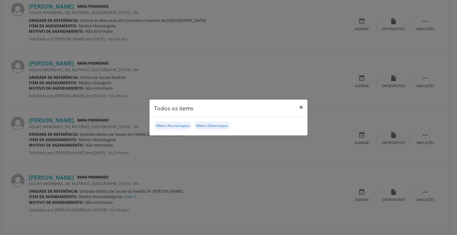
click at [302, 107] on button "×" at bounding box center [301, 107] width 13 height 16
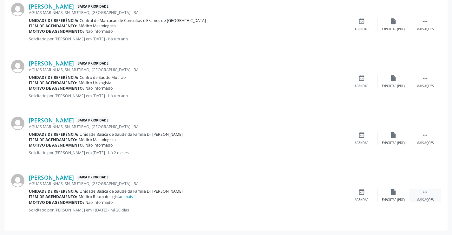
click at [427, 192] on icon "" at bounding box center [425, 191] width 7 height 7
click at [331, 195] on icon "print" at bounding box center [330, 191] width 7 height 7
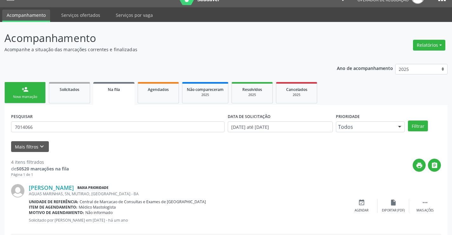
scroll to position [0, 0]
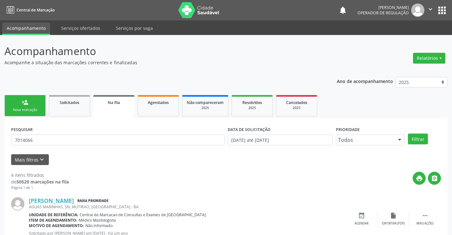
click at [24, 112] on link "person_add Nova marcação" at bounding box center [24, 105] width 41 height 21
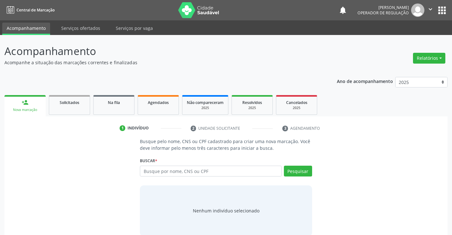
click at [433, 8] on icon "" at bounding box center [430, 9] width 7 height 7
click at [408, 41] on link "Sair" at bounding box center [415, 38] width 44 height 9
